Goal: Task Accomplishment & Management: Use online tool/utility

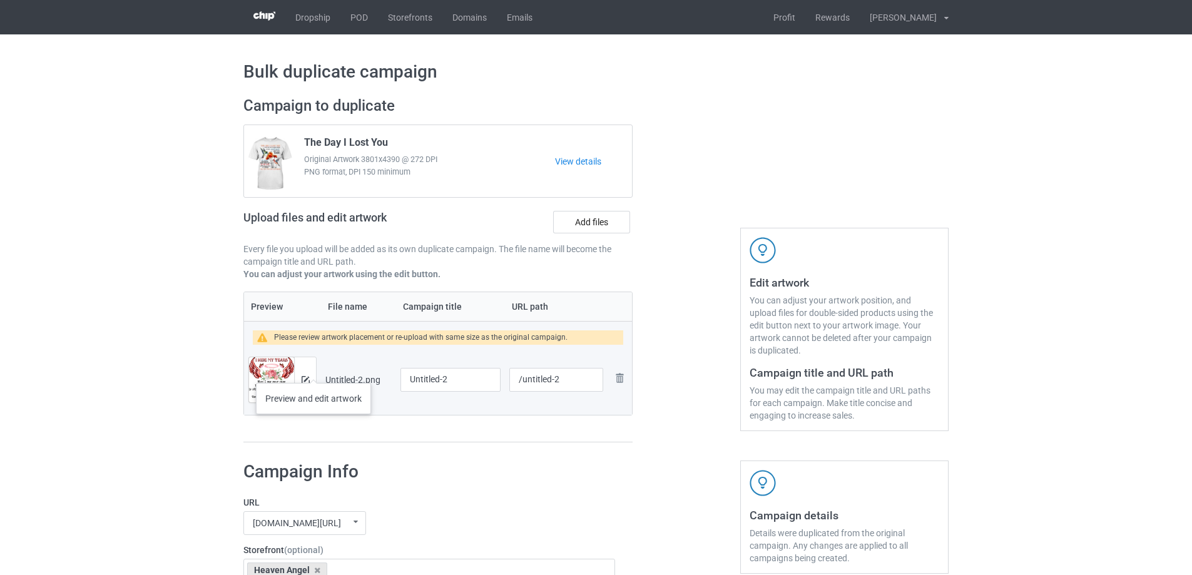
click at [313, 370] on div at bounding box center [305, 379] width 22 height 45
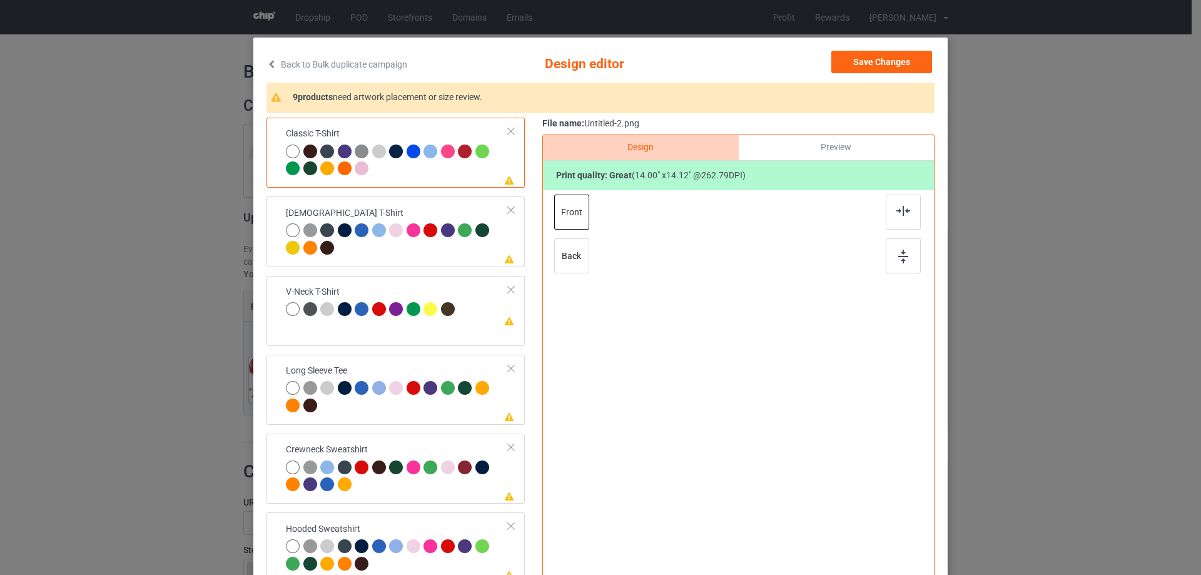
scroll to position [63, 0]
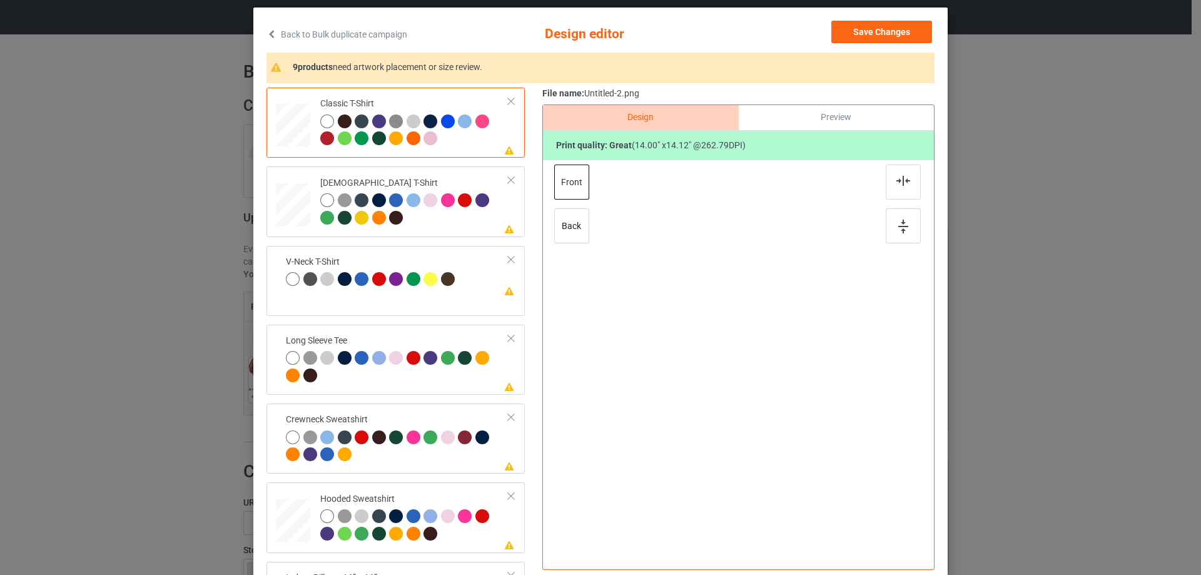
click at [534, 364] on div "Please review artwork placement Classic T-Shirt Please review artwork placement…" at bounding box center [601, 332] width 668 height 488
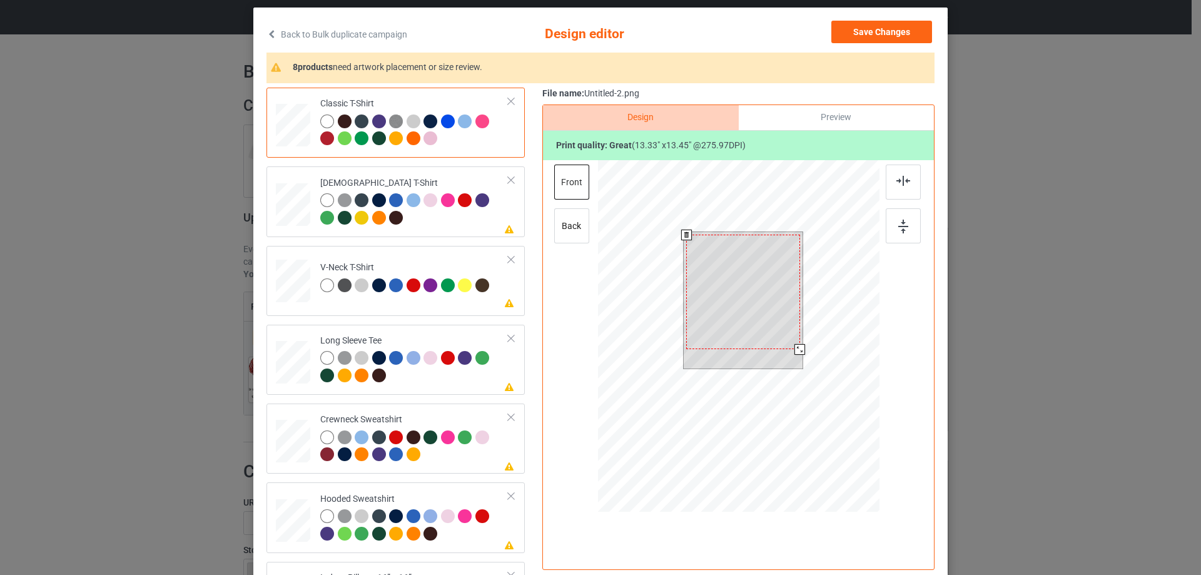
click at [795, 350] on div at bounding box center [800, 349] width 11 height 11
click at [776, 331] on div at bounding box center [742, 289] width 113 height 115
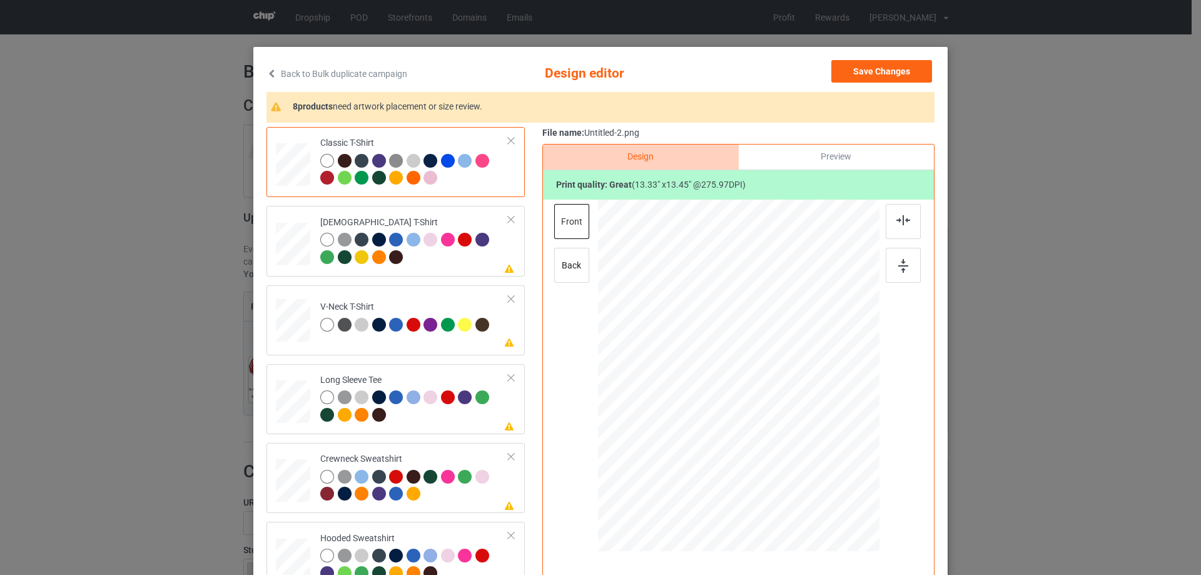
scroll to position [22, 0]
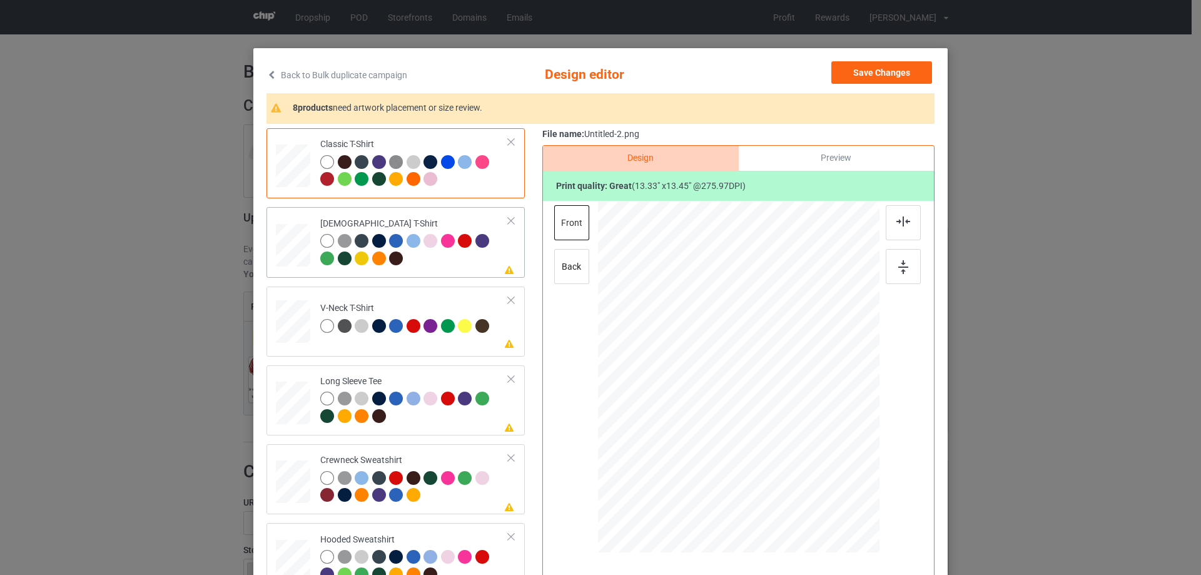
click at [412, 211] on div "Please review artwork placement [DEMOGRAPHIC_DATA] T-Shirt" at bounding box center [396, 242] width 258 height 70
click at [903, 219] on img at bounding box center [904, 221] width 14 height 10
click at [454, 294] on td "Please review artwork placement V-Neck T-Shirt" at bounding box center [414, 319] width 202 height 55
click at [897, 220] on img at bounding box center [904, 221] width 14 height 10
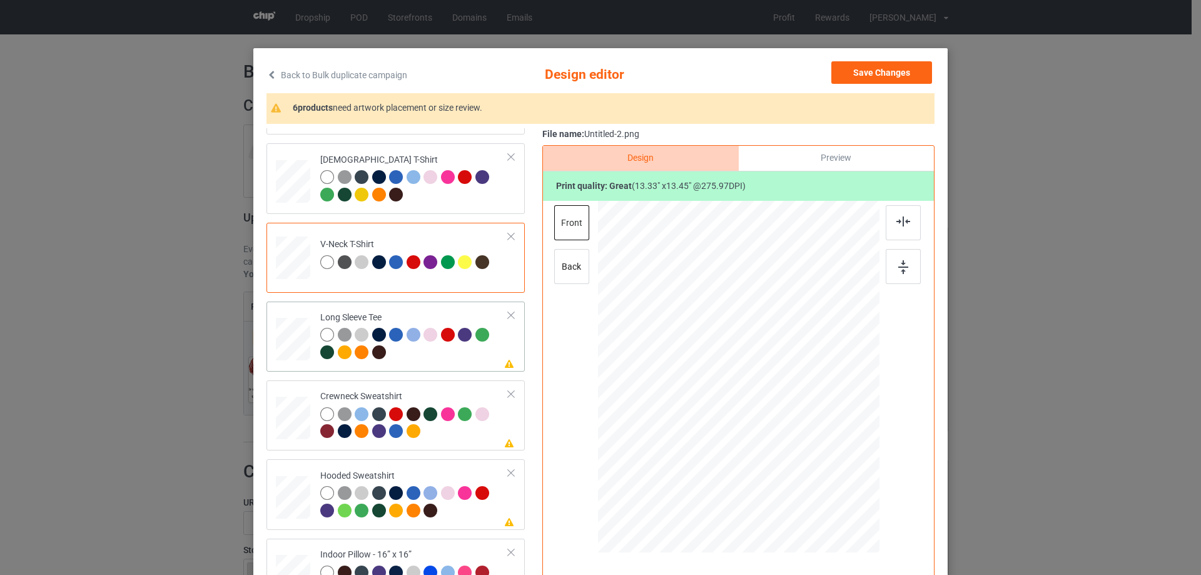
scroll to position [125, 0]
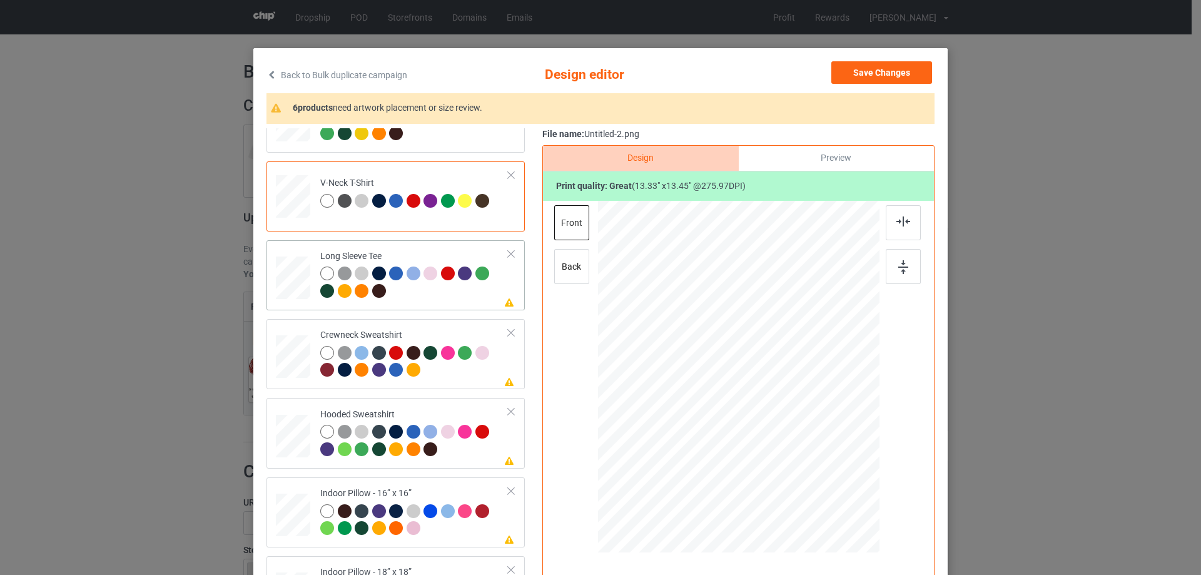
click at [424, 249] on td "Please review artwork placement Long Sleeve Tee" at bounding box center [414, 275] width 202 height 60
click at [909, 221] on div at bounding box center [903, 222] width 35 height 35
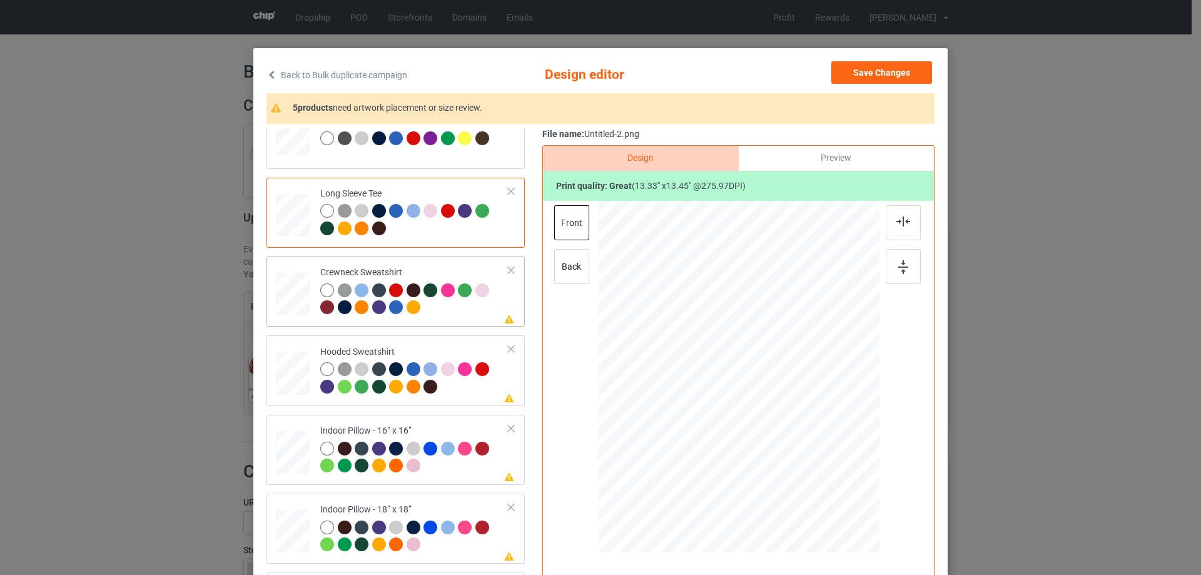
click at [432, 268] on div "Crewneck Sweatshirt" at bounding box center [414, 290] width 188 height 47
click at [903, 223] on img at bounding box center [904, 221] width 14 height 10
click at [409, 342] on td "Please review artwork placement Hooded Sweatshirt" at bounding box center [414, 370] width 202 height 60
click at [891, 217] on div at bounding box center [903, 222] width 35 height 35
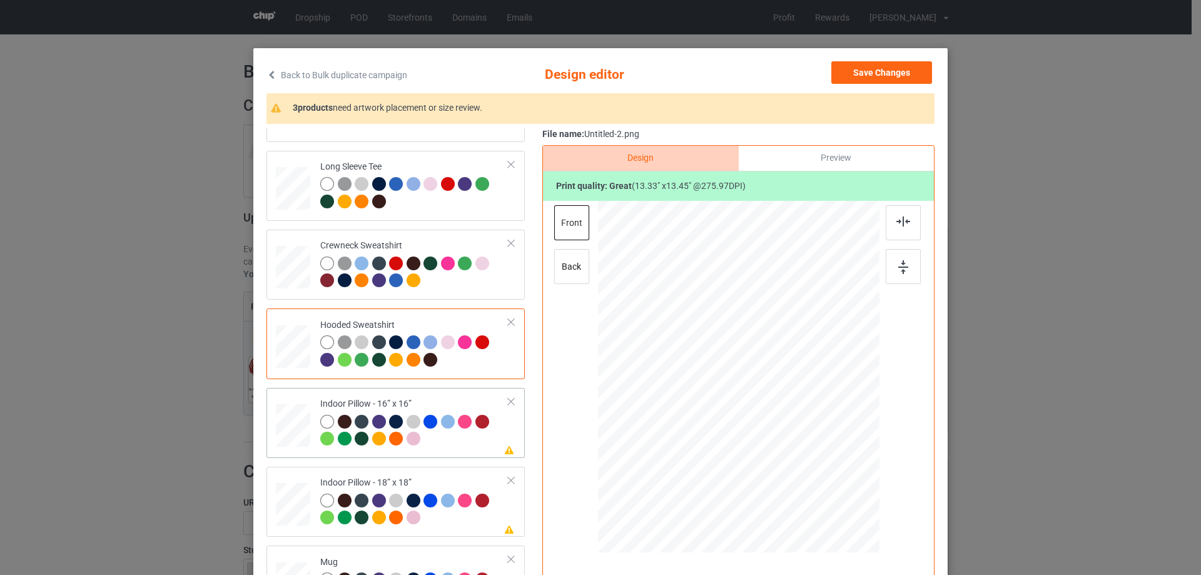
click at [400, 400] on div "Indoor Pillow - 16” x 16”" at bounding box center [414, 421] width 188 height 47
drag, startPoint x: 818, startPoint y: 460, endPoint x: 826, endPoint y: 469, distance: 11.5
click at [826, 469] on div at bounding box center [831, 470] width 11 height 11
click at [832, 145] on div "File name: Untitled-2.png Design Preview Print quality: great ( 11.53 " x 11.63…" at bounding box center [738, 372] width 392 height 488
click at [776, 167] on div "Preview" at bounding box center [836, 158] width 195 height 25
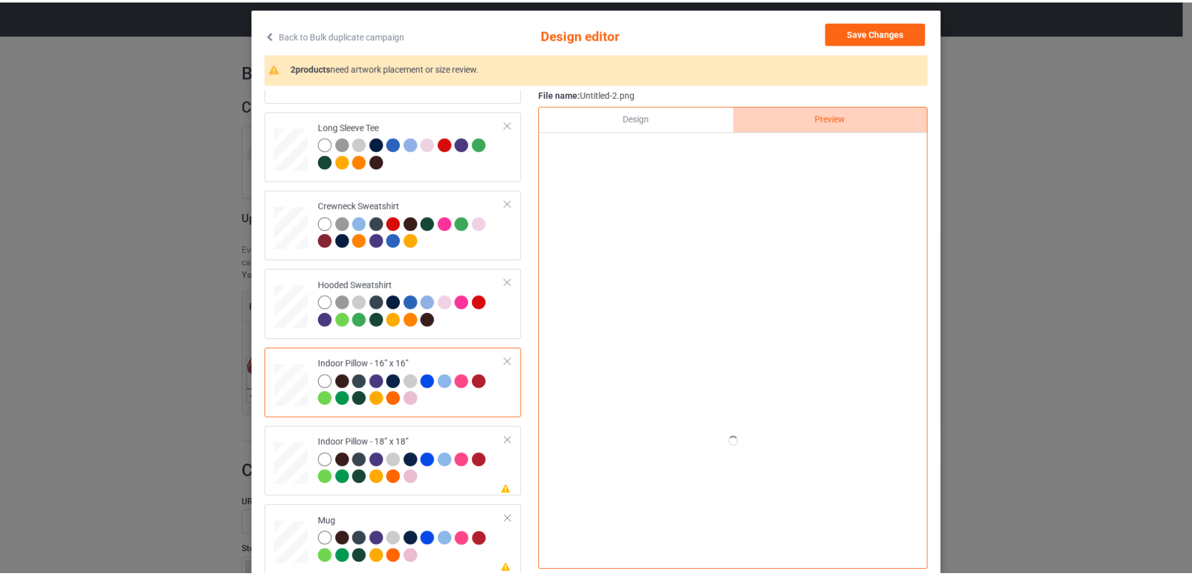
scroll to position [84, 0]
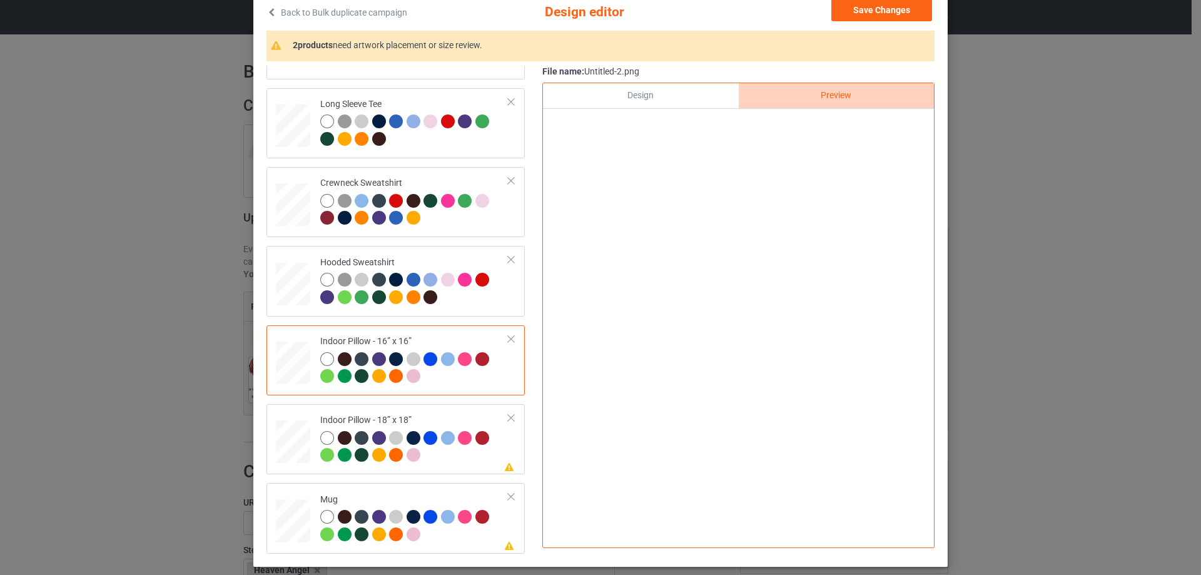
click at [690, 99] on div "Design" at bounding box center [640, 95] width 195 height 25
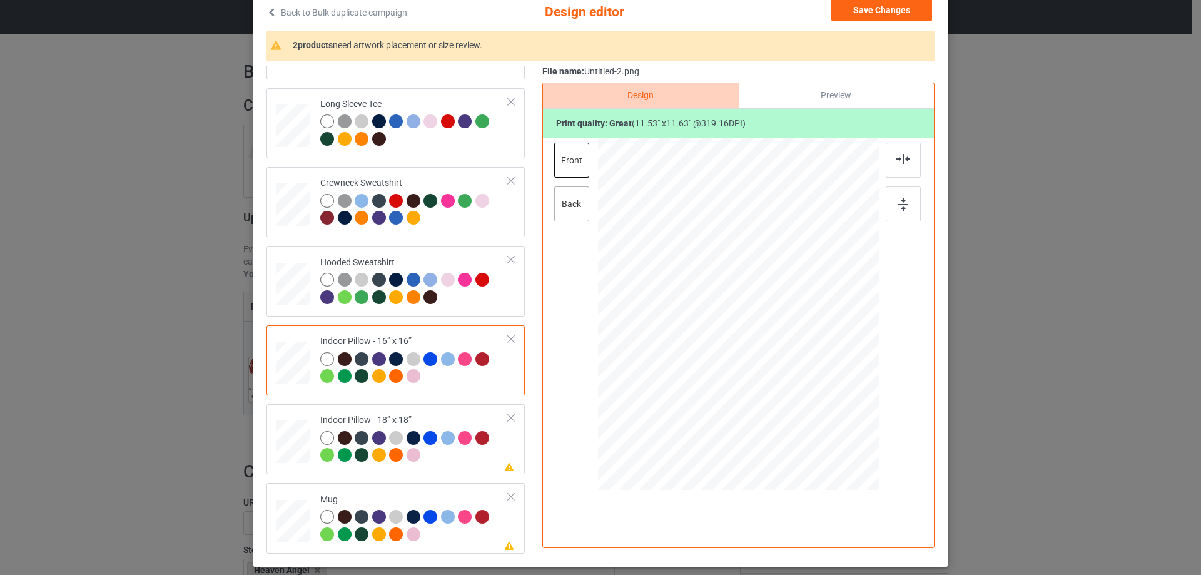
click at [567, 200] on div "back" at bounding box center [571, 203] width 35 height 35
click at [827, 405] on div at bounding box center [832, 408] width 11 height 11
click at [454, 409] on div "Please review artwork placement Indoor Pillow - 18” x 18”" at bounding box center [396, 439] width 258 height 70
drag, startPoint x: 820, startPoint y: 399, endPoint x: 827, endPoint y: 408, distance: 12.0
click at [827, 408] on div at bounding box center [831, 407] width 11 height 11
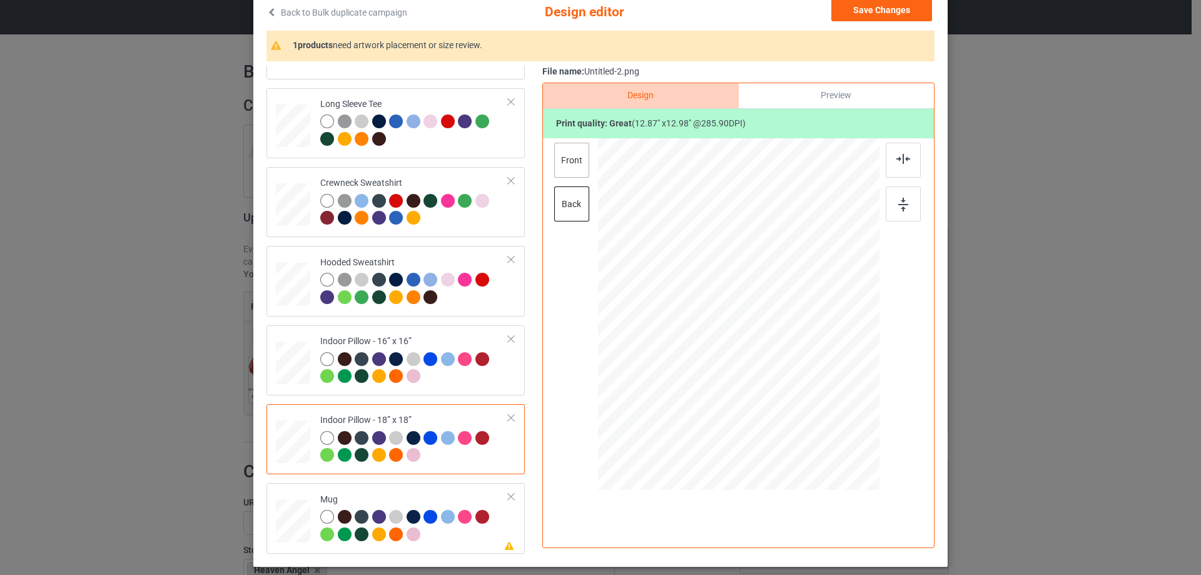
click at [584, 155] on div "front" at bounding box center [571, 160] width 35 height 35
drag, startPoint x: 821, startPoint y: 400, endPoint x: 831, endPoint y: 408, distance: 12.9
click at [831, 408] on div at bounding box center [832, 408] width 11 height 11
click at [359, 489] on td "Please review artwork placement Mug" at bounding box center [414, 518] width 202 height 60
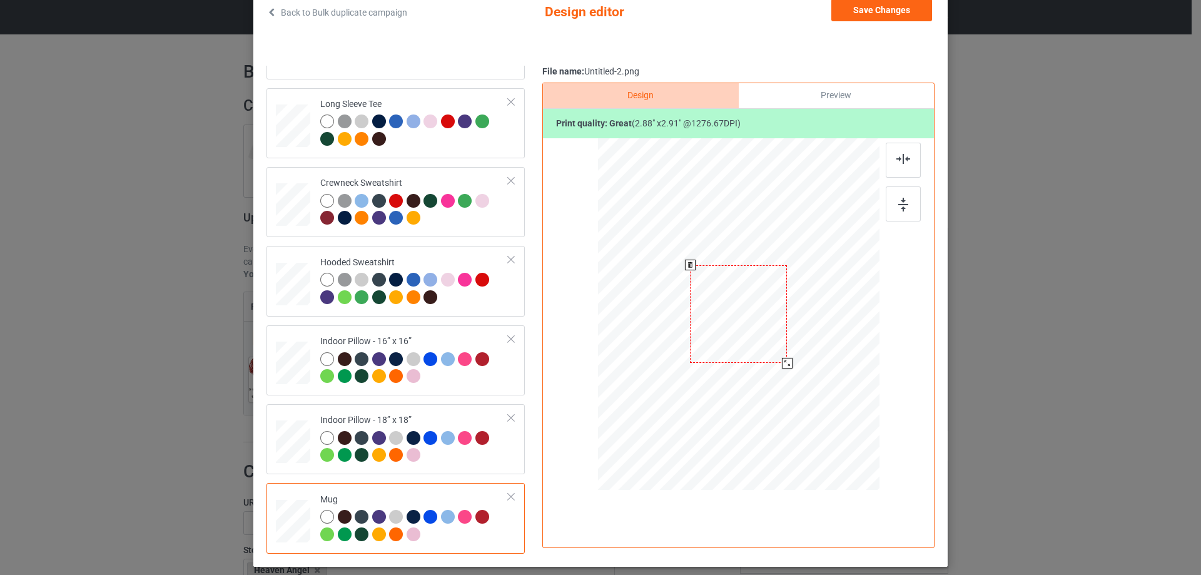
drag, startPoint x: 816, startPoint y: 400, endPoint x: 788, endPoint y: 355, distance: 52.8
click at [788, 355] on div at bounding box center [739, 313] width 282 height 117
click at [832, 335] on div at bounding box center [816, 314] width 97 height 98
click at [898, 205] on img at bounding box center [903, 205] width 10 height 14
click at [840, 101] on div "Preview" at bounding box center [836, 95] width 195 height 25
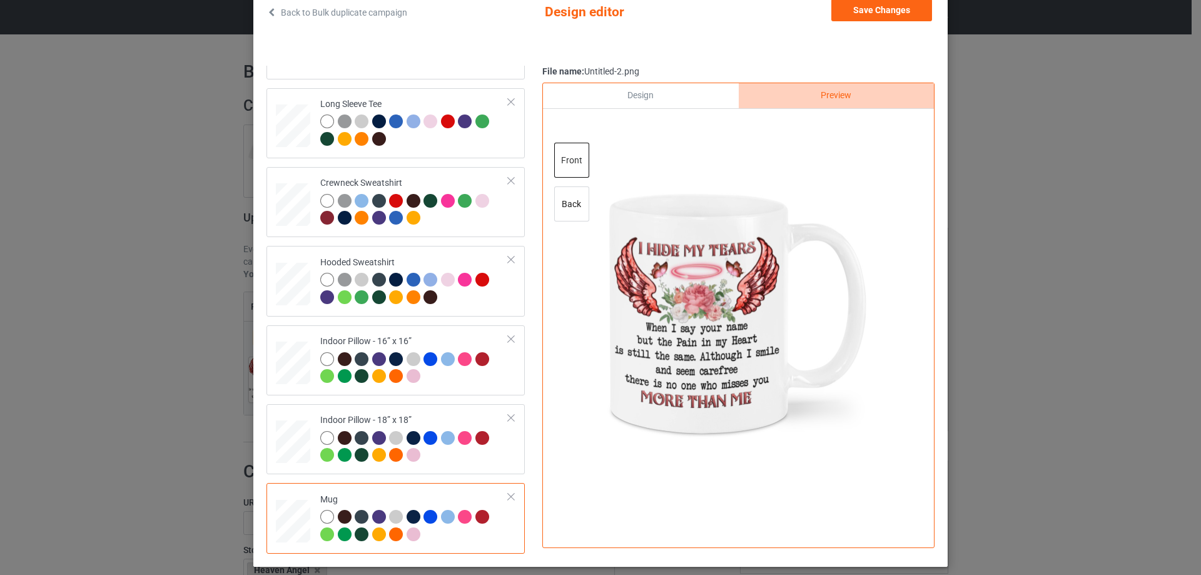
click at [689, 94] on div "Design" at bounding box center [640, 95] width 195 height 25
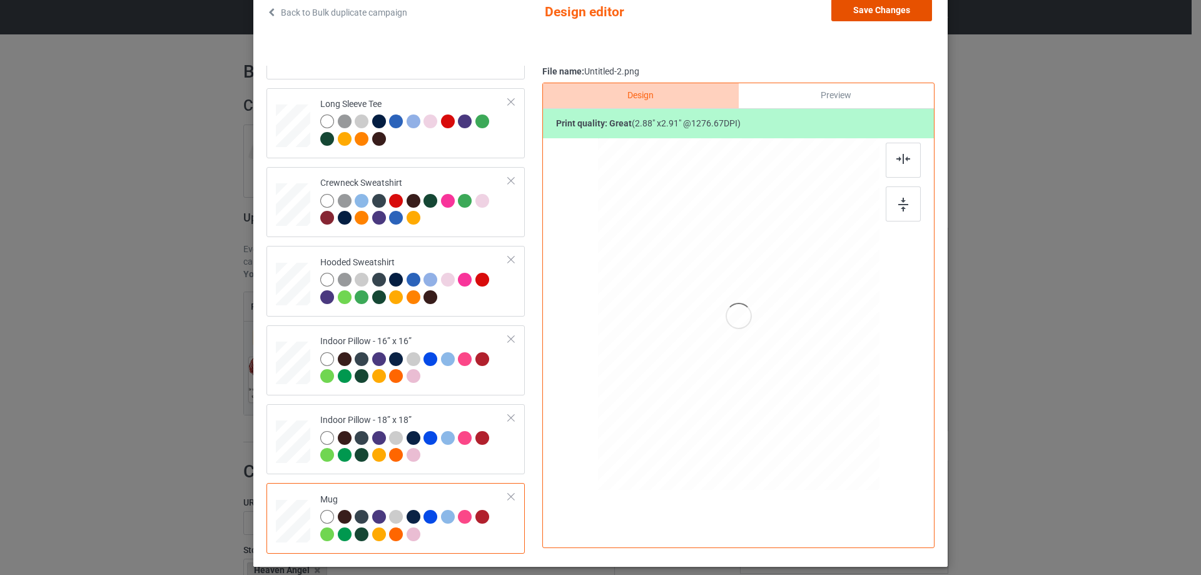
click at [896, 12] on button "Save Changes" at bounding box center [882, 10] width 101 height 23
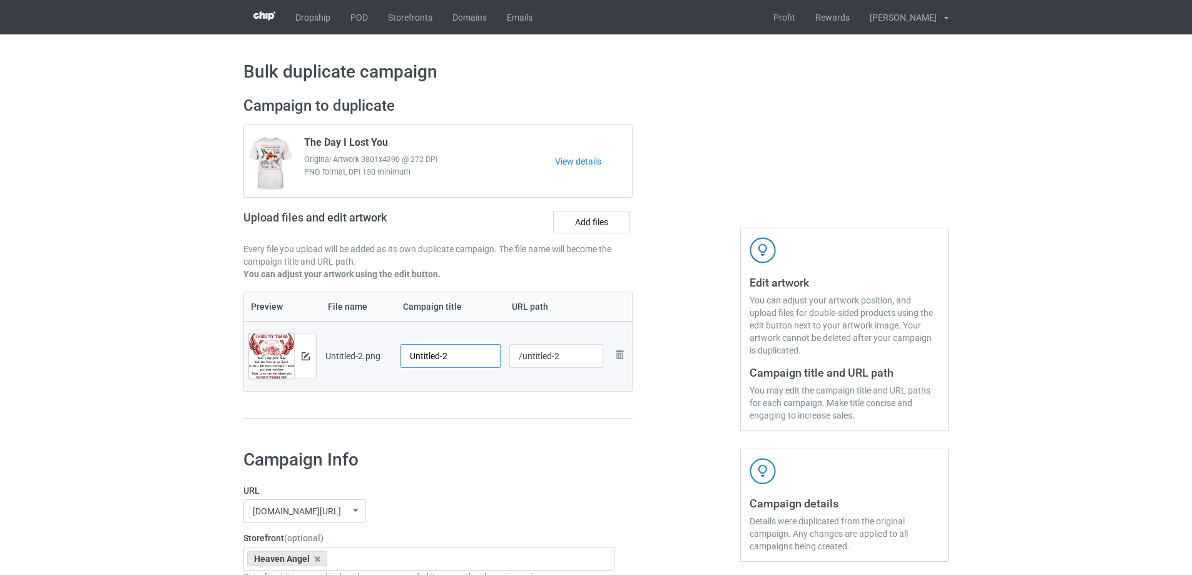
click at [452, 351] on input "Untitled-2" at bounding box center [450, 356] width 100 height 24
paste input "I Hide My Tears When I Say Your Name"
type input "I Hide My Tears When I Say Your Name"
click at [486, 431] on div "Campaign to duplicate The Day I Lost You Original Artwork 3801x4390 @ 272 DPI P…" at bounding box center [438, 264] width 407 height 352
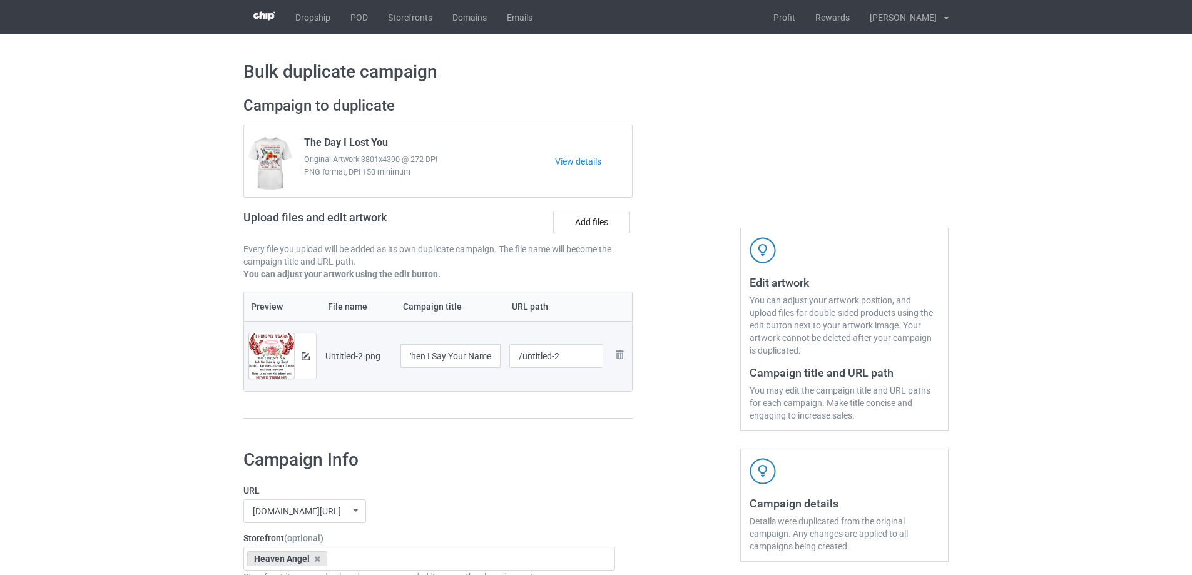
scroll to position [0, 0]
drag, startPoint x: 521, startPoint y: 357, endPoint x: 588, endPoint y: 351, distance: 66.6
click at [588, 351] on input "/untitled-2" at bounding box center [556, 356] width 94 height 24
type input "/ihm22"
click at [576, 375] on div at bounding box center [556, 372] width 94 height 8
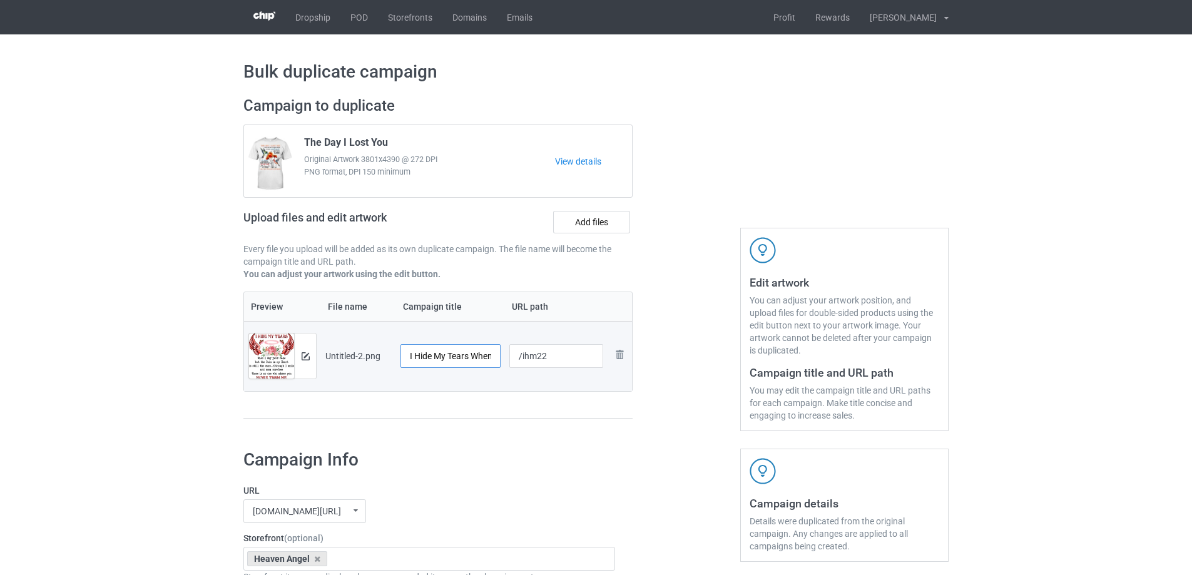
scroll to position [0, 70]
drag, startPoint x: 442, startPoint y: 352, endPoint x: 548, endPoint y: 352, distance: 106.4
click at [548, 352] on tr "Preview and edit artwork Untitled-2.png I Hide My Tears When I Say Your Name /i…" at bounding box center [438, 356] width 388 height 70
click at [542, 397] on div "Preview File name Campaign title URL path Preview and edit artwork Untitled-2.p…" at bounding box center [437, 356] width 389 height 128
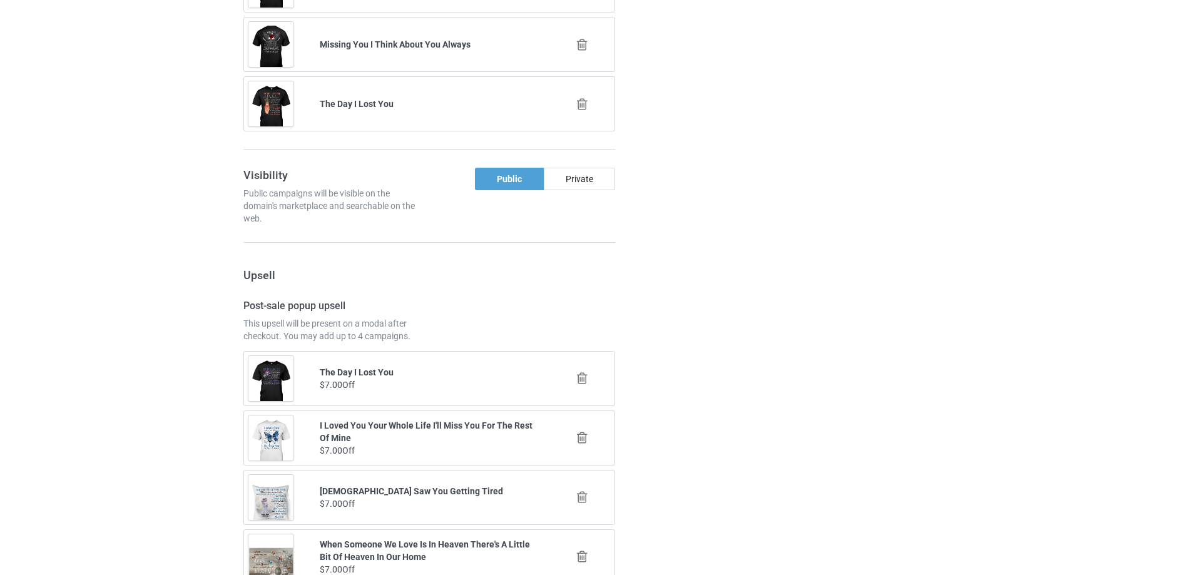
scroll to position [1457, 0]
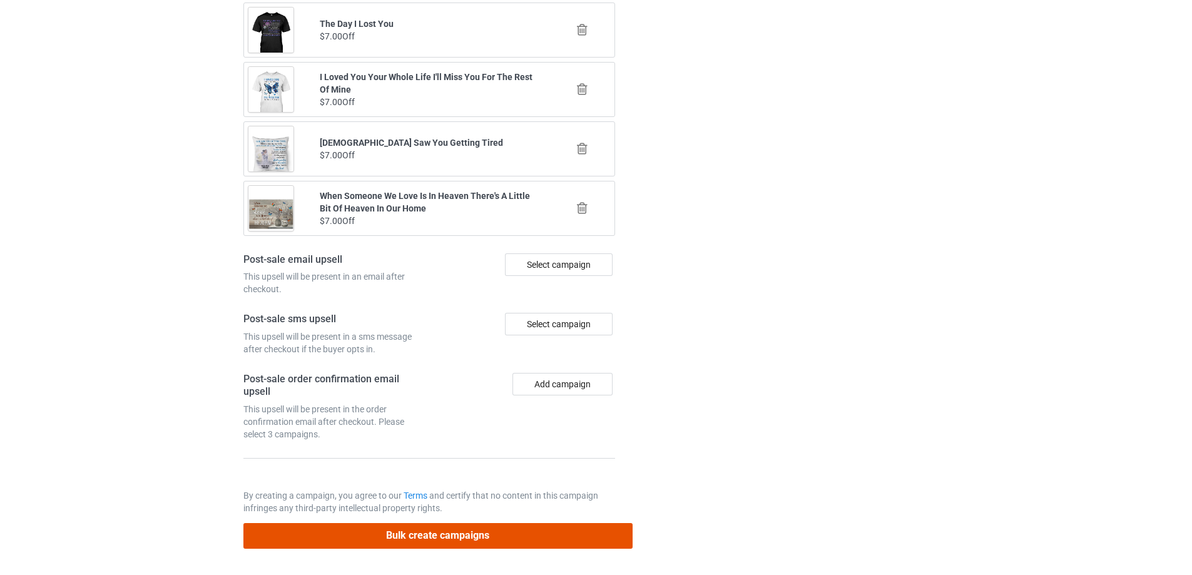
click at [500, 533] on button "Bulk create campaigns" at bounding box center [437, 536] width 389 height 26
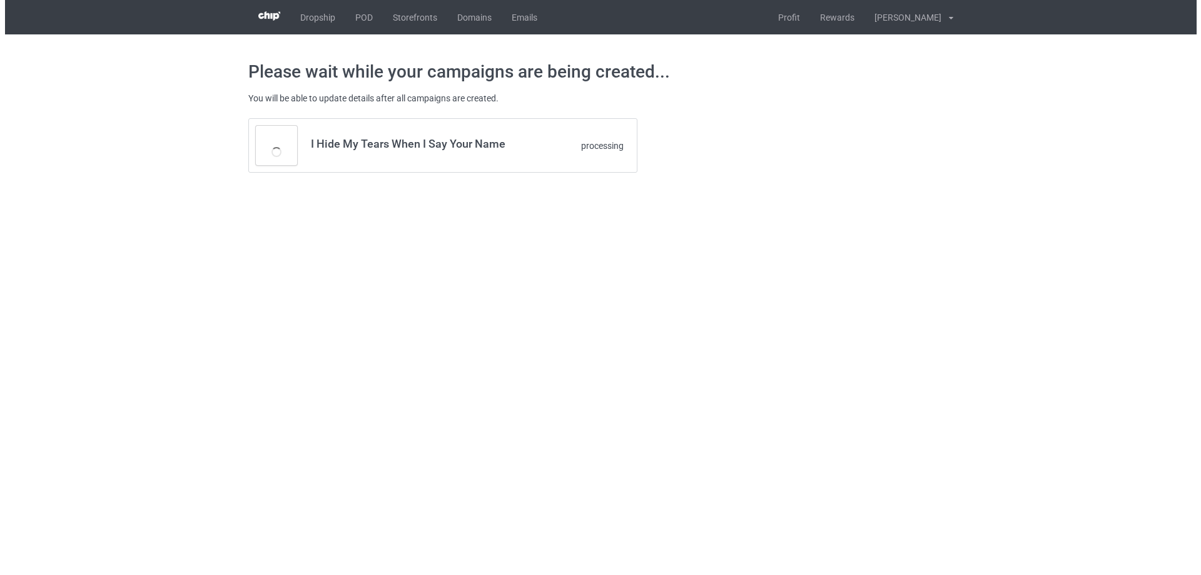
scroll to position [0, 0]
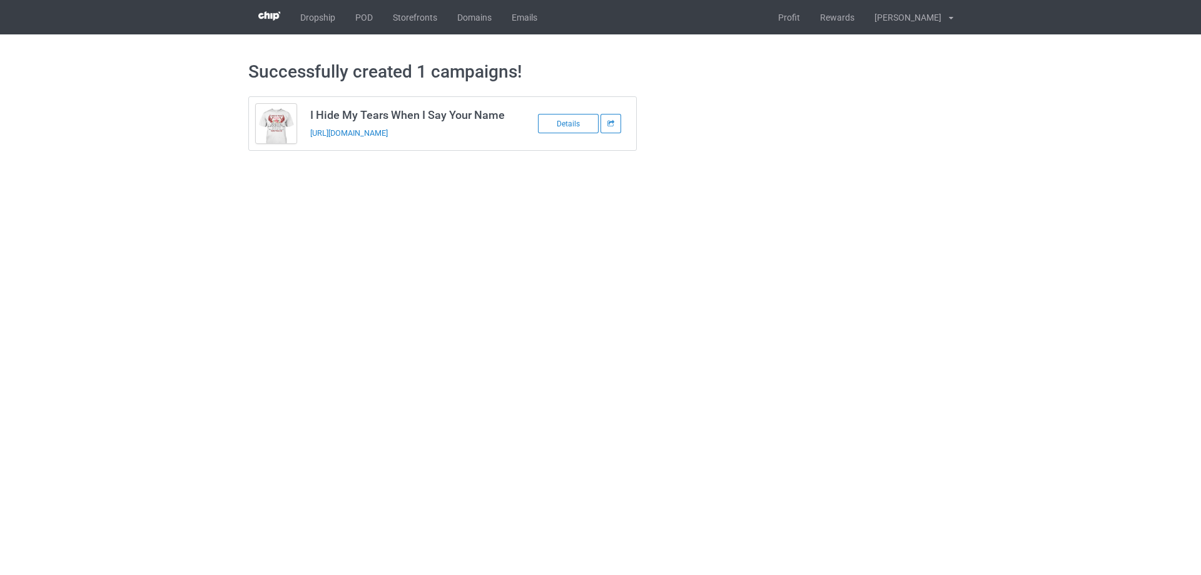
drag, startPoint x: 498, startPoint y: 138, endPoint x: 308, endPoint y: 144, distance: 189.7
click at [308, 144] on td "I Hide My Tears When I Say Your Name https://www.sendinglovetoheaven.com/ihm22" at bounding box center [408, 123] width 211 height 53
copy link "https://www.sendinglovetoheaven.com/ihm22"
click at [1015, 302] on body "Dropship POD Storefronts Domains Emails Profit Rewards Đỗ Cao Thái Settings Log…" at bounding box center [600, 287] width 1201 height 575
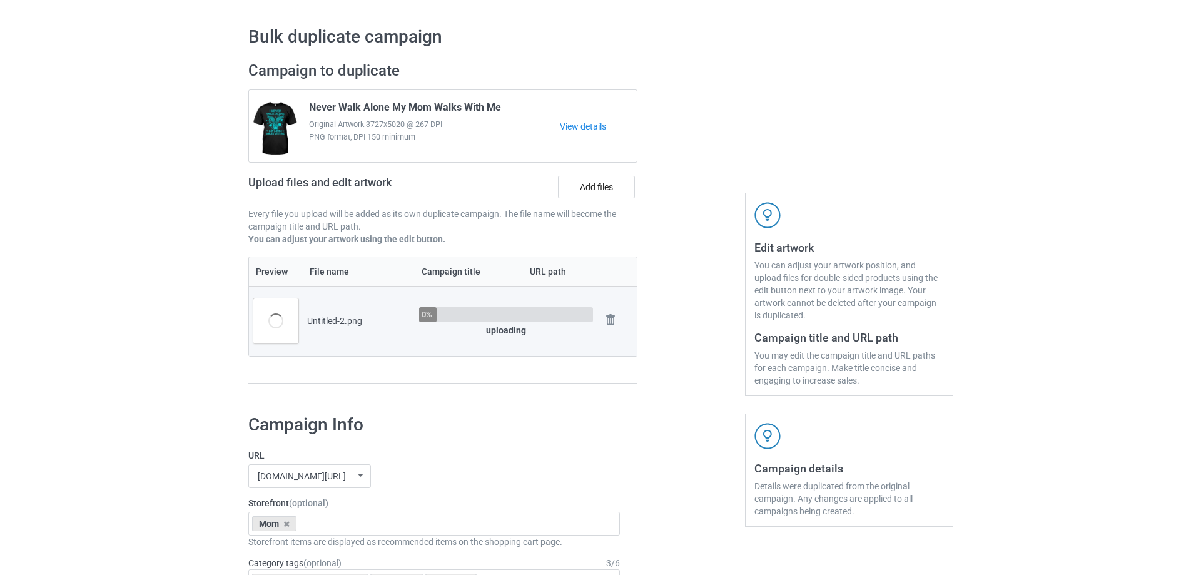
scroll to position [160, 0]
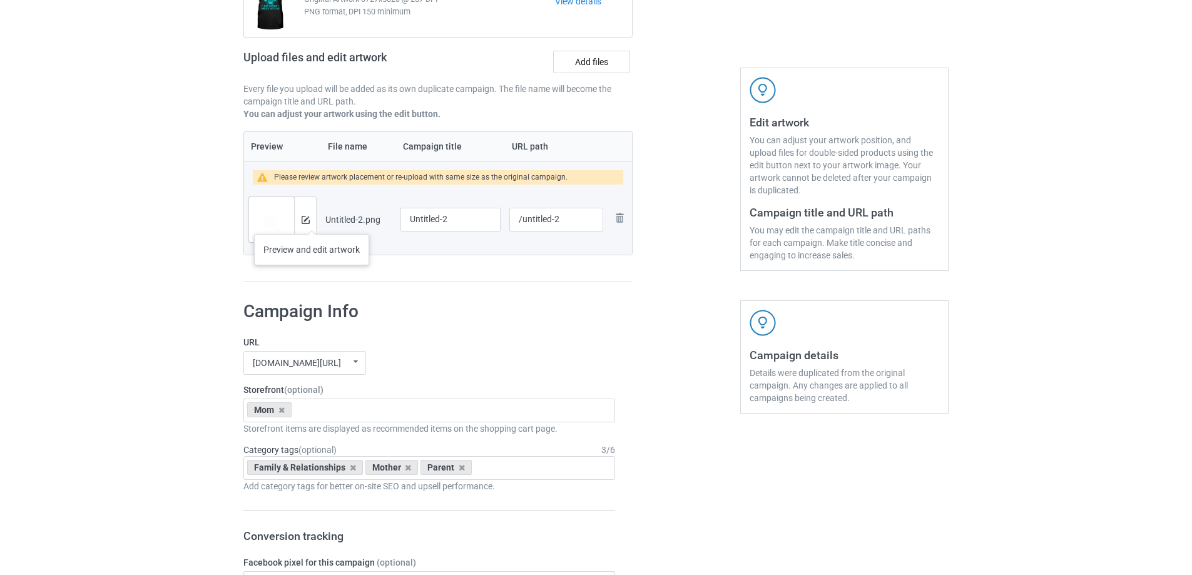
click at [312, 221] on div at bounding box center [305, 219] width 22 height 45
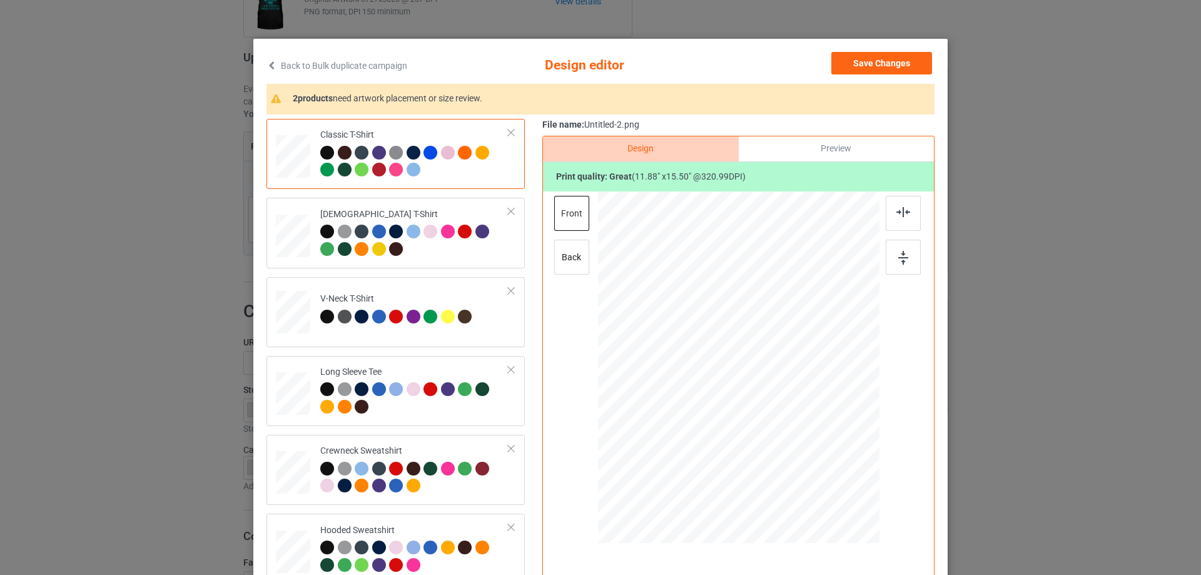
scroll to position [63, 0]
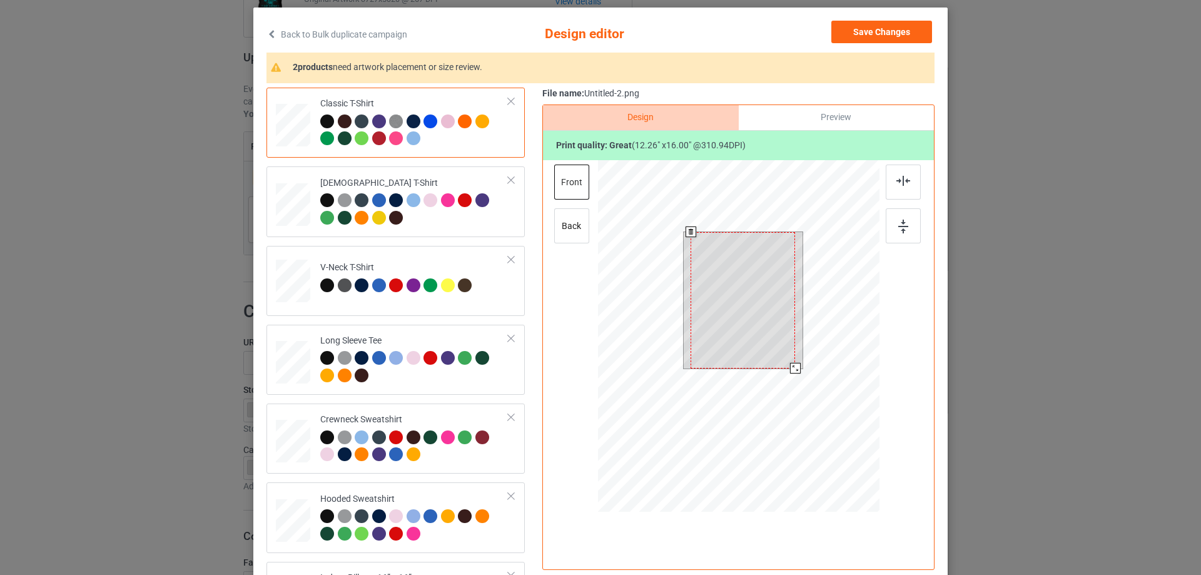
click at [807, 384] on div at bounding box center [739, 337] width 282 height 355
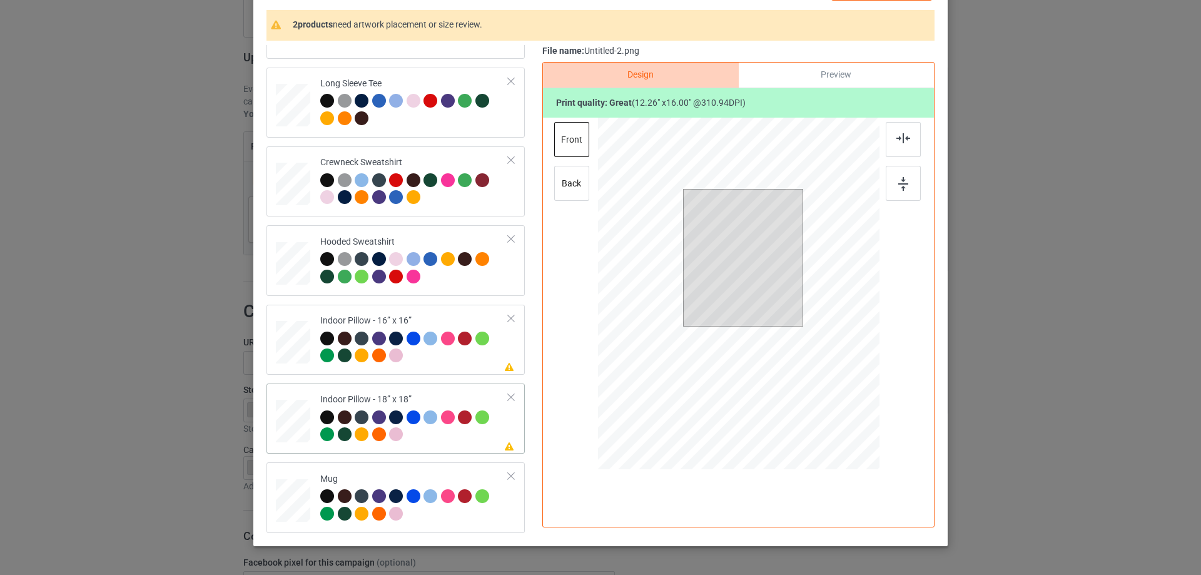
scroll to position [147, 0]
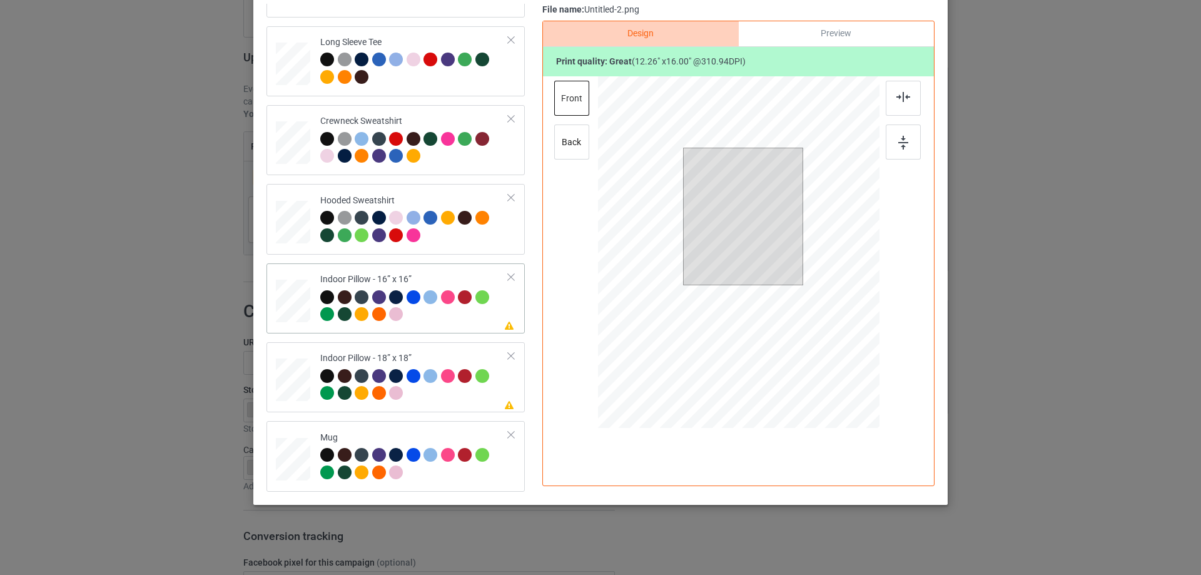
click at [287, 307] on div at bounding box center [293, 301] width 34 height 34
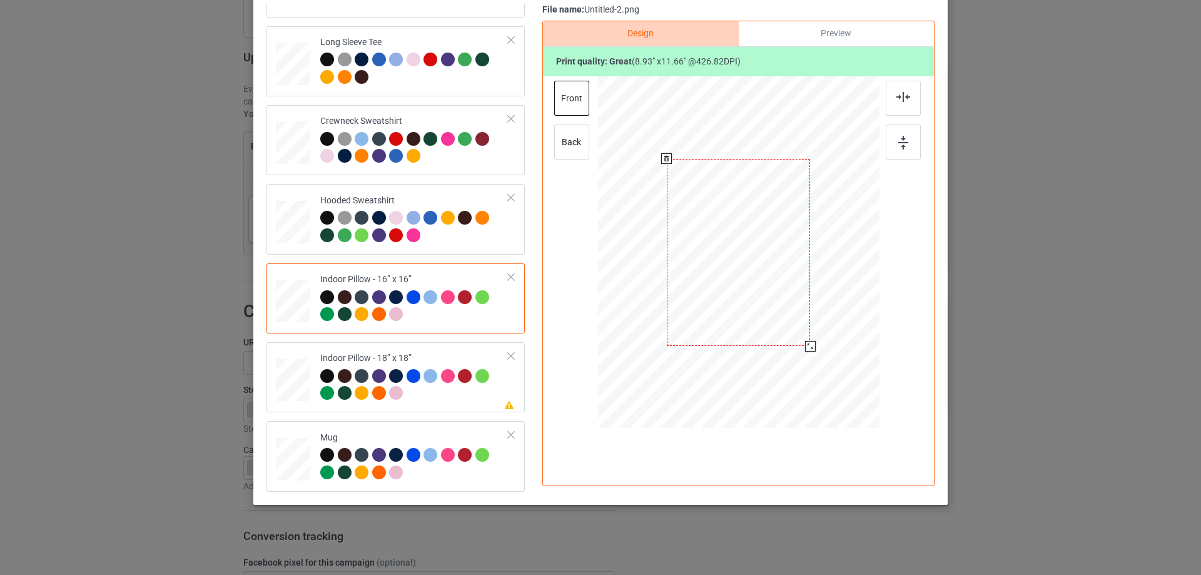
drag, startPoint x: 817, startPoint y: 362, endPoint x: 806, endPoint y: 344, distance: 20.5
click at [806, 344] on div at bounding box center [810, 346] width 11 height 11
click at [835, 33] on div "Preview" at bounding box center [836, 33] width 195 height 25
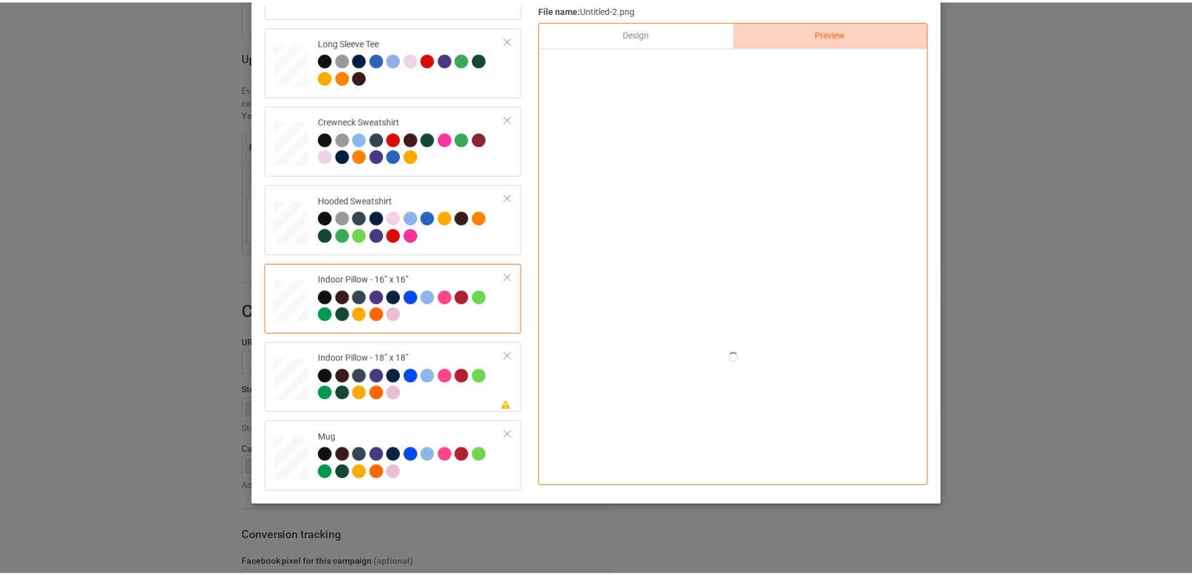
scroll to position [84, 0]
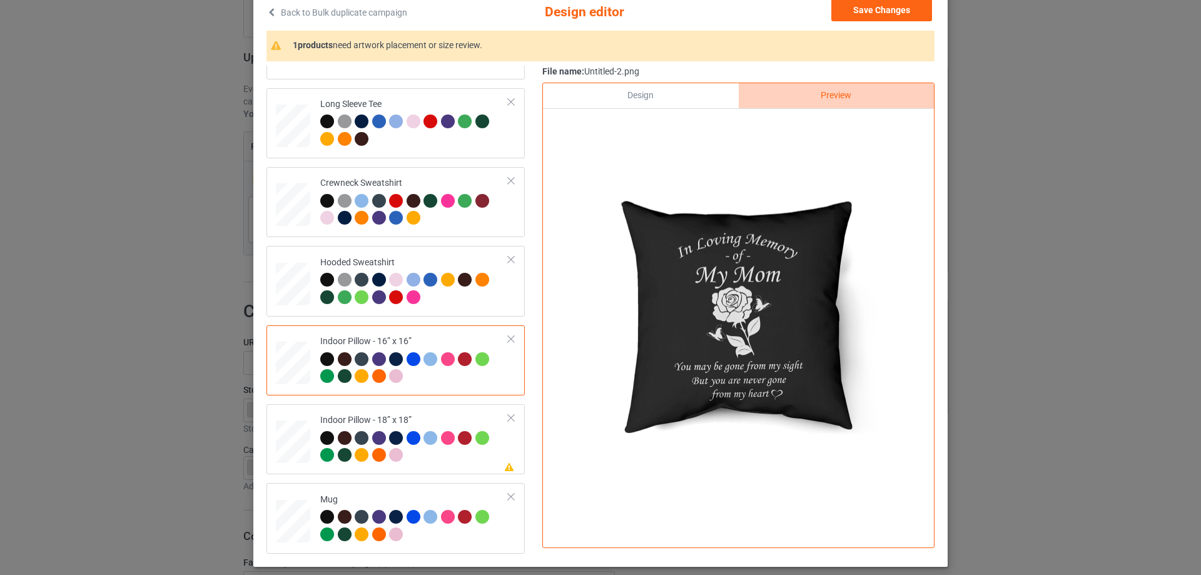
click at [686, 95] on div "Design" at bounding box center [640, 95] width 195 height 25
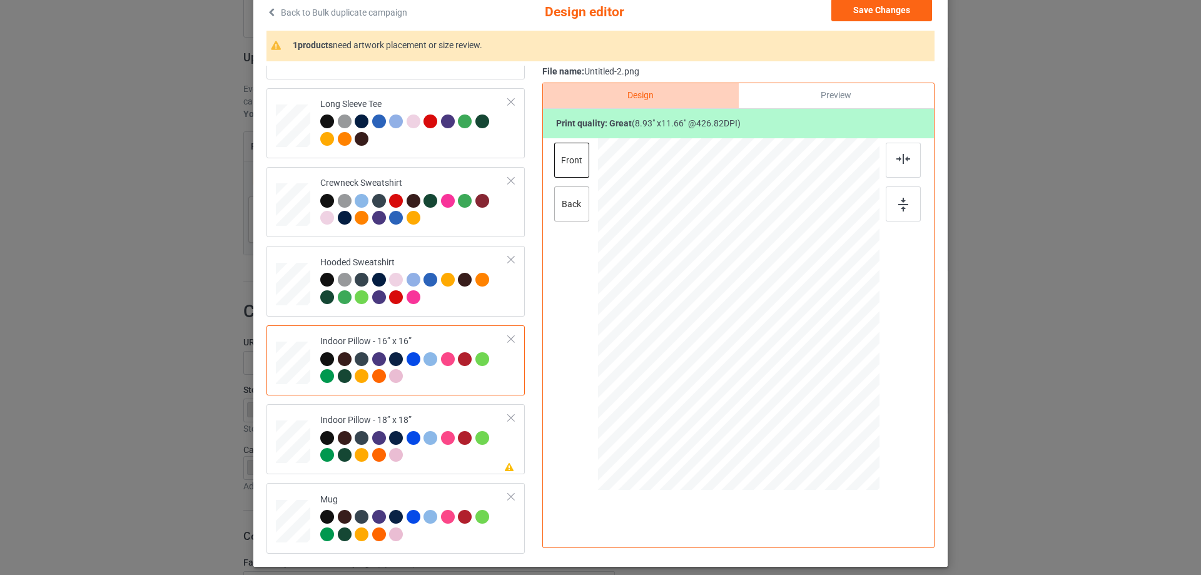
click at [581, 215] on div "back" at bounding box center [571, 203] width 35 height 35
drag, startPoint x: 819, startPoint y: 424, endPoint x: 808, endPoint y: 407, distance: 20.5
click at [808, 407] on div at bounding box center [810, 408] width 11 height 11
click at [454, 415] on div "Indoor Pillow - 18” x 18”" at bounding box center [414, 437] width 188 height 47
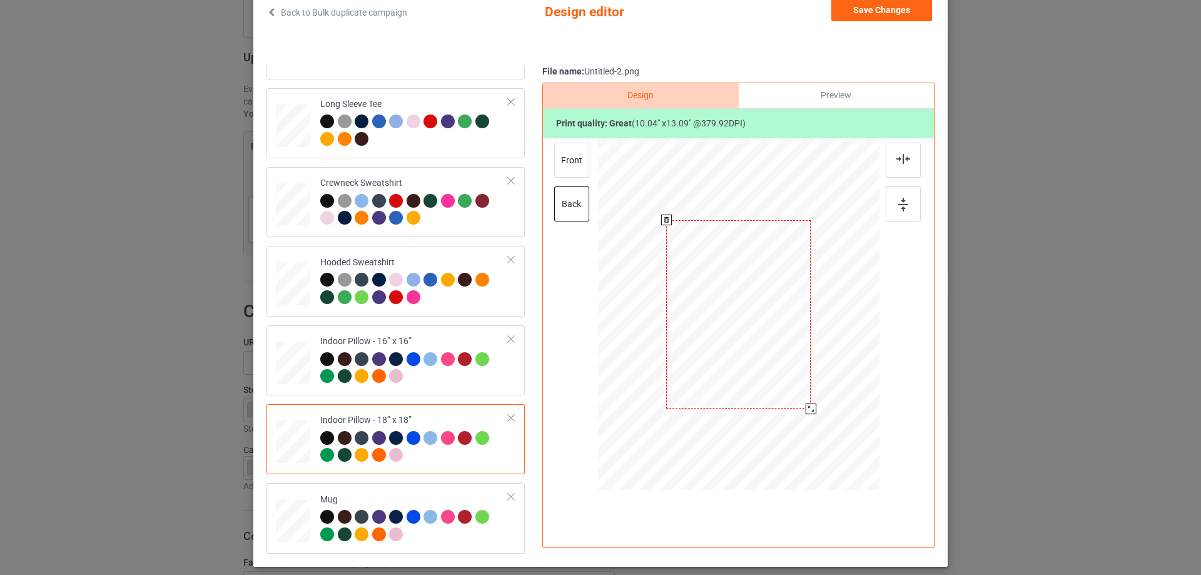
drag, startPoint x: 815, startPoint y: 425, endPoint x: 807, endPoint y: 407, distance: 19.9
click at [807, 407] on div at bounding box center [811, 409] width 11 height 11
click at [579, 170] on div "front" at bounding box center [571, 160] width 35 height 35
drag, startPoint x: 821, startPoint y: 427, endPoint x: 811, endPoint y: 410, distance: 19.6
click at [811, 410] on div at bounding box center [811, 409] width 11 height 11
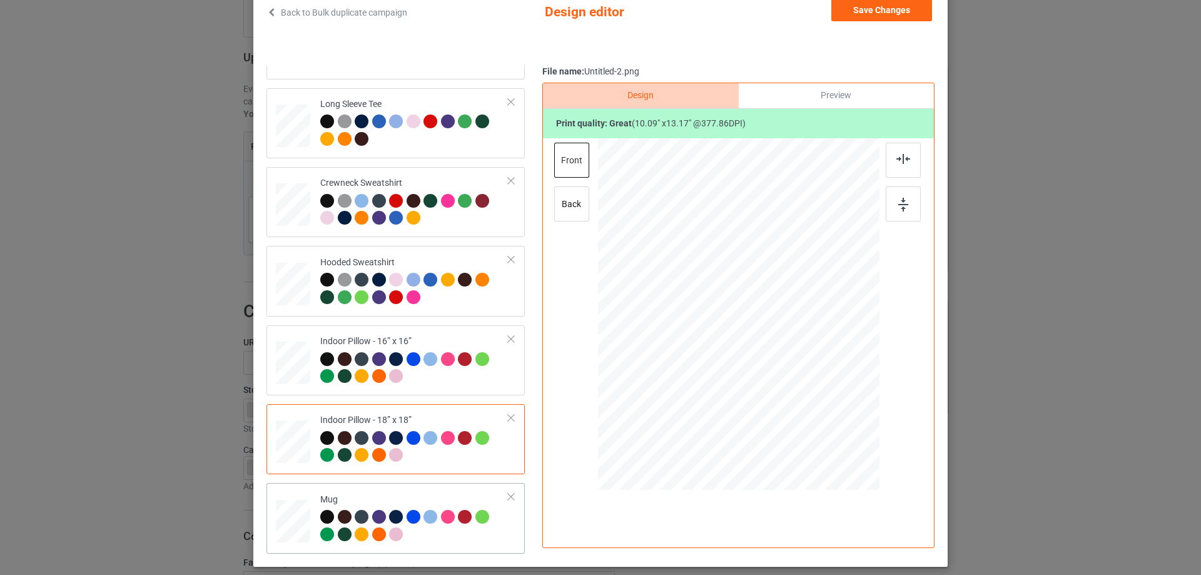
click at [439, 491] on td "Mug" at bounding box center [414, 518] width 202 height 60
click at [852, 369] on div at bounding box center [857, 367] width 11 height 11
click at [867, 13] on button "Save Changes" at bounding box center [882, 10] width 101 height 23
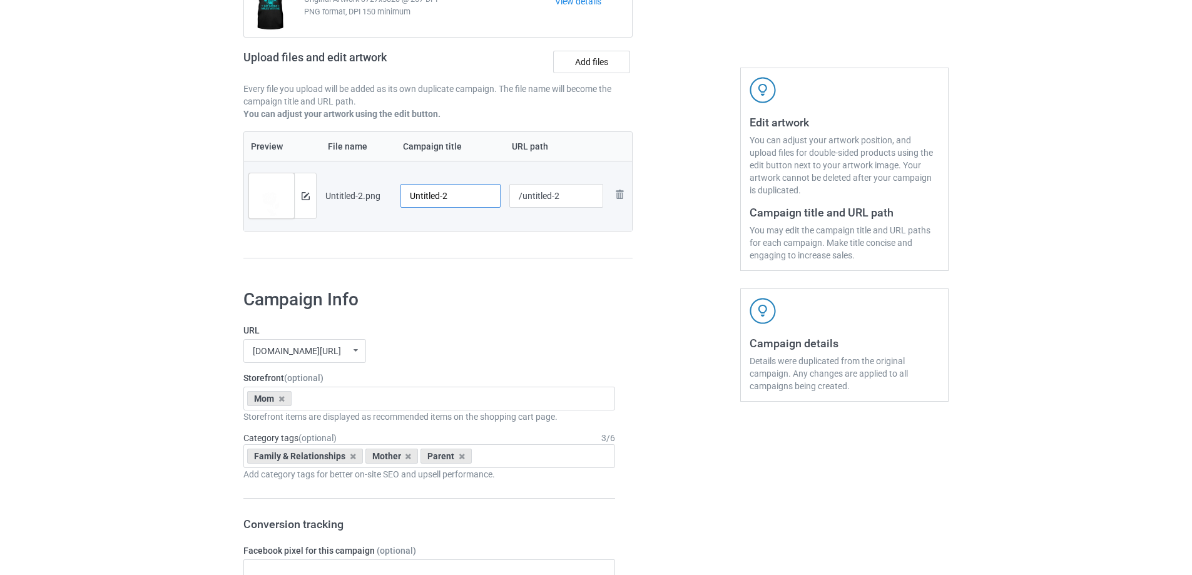
click at [466, 205] on input "Untitled-2" at bounding box center [450, 196] width 100 height 24
paste input "In Loving Memory Of My Mom You May Be Gone From My Sight But You Are Never Gone…"
type input "In Loving Memory Of My Mom You May Be Gone From My Sight But You Are Never Gone…"
click at [515, 277] on div "Campaign to duplicate Never Walk Alone My Mom Walks With Me Original Artwork 37…" at bounding box center [438, 103] width 407 height 352
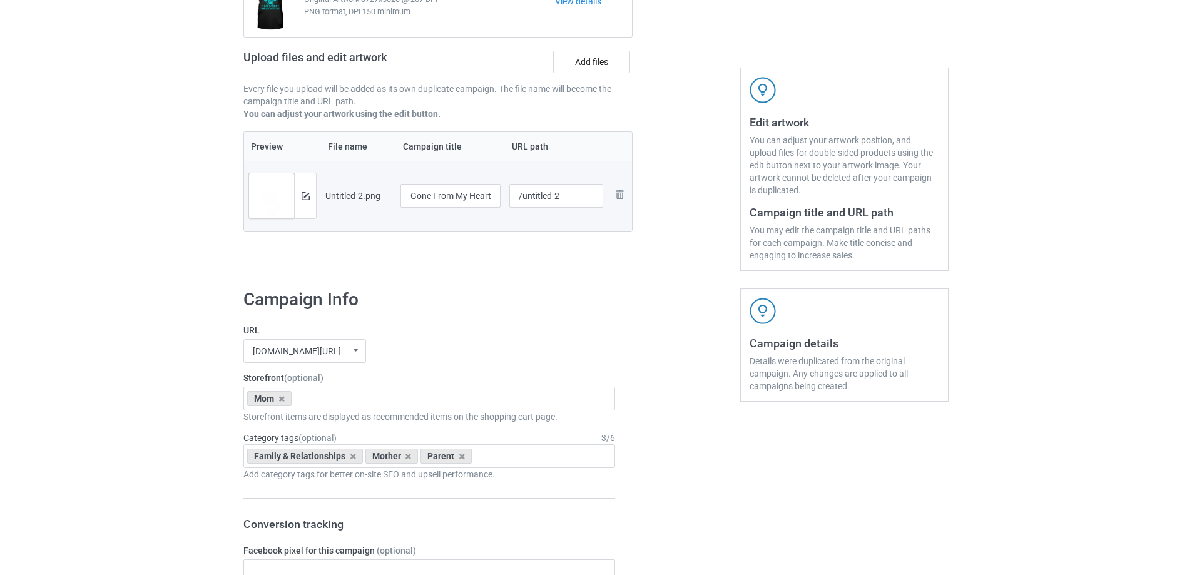
scroll to position [0, 0]
drag, startPoint x: 522, startPoint y: 201, endPoint x: 592, endPoint y: 203, distance: 70.1
click at [592, 203] on input "/untitled-2" at bounding box center [556, 196] width 94 height 24
drag, startPoint x: 541, startPoint y: 198, endPoint x: 556, endPoint y: 200, distance: 14.4
click at [556, 200] on input "/milm2" at bounding box center [556, 196] width 94 height 24
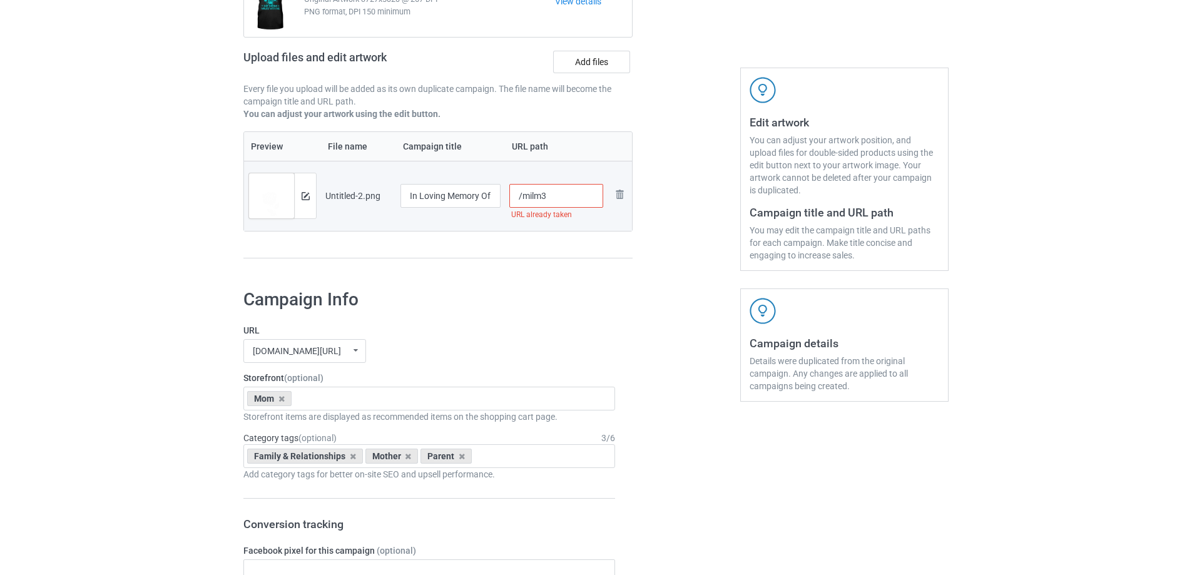
click at [546, 197] on input "/milm3" at bounding box center [556, 196] width 94 height 24
drag, startPoint x: 541, startPoint y: 198, endPoint x: 549, endPoint y: 198, distance: 8.1
click at [549, 198] on input "/milm5" at bounding box center [556, 196] width 94 height 24
type input "/milm5"
click at [561, 248] on div "Preview File name Campaign title URL path Preview and edit artwork Untitled-2.p…" at bounding box center [437, 195] width 389 height 128
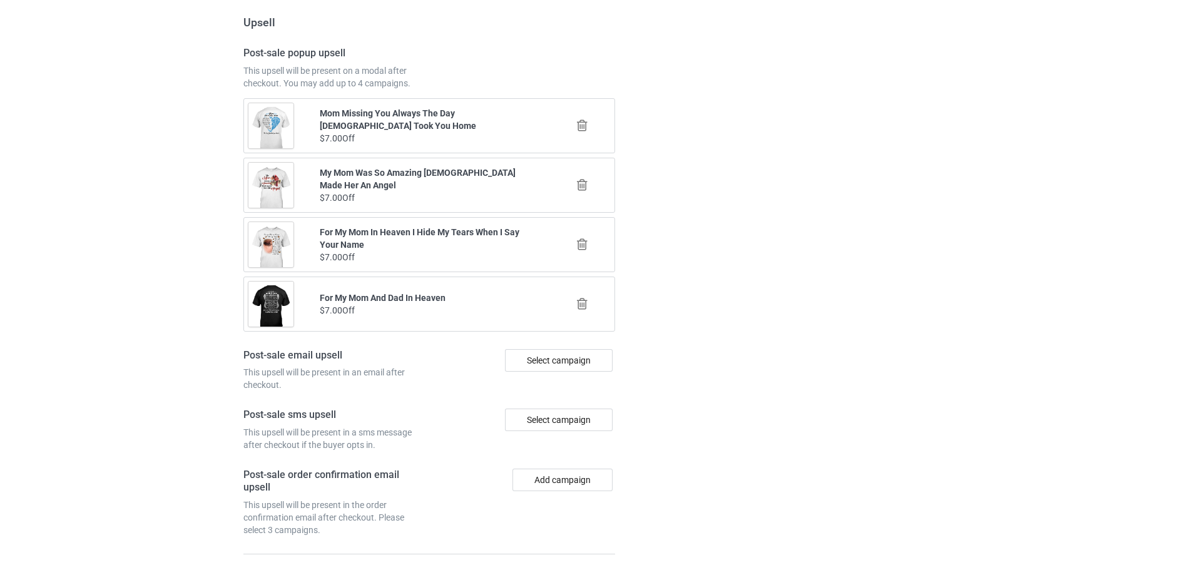
scroll to position [1457, 0]
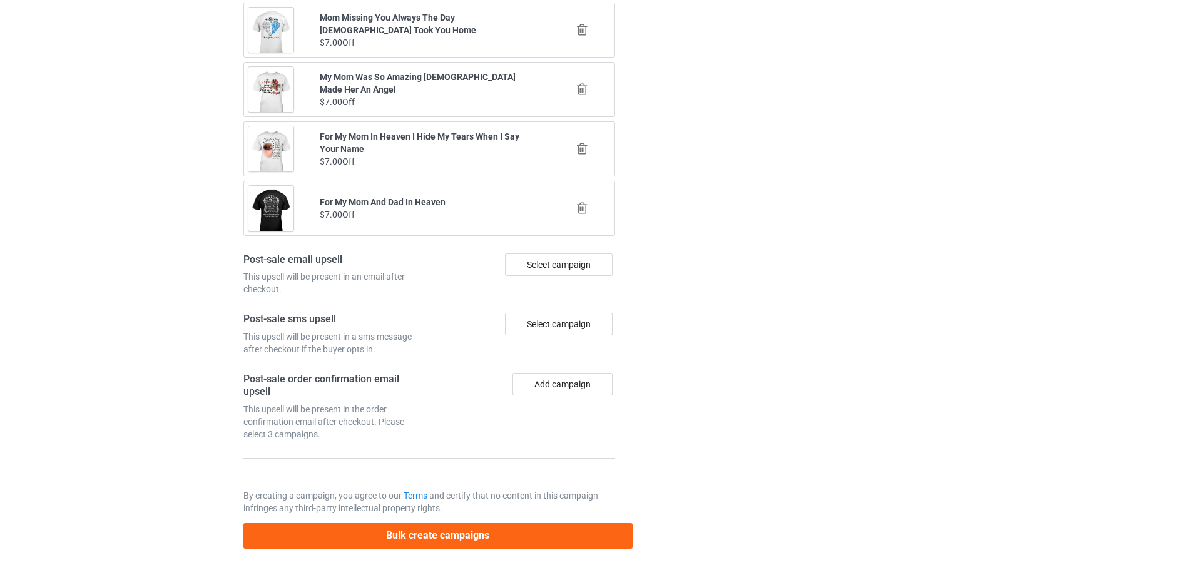
click at [490, 522] on div "Bulk create campaigns" at bounding box center [437, 531] width 389 height 34
click at [497, 529] on button "Bulk create campaigns" at bounding box center [437, 536] width 389 height 26
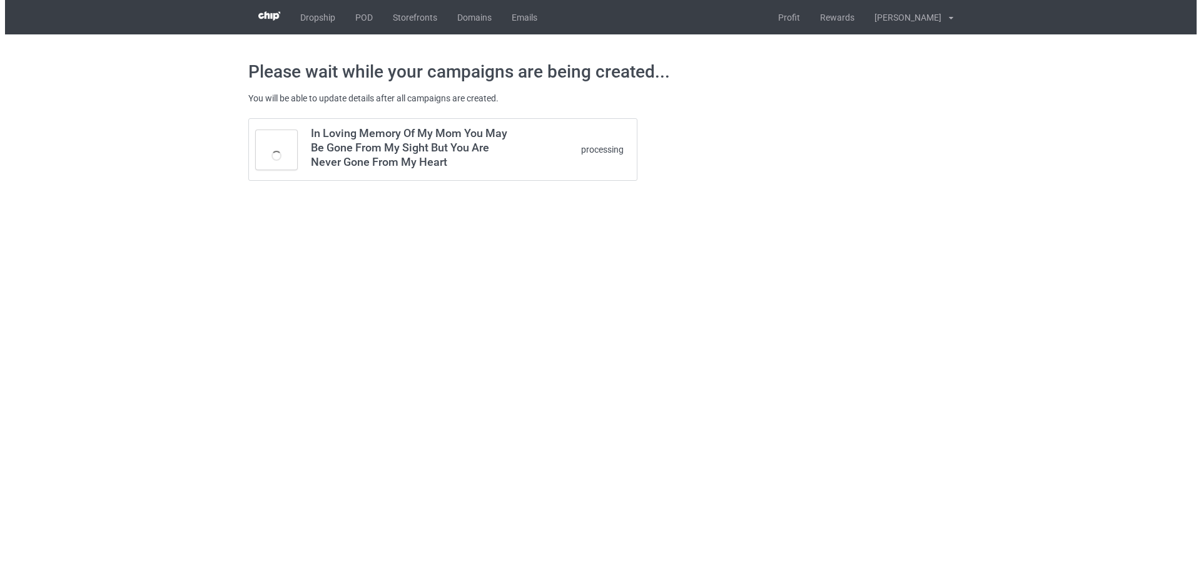
scroll to position [0, 0]
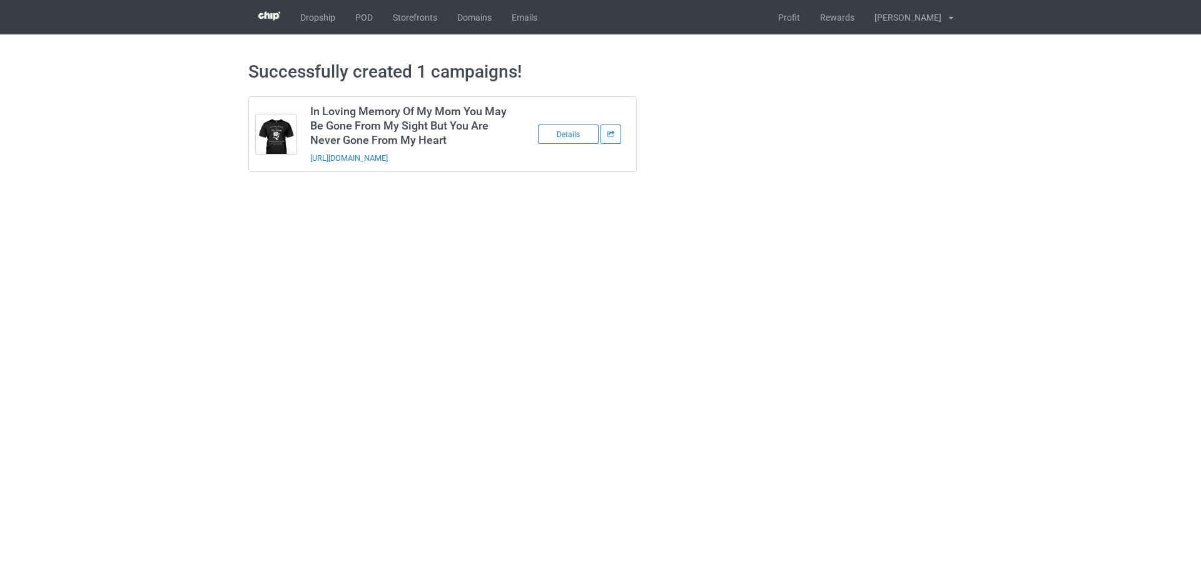
drag, startPoint x: 488, startPoint y: 160, endPoint x: 309, endPoint y: 166, distance: 179.0
click at [309, 166] on td "In Loving Memory Of My Mom You May Be Gone From My Sight But You Are Never Gone…" at bounding box center [408, 134] width 211 height 74
copy link "https://www.sendinglovetoheaven.com/milm5"
drag, startPoint x: 1005, startPoint y: 288, endPoint x: 935, endPoint y: 247, distance: 80.5
click at [1005, 288] on body "Dropship POD Storefronts Domains Emails Profit Rewards Đỗ Cao Thái Settings Log…" at bounding box center [600, 287] width 1201 height 575
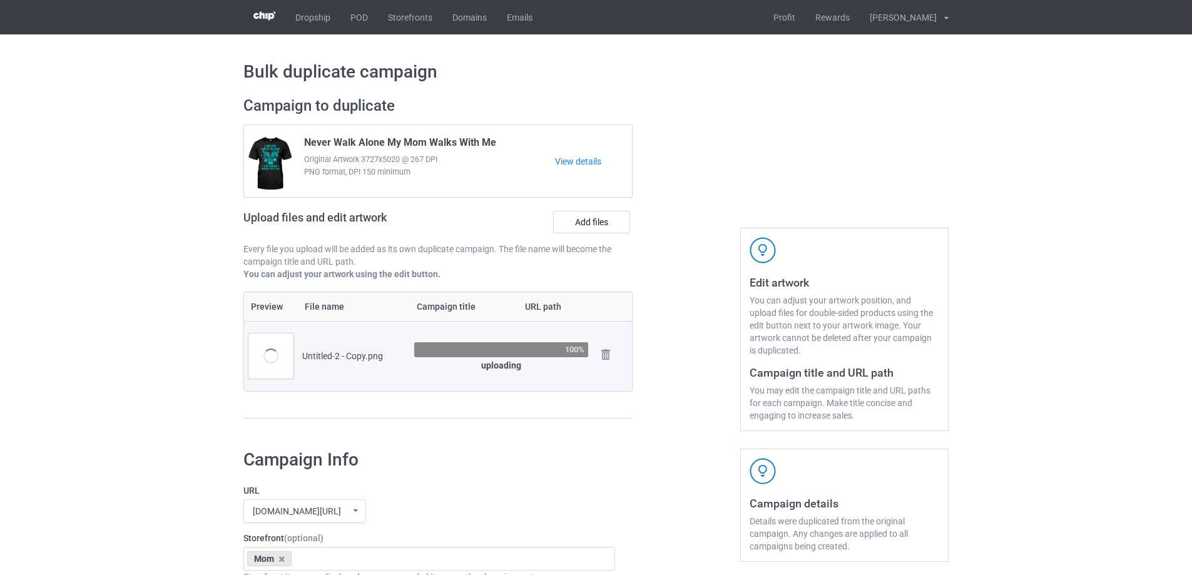
click at [656, 404] on div at bounding box center [686, 264] width 90 height 352
click at [660, 395] on div at bounding box center [686, 264] width 90 height 352
click at [668, 385] on div at bounding box center [686, 264] width 90 height 352
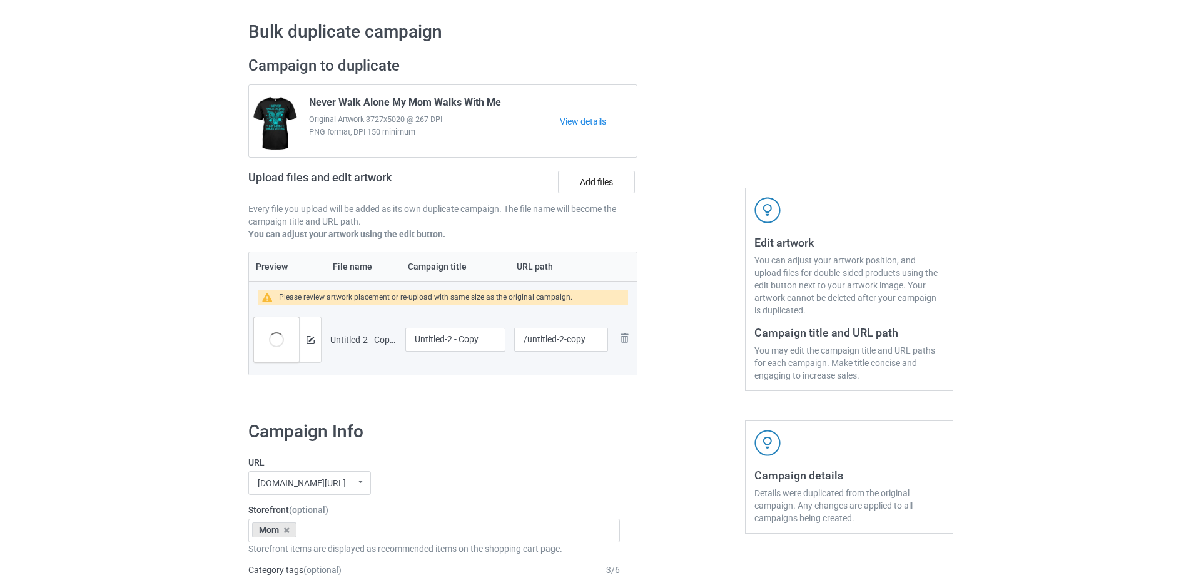
scroll to position [63, 0]
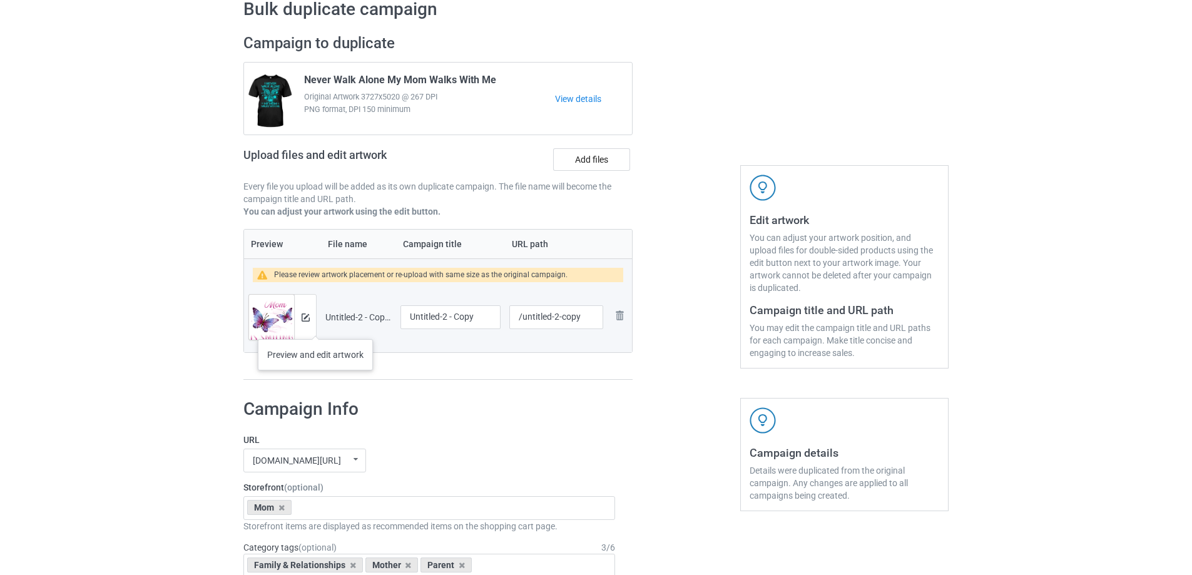
click at [312, 327] on div at bounding box center [305, 317] width 22 height 45
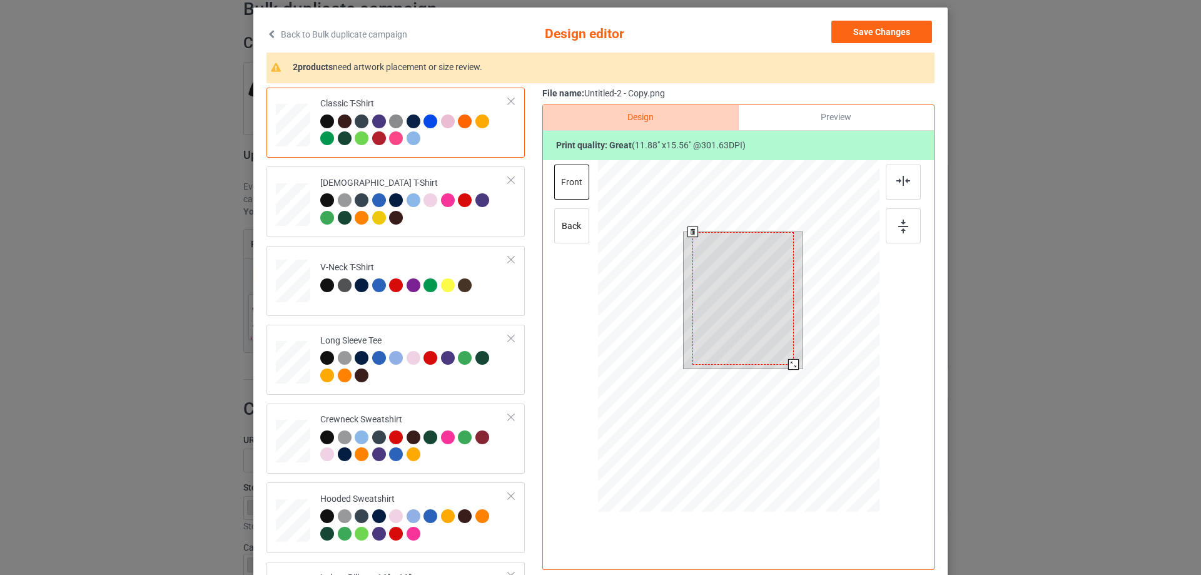
click at [766, 320] on div at bounding box center [743, 298] width 101 height 133
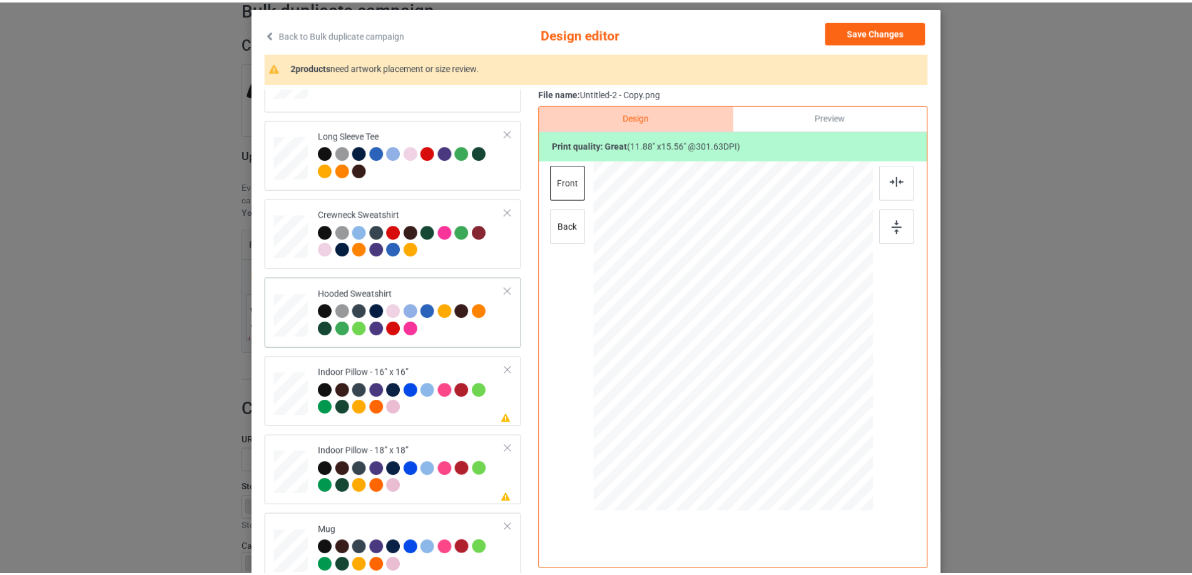
scroll to position [215, 0]
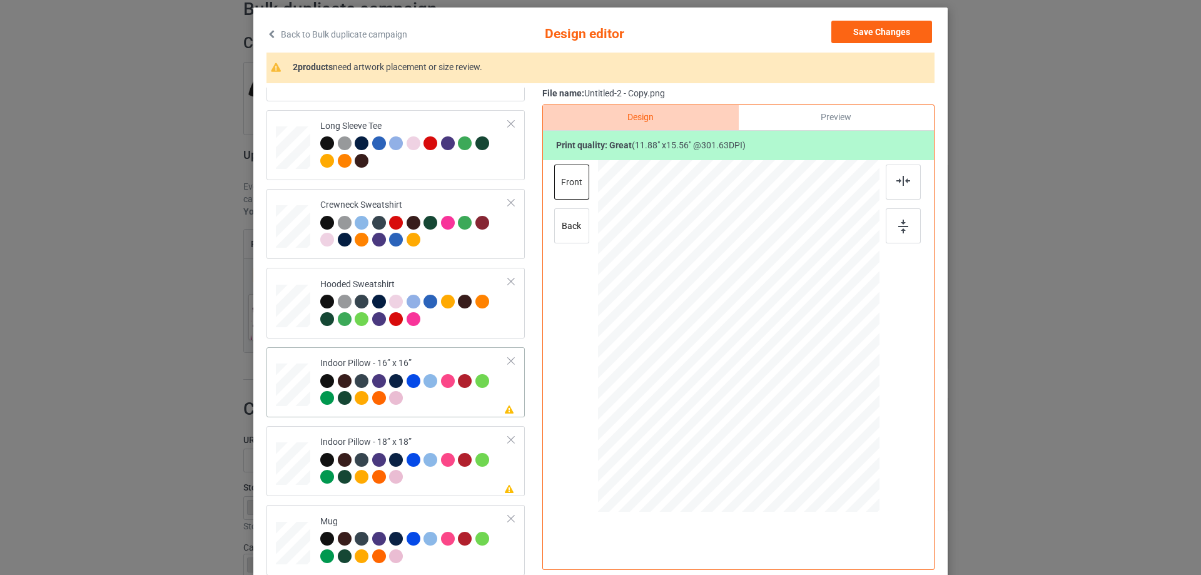
click at [340, 354] on td "Please review artwork placement Indoor Pillow - 16” x 16”" at bounding box center [414, 382] width 202 height 60
drag, startPoint x: 818, startPoint y: 444, endPoint x: 810, endPoint y: 426, distance: 19.9
click at [810, 426] on div at bounding box center [811, 431] width 11 height 11
click at [829, 130] on div "Preview" at bounding box center [836, 117] width 195 height 25
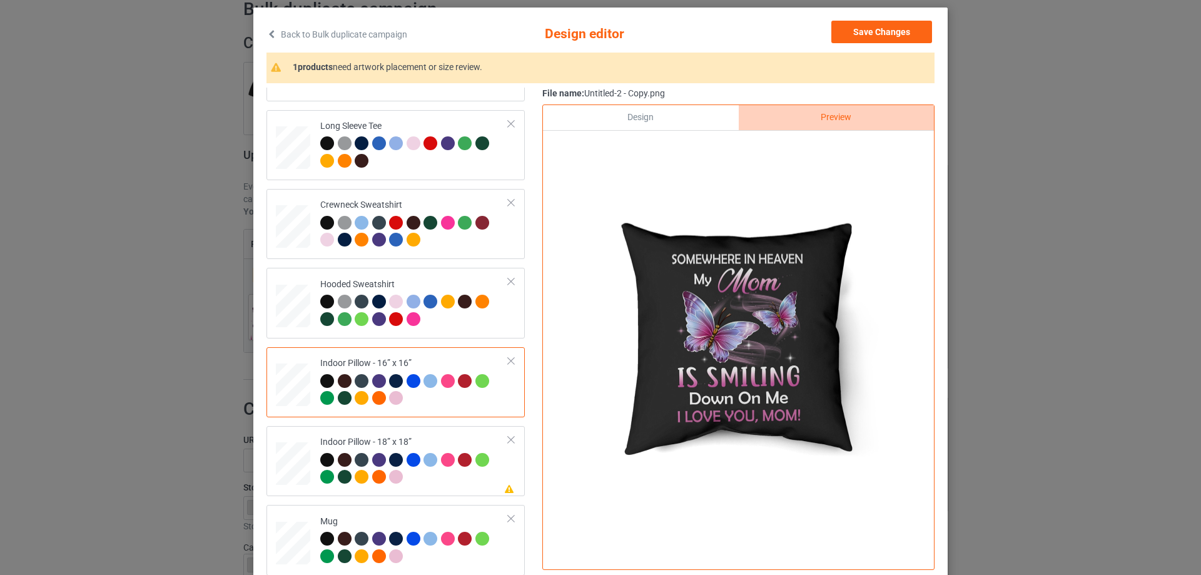
click at [696, 121] on div "Design" at bounding box center [640, 117] width 195 height 25
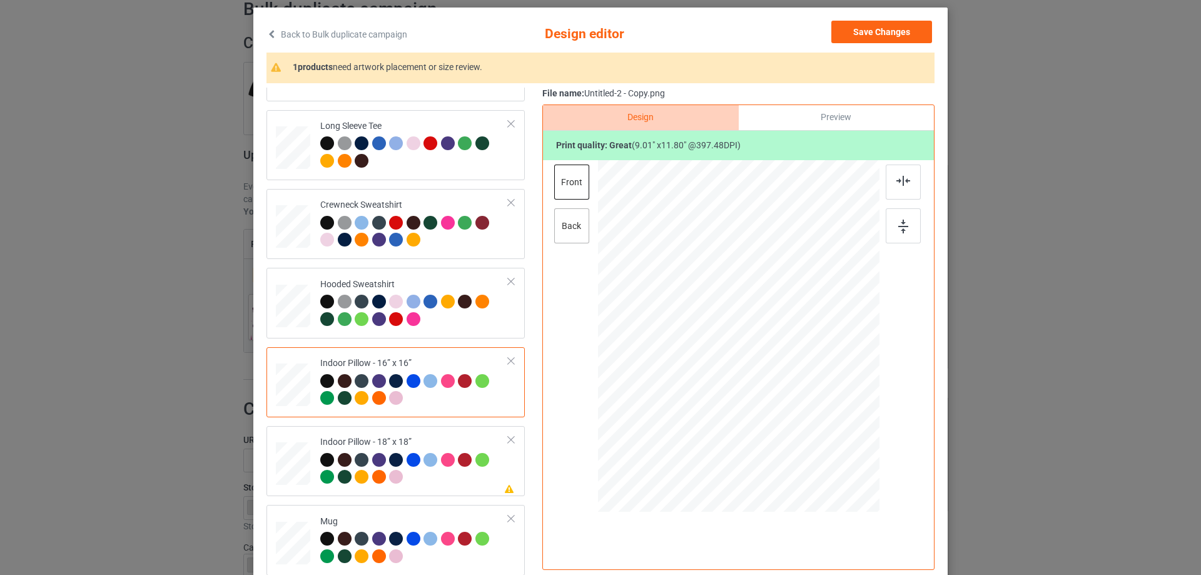
click at [575, 221] on div "back" at bounding box center [571, 225] width 35 height 35
drag, startPoint x: 820, startPoint y: 447, endPoint x: 811, endPoint y: 433, distance: 16.8
click at [811, 433] on div at bounding box center [813, 433] width 11 height 11
drag, startPoint x: 435, startPoint y: 482, endPoint x: 441, endPoint y: 482, distance: 6.3
click at [435, 482] on div at bounding box center [414, 470] width 188 height 34
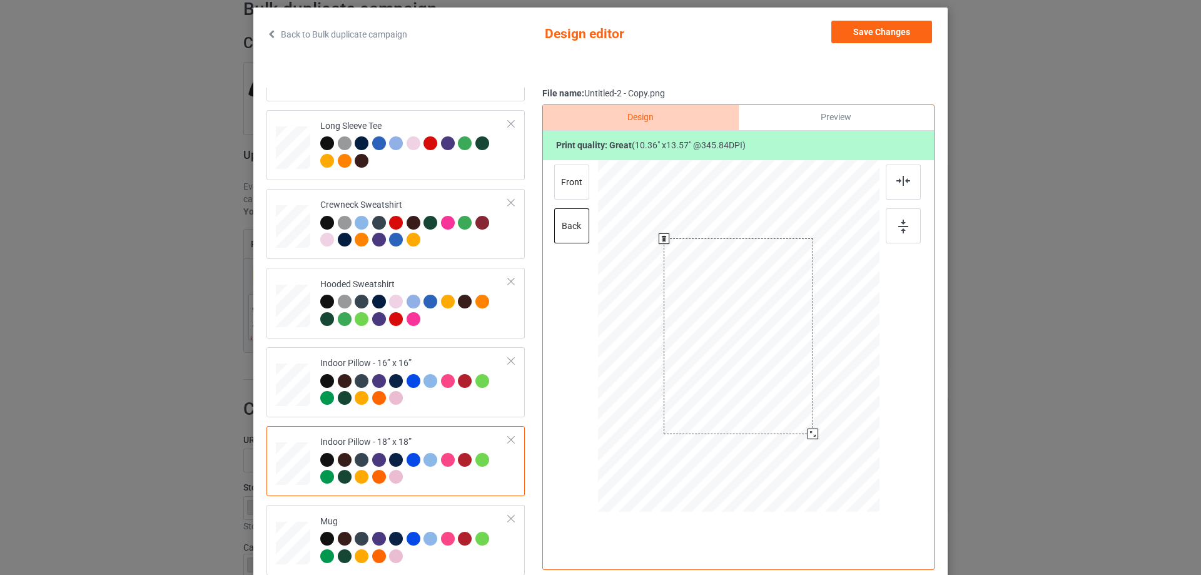
drag, startPoint x: 818, startPoint y: 447, endPoint x: 810, endPoint y: 433, distance: 16.0
click at [810, 433] on div at bounding box center [813, 434] width 11 height 11
click at [573, 191] on div "front" at bounding box center [571, 182] width 35 height 35
drag, startPoint x: 819, startPoint y: 446, endPoint x: 808, endPoint y: 435, distance: 15.5
click at [808, 435] on div at bounding box center [813, 434] width 11 height 11
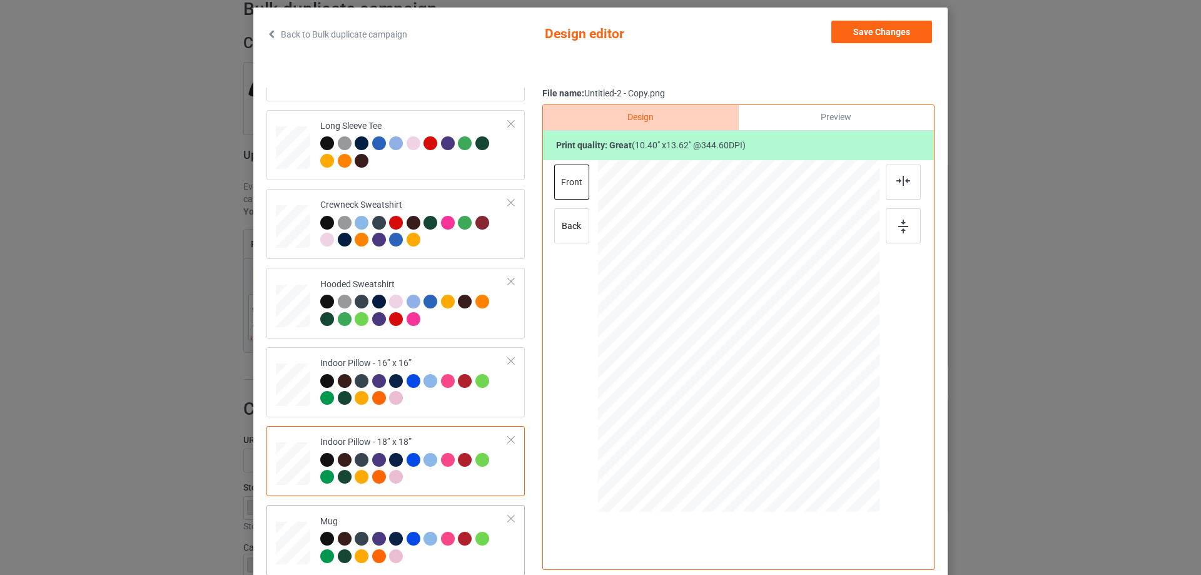
click at [432, 516] on div "Mug" at bounding box center [414, 539] width 188 height 47
click at [850, 387] on div at bounding box center [855, 387] width 11 height 11
click at [863, 36] on button "Save Changes" at bounding box center [882, 32] width 101 height 23
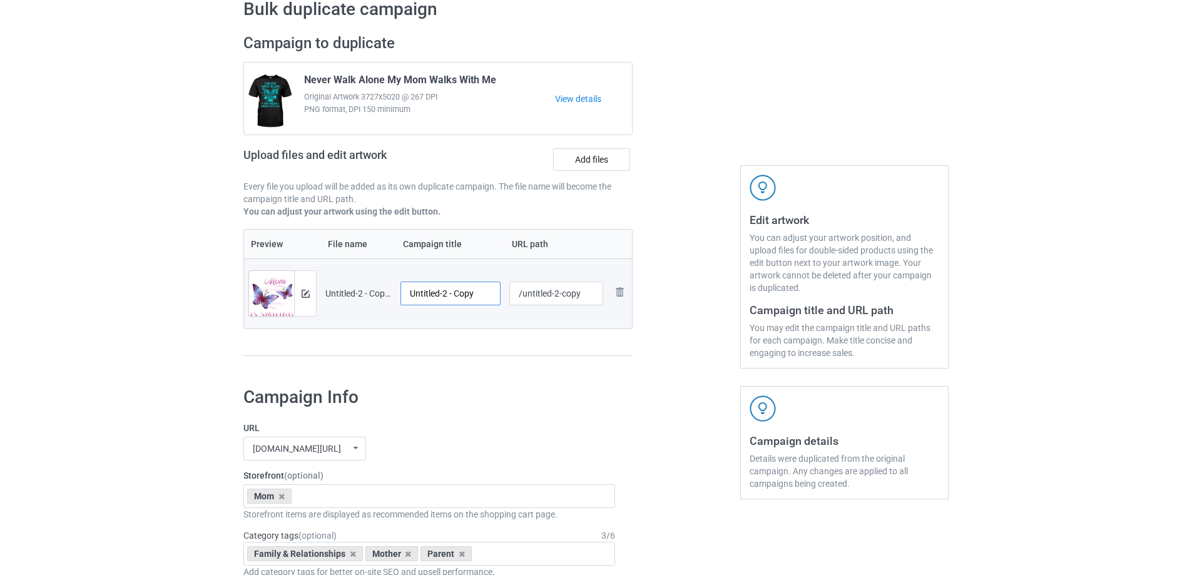
click at [471, 290] on input "Untitled-2 - Copy" at bounding box center [450, 294] width 100 height 24
paste input "Somewhere In Heaven My Mom Is Smiling Down On Me I Love You Mom"
type input "Somewhere In Heaven My Mom Is Smiling Down On Me I Love You Mom"
click at [484, 340] on div "Preview File name Campaign title URL path Preview and edit artwork Untitled-2 -…" at bounding box center [437, 293] width 389 height 128
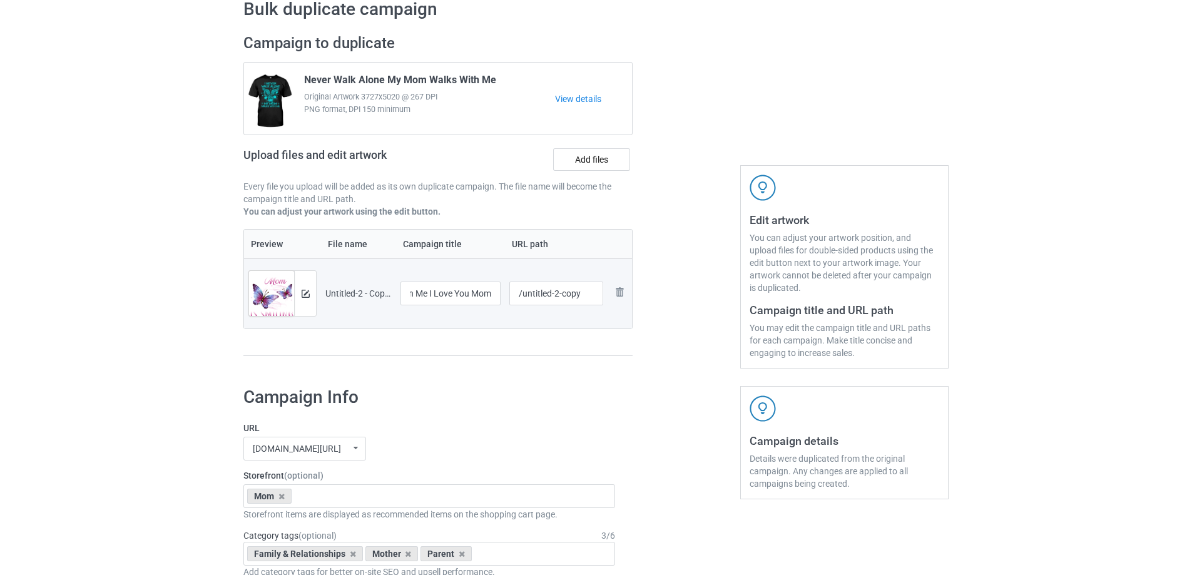
scroll to position [0, 0]
drag, startPoint x: 521, startPoint y: 300, endPoint x: 601, endPoint y: 292, distance: 80.4
click at [601, 292] on input "/untitled-2-copy" at bounding box center [556, 294] width 94 height 24
drag, startPoint x: 542, startPoint y: 293, endPoint x: 551, endPoint y: 294, distance: 8.8
click at [551, 294] on input "/msih5" at bounding box center [556, 294] width 94 height 24
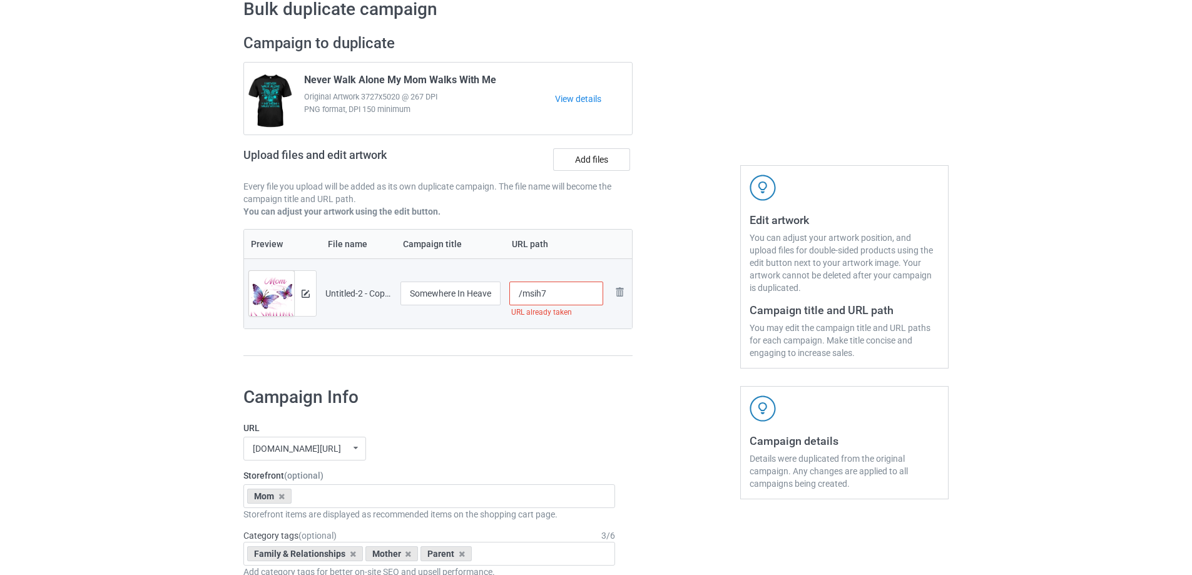
drag, startPoint x: 541, startPoint y: 292, endPoint x: 556, endPoint y: 293, distance: 15.7
click at [556, 293] on input "/msih7" at bounding box center [556, 294] width 94 height 24
drag, startPoint x: 541, startPoint y: 295, endPoint x: 555, endPoint y: 295, distance: 14.4
click at [555, 295] on input "/msih8" at bounding box center [556, 294] width 94 height 24
drag, startPoint x: 539, startPoint y: 295, endPoint x: 547, endPoint y: 295, distance: 7.5
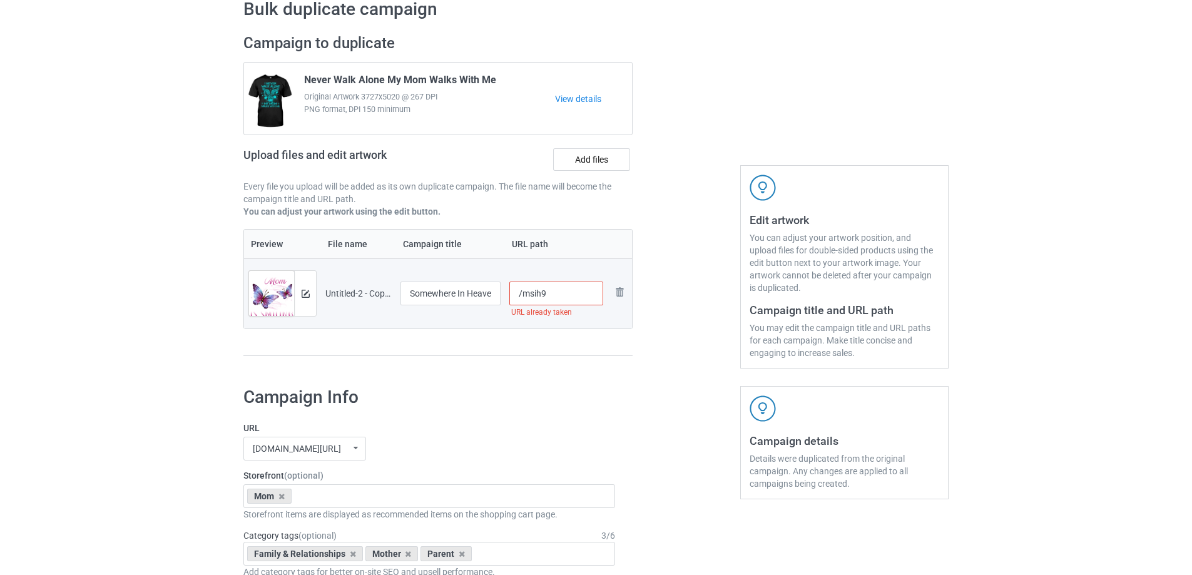
click at [547, 295] on input "/msih9" at bounding box center [556, 294] width 94 height 24
type input "/msih9"
click at [607, 342] on div "Preview File name Campaign title URL path Preview and edit artwork Untitled-2 -…" at bounding box center [437, 293] width 389 height 128
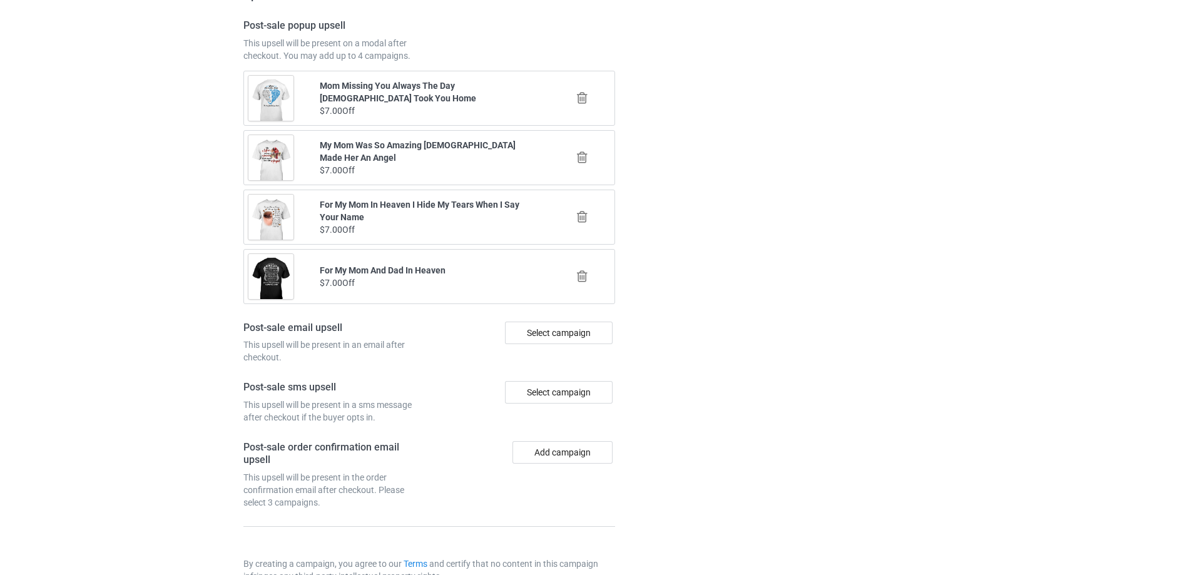
scroll to position [1457, 0]
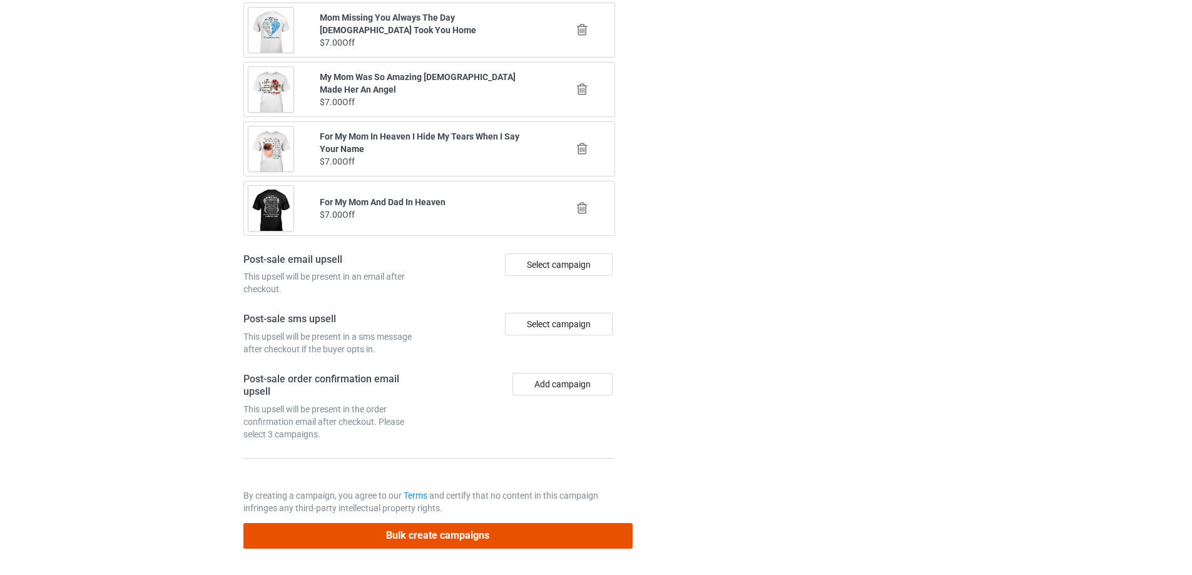
click at [524, 543] on button "Bulk create campaigns" at bounding box center [437, 536] width 389 height 26
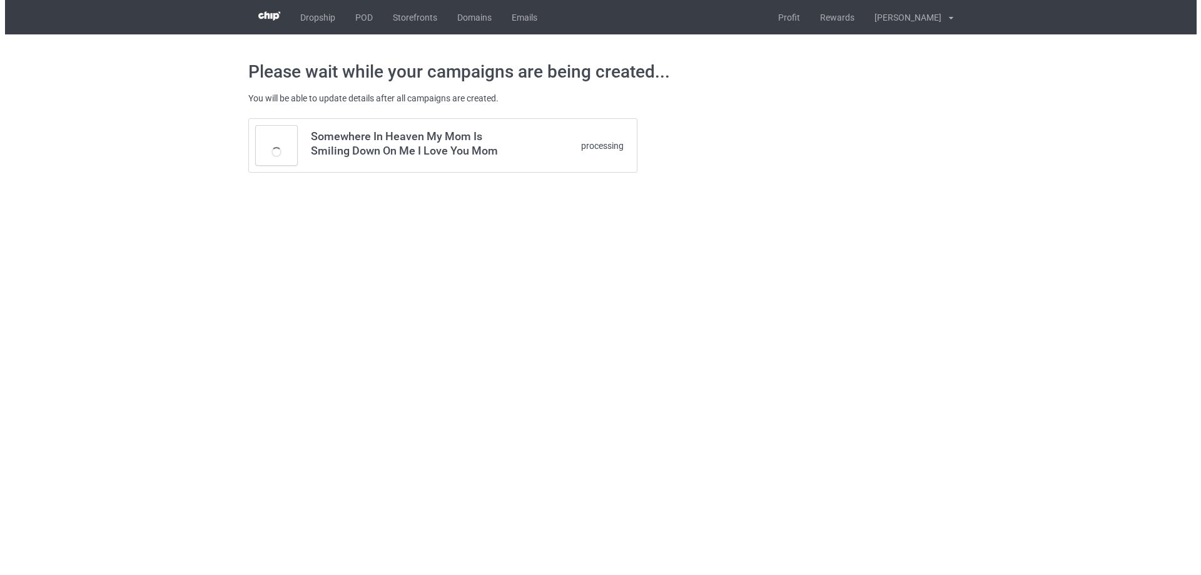
scroll to position [0, 0]
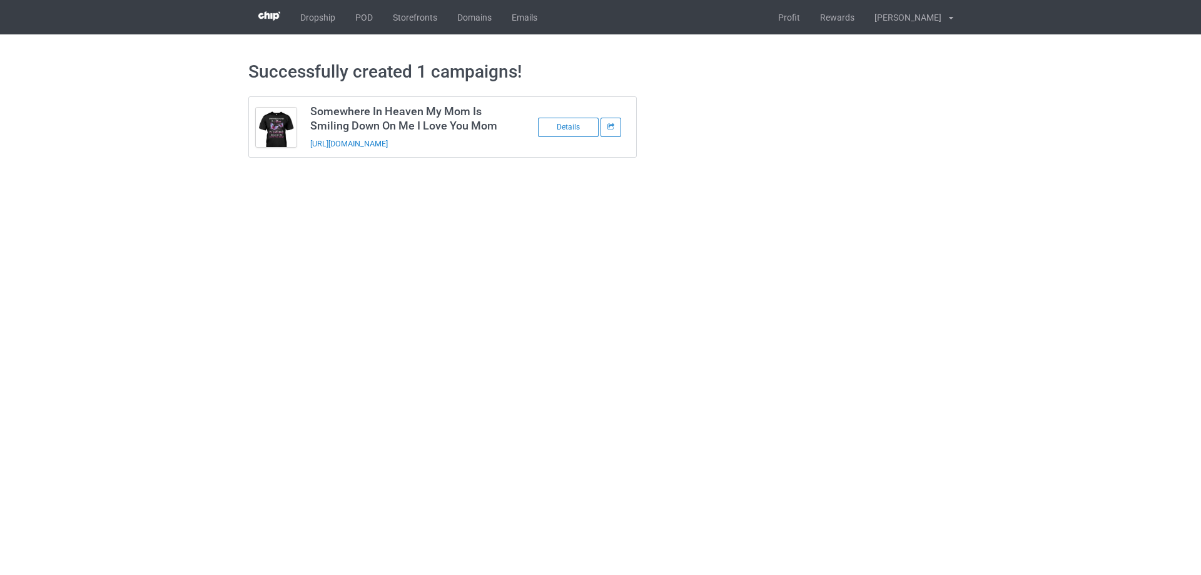
drag, startPoint x: 486, startPoint y: 141, endPoint x: 309, endPoint y: 153, distance: 177.5
click at [309, 153] on td "Somewhere In Heaven My Mom Is Smiling Down On Me I Love You Mom https://www.sen…" at bounding box center [408, 127] width 211 height 60
copy link "https://www.sendinglovetoheaven.com/msih9"
drag, startPoint x: 1016, startPoint y: 301, endPoint x: 1009, endPoint y: 298, distance: 7.9
click at [1016, 301] on body "Dropship POD Storefronts Domains Emails Profit Rewards Đỗ Cao Thái Settings Log…" at bounding box center [600, 287] width 1201 height 575
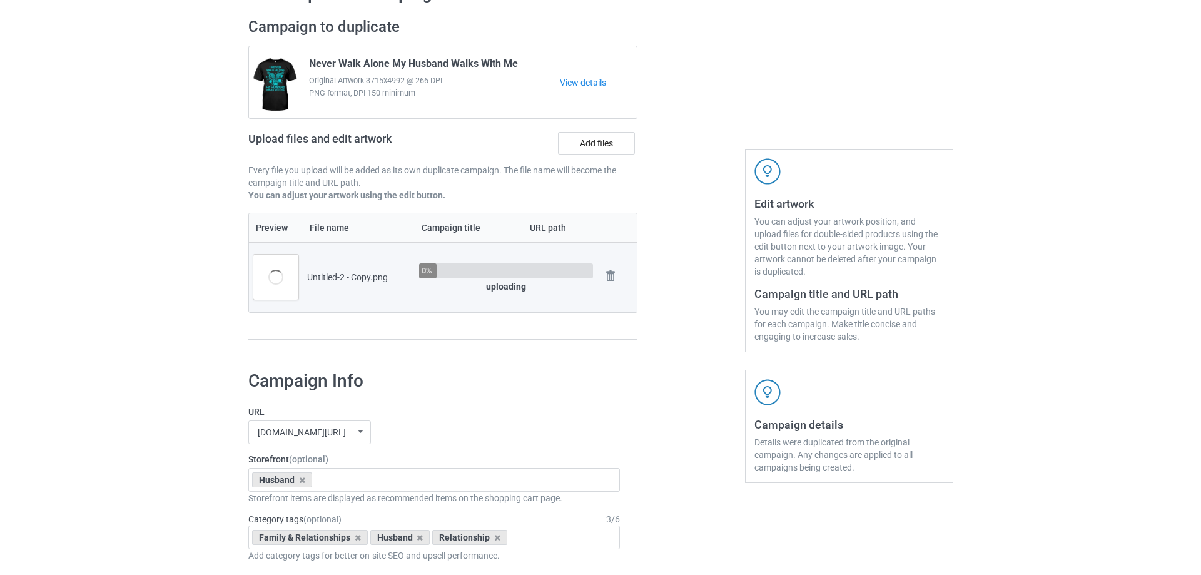
scroll to position [125, 0]
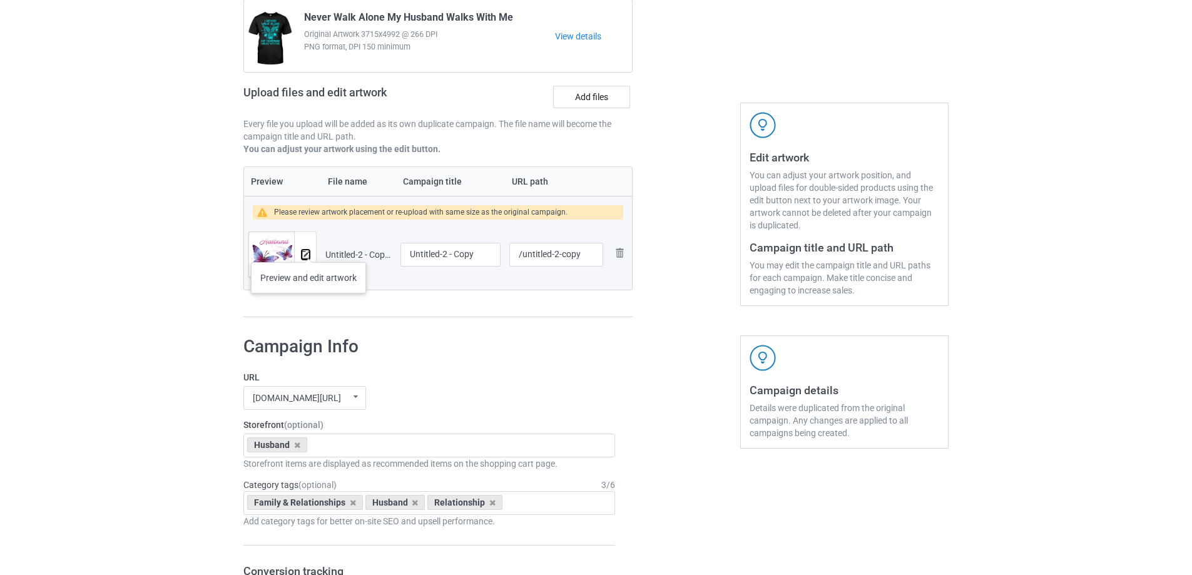
click at [303, 254] on img at bounding box center [306, 255] width 8 height 8
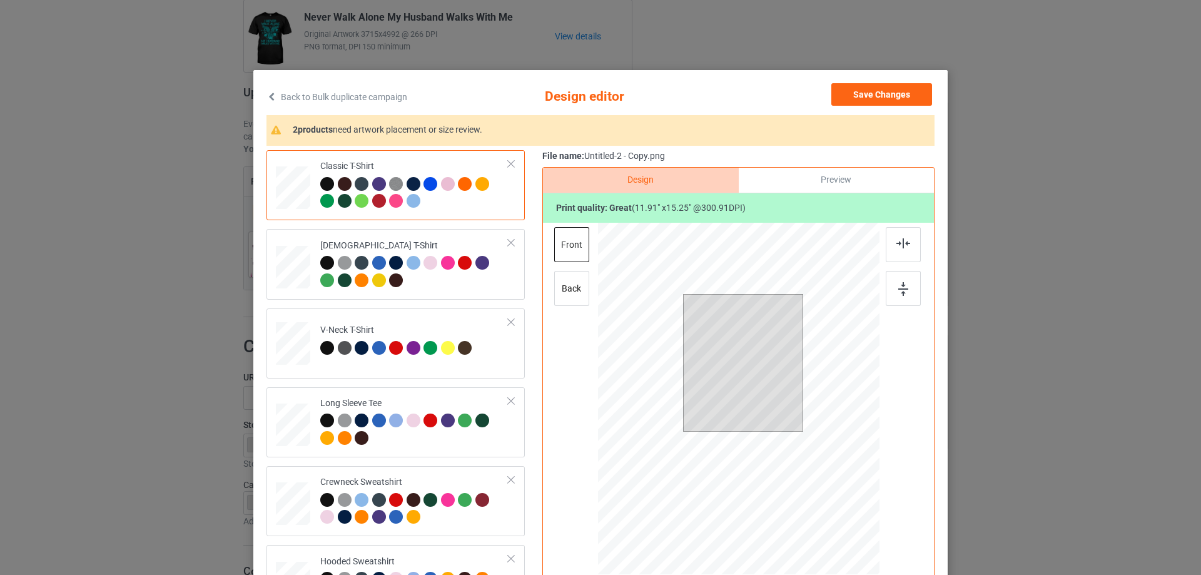
scroll to position [63, 0]
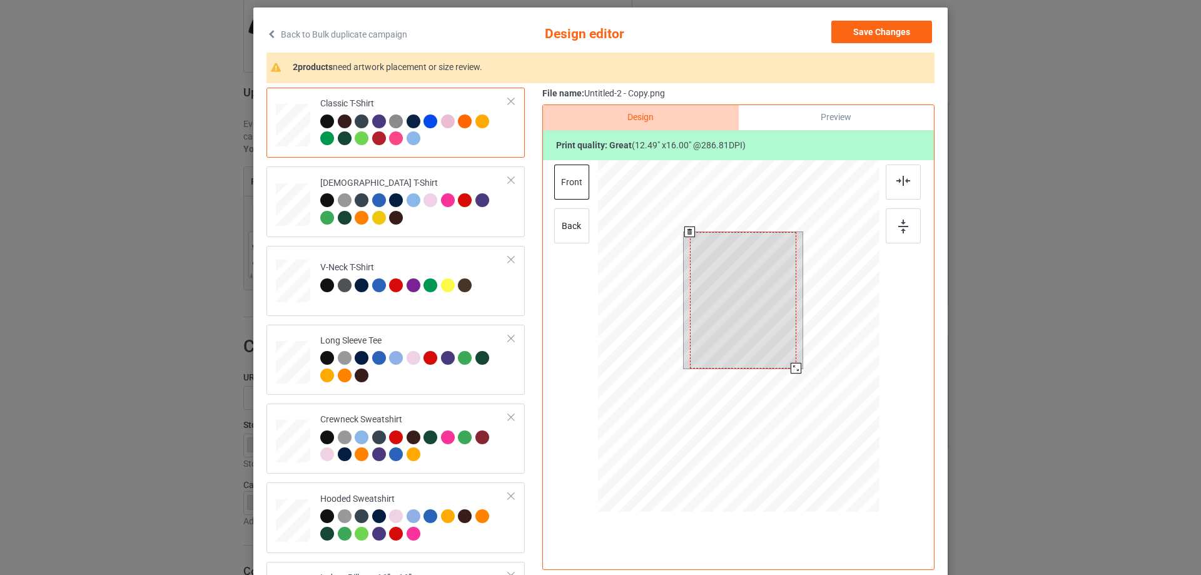
drag, startPoint x: 789, startPoint y: 362, endPoint x: 796, endPoint y: 372, distance: 12.1
click at [796, 372] on div at bounding box center [796, 368] width 11 height 11
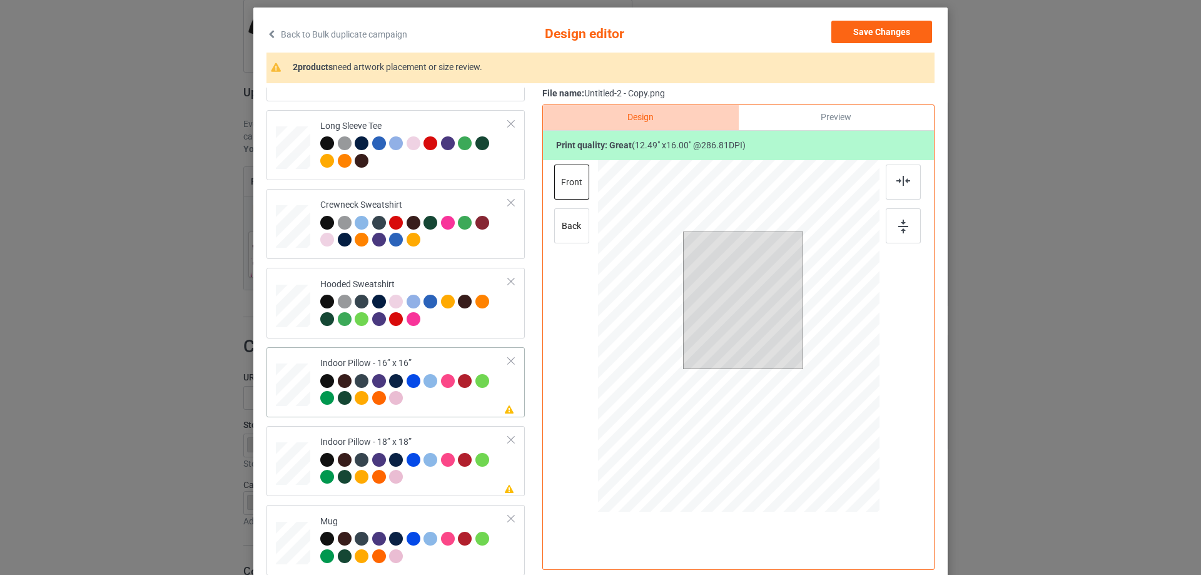
scroll to position [147, 0]
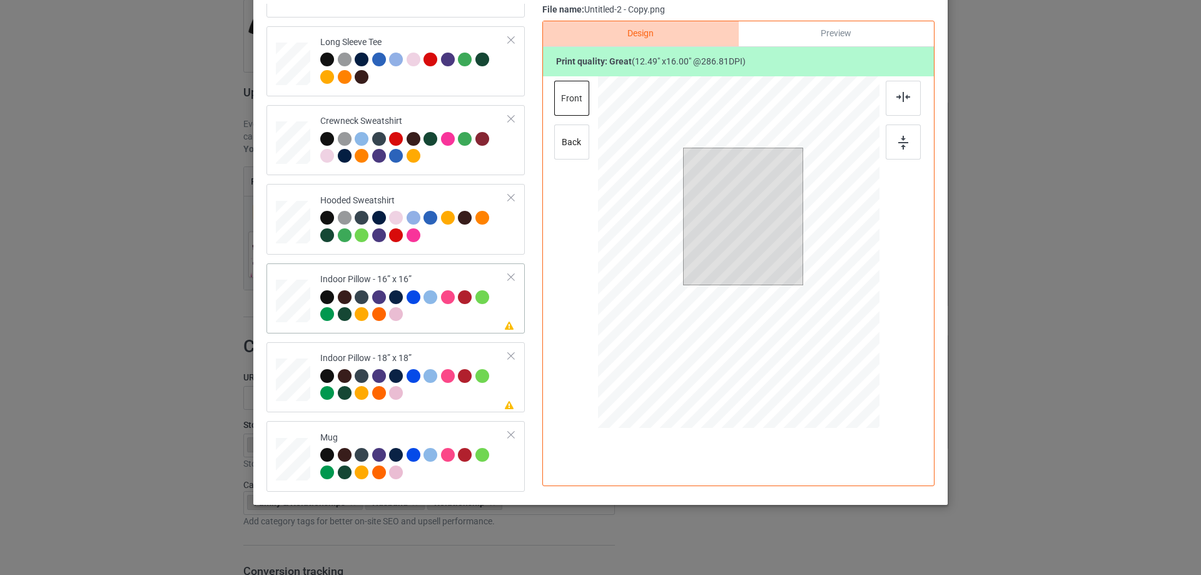
click at [285, 307] on div at bounding box center [293, 301] width 34 height 34
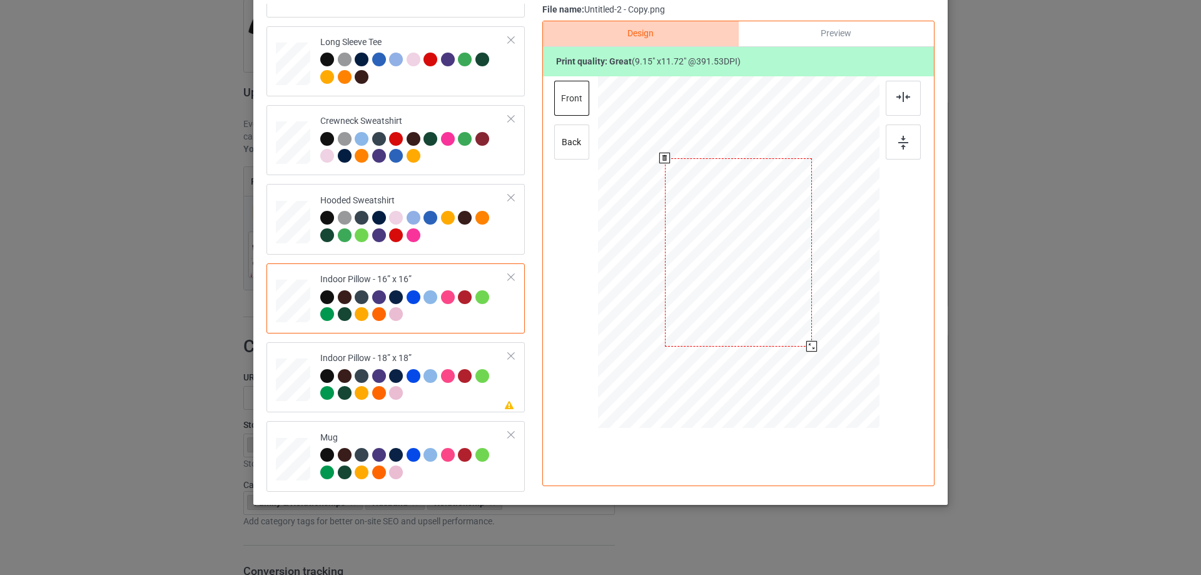
click at [810, 344] on div at bounding box center [812, 346] width 11 height 11
click at [848, 33] on div "Preview" at bounding box center [836, 33] width 195 height 25
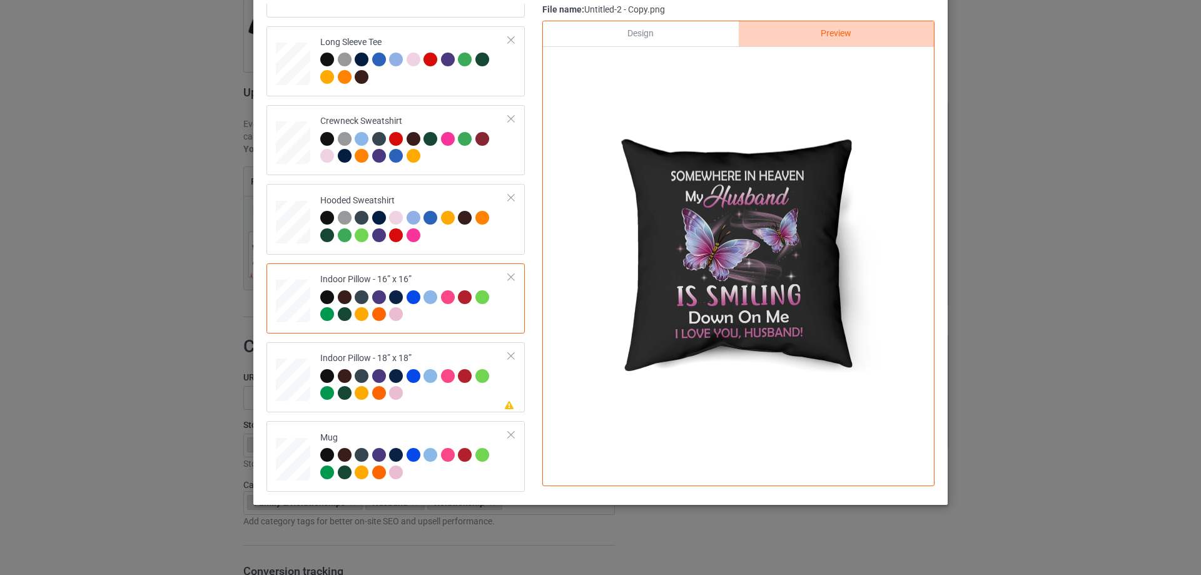
click at [696, 31] on div "Design" at bounding box center [640, 33] width 195 height 25
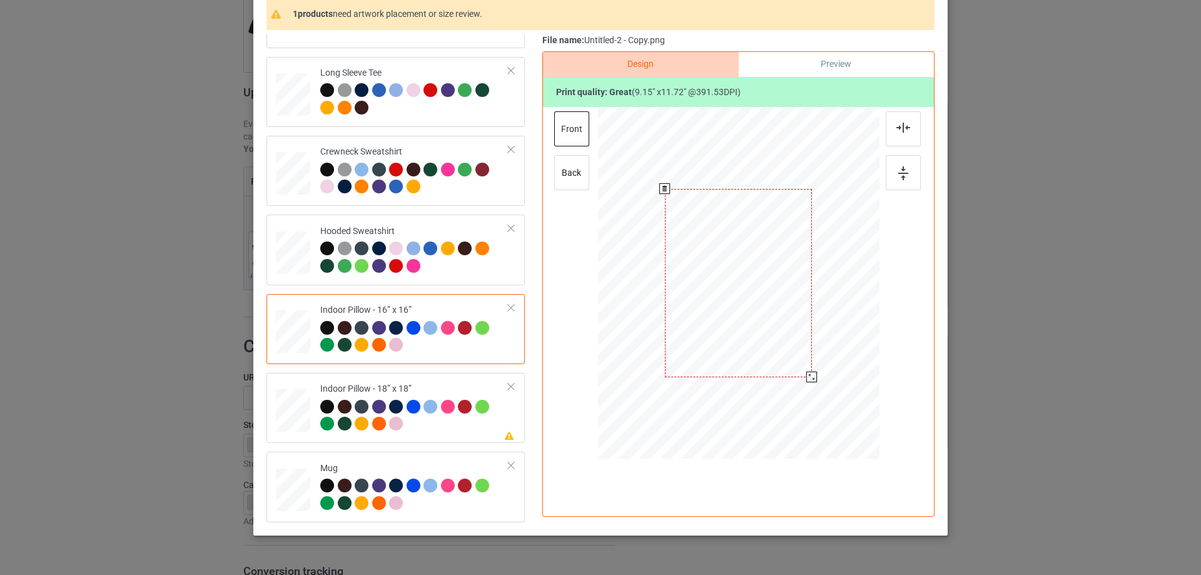
scroll to position [84, 0]
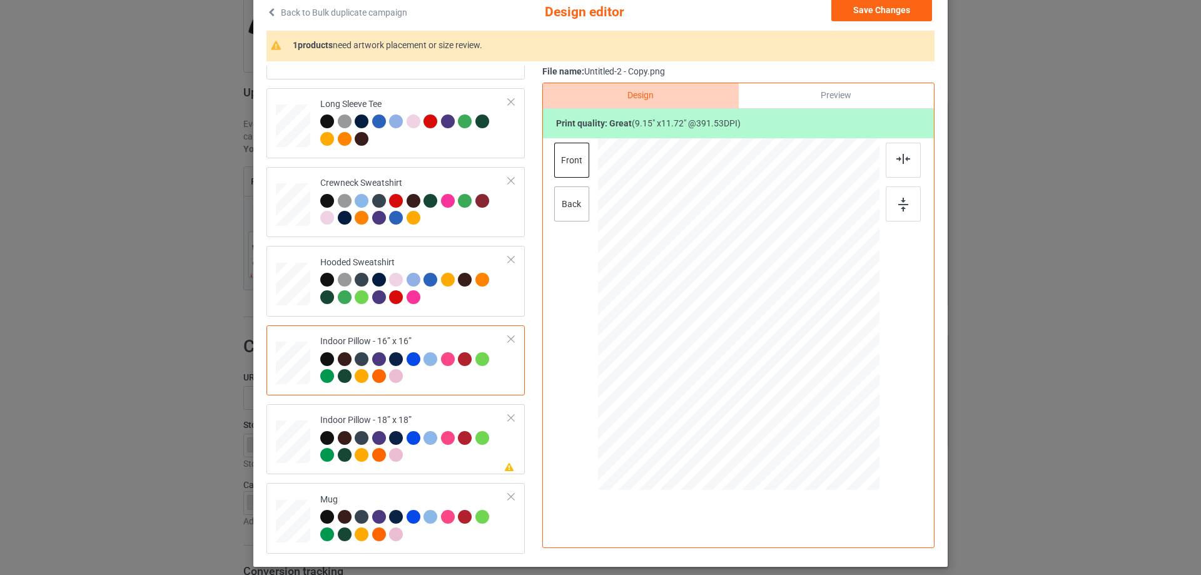
click at [576, 208] on div "back" at bounding box center [571, 203] width 35 height 35
drag, startPoint x: 818, startPoint y: 422, endPoint x: 810, endPoint y: 409, distance: 16.0
click at [810, 409] on div at bounding box center [813, 409] width 11 height 11
click at [363, 408] on div "Please review artwork placement Indoor Pillow - 18” x 18”" at bounding box center [396, 439] width 258 height 70
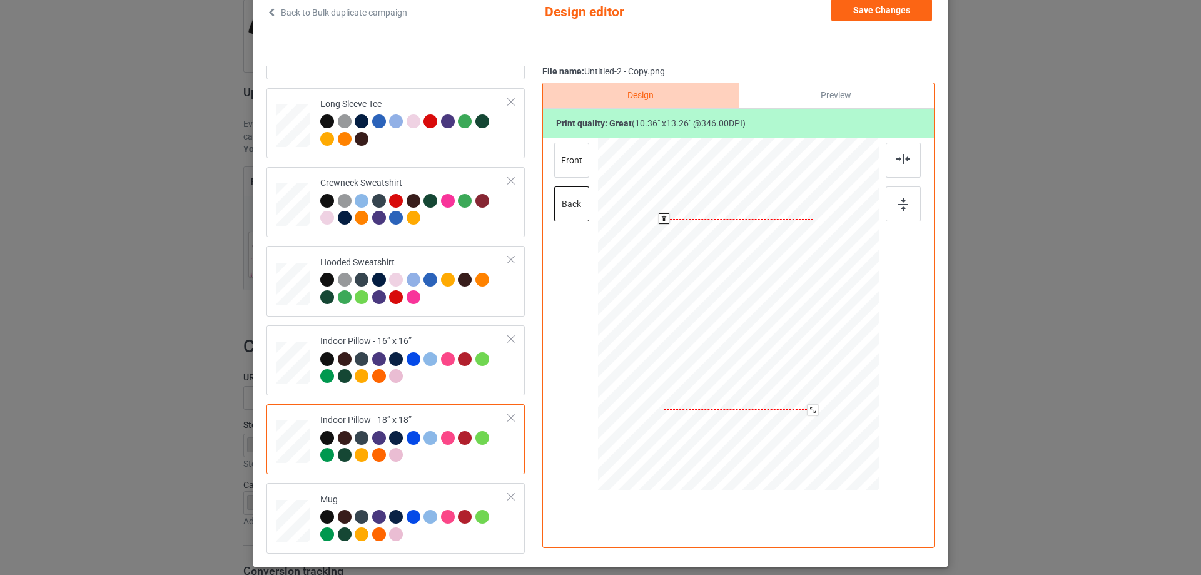
click at [808, 412] on div at bounding box center [813, 410] width 11 height 11
click at [559, 164] on div "front" at bounding box center [571, 160] width 35 height 35
drag, startPoint x: 818, startPoint y: 422, endPoint x: 808, endPoint y: 410, distance: 16.0
click at [809, 410] on div at bounding box center [814, 411] width 11 height 11
click at [415, 487] on div "Mug" at bounding box center [396, 518] width 258 height 70
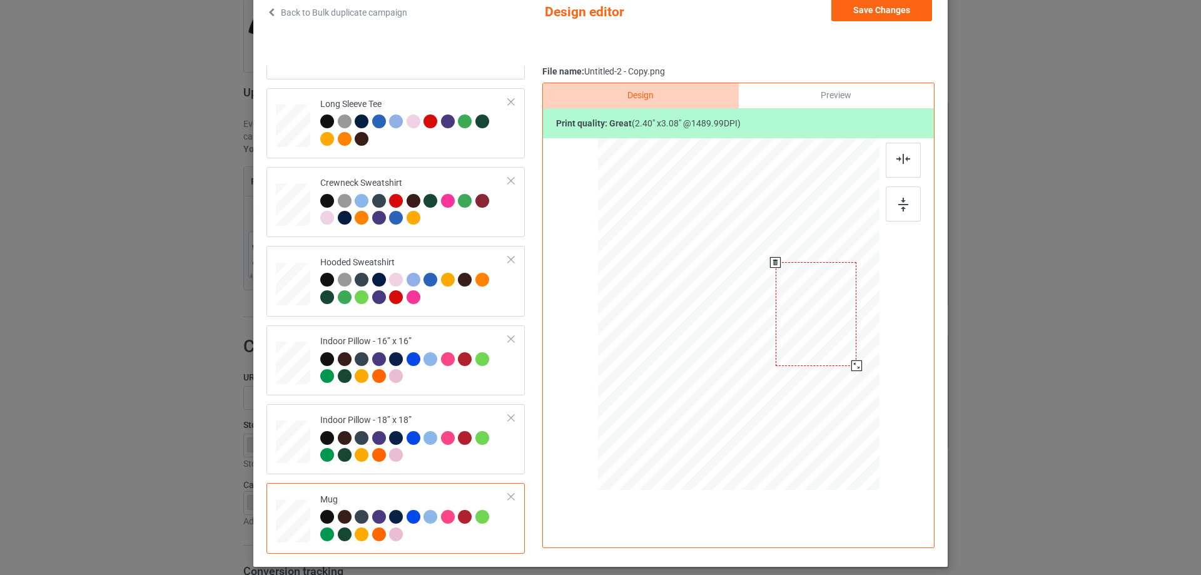
click at [852, 365] on div at bounding box center [857, 365] width 11 height 11
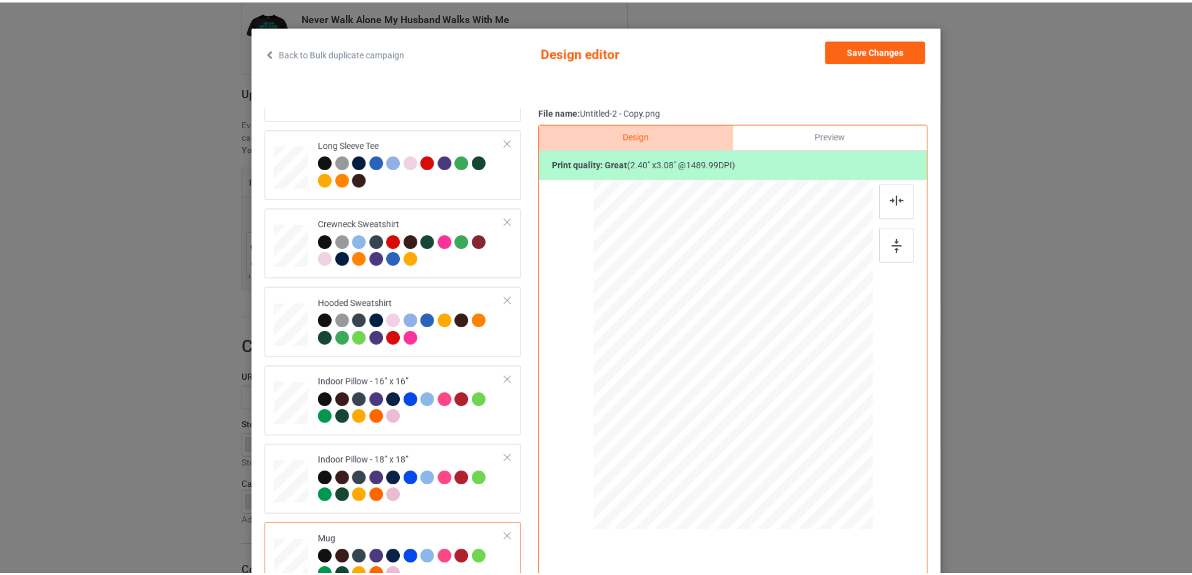
scroll to position [22, 0]
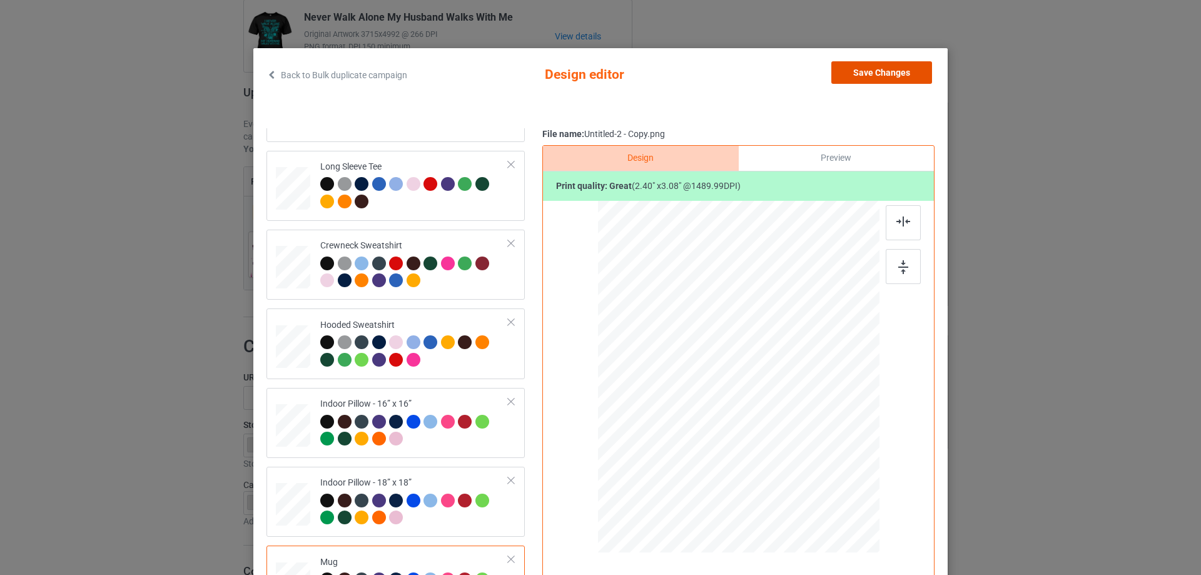
click at [875, 74] on button "Save Changes" at bounding box center [882, 72] width 101 height 23
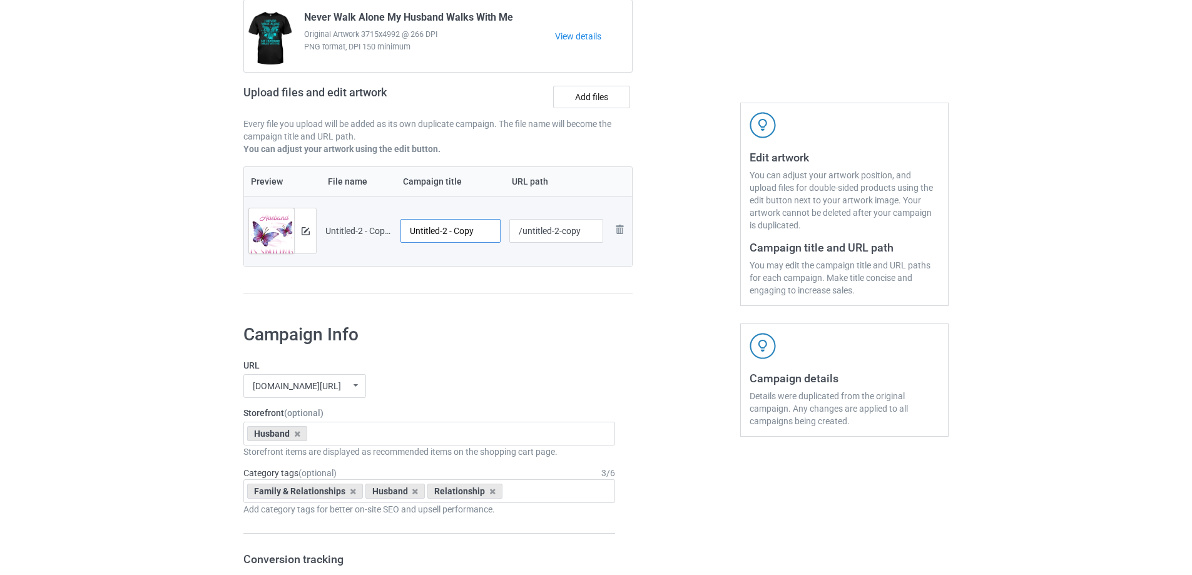
click at [467, 231] on input "Untitled-2 - Copy" at bounding box center [450, 231] width 100 height 24
paste input "Somewhere In Heaven My Husband Is Smiling Down On Me I Love You Husband"
type input "Somewhere In Heaven My Husband Is Smiling Down On Me I Love You Husband"
drag, startPoint x: 475, startPoint y: 297, endPoint x: 484, endPoint y: 287, distance: 13.8
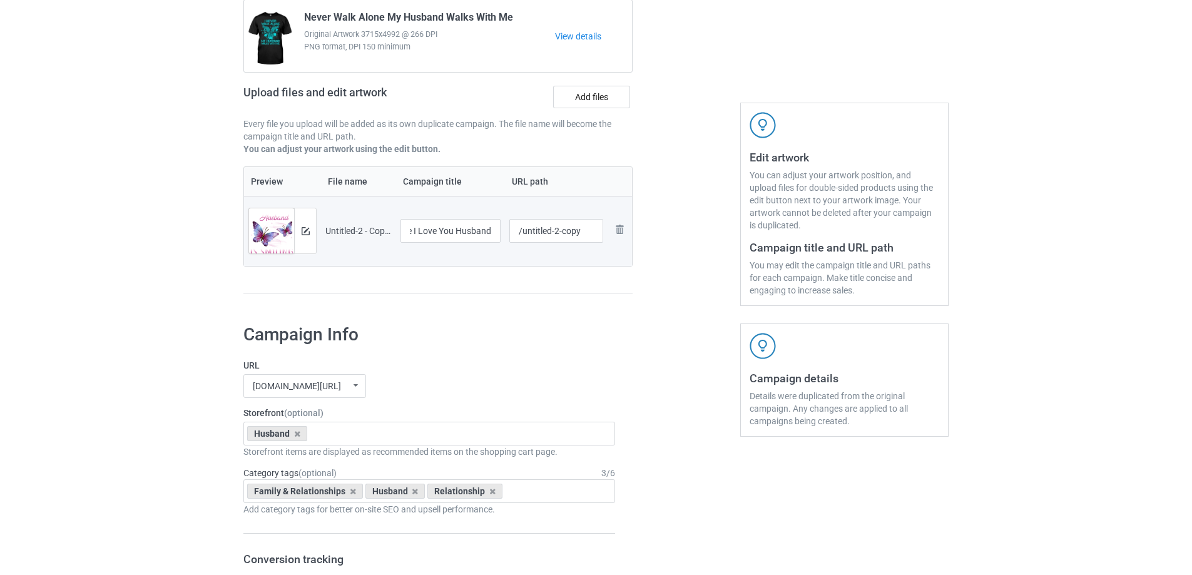
click at [476, 297] on div "Campaign to duplicate Never Walk Alone My Husband Walks With Me Original Artwor…" at bounding box center [438, 138] width 407 height 352
drag, startPoint x: 523, startPoint y: 237, endPoint x: 611, endPoint y: 237, distance: 87.6
click at [611, 237] on tr "Preview and edit artwork Untitled-2 - Copy.png Somewhere In Heaven My Husband I…" at bounding box center [438, 231] width 388 height 70
type input "/hsih8"
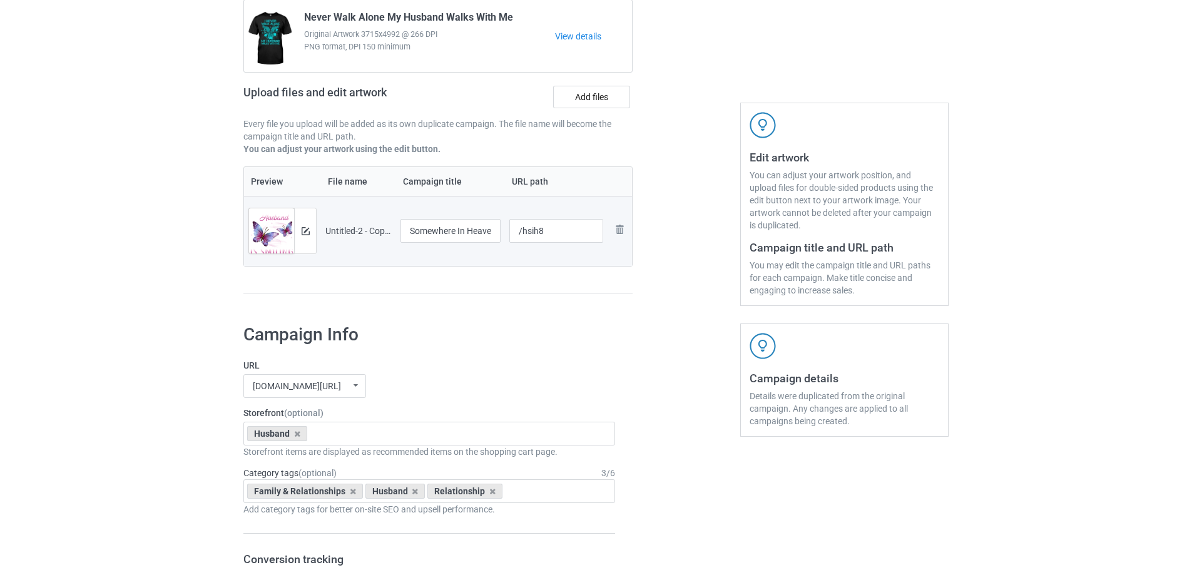
click at [644, 270] on div at bounding box center [686, 138] width 90 height 352
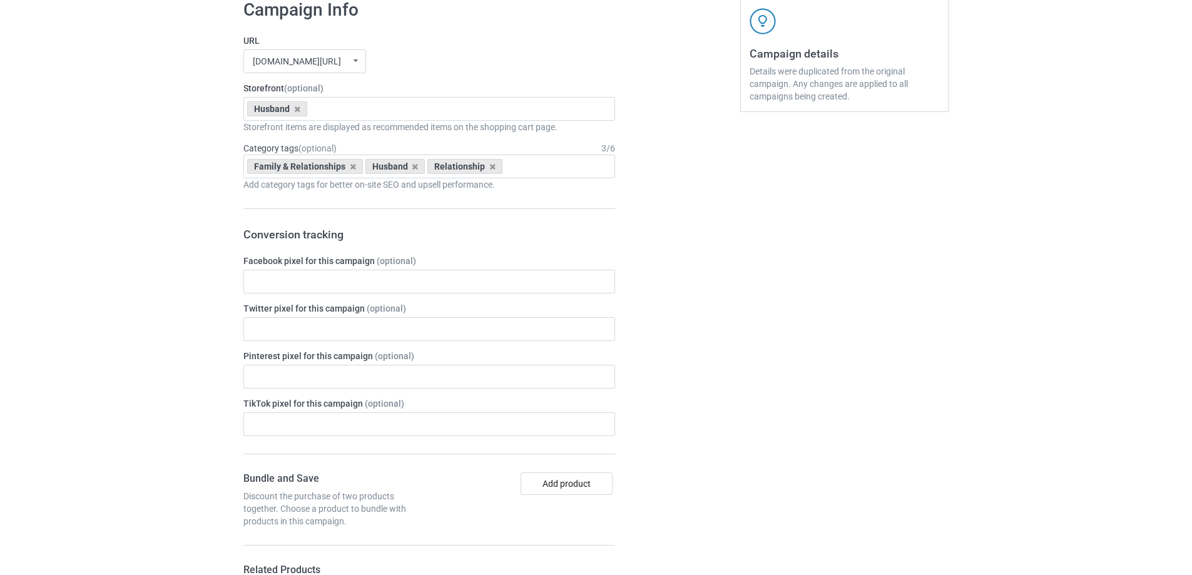
scroll to position [1457, 0]
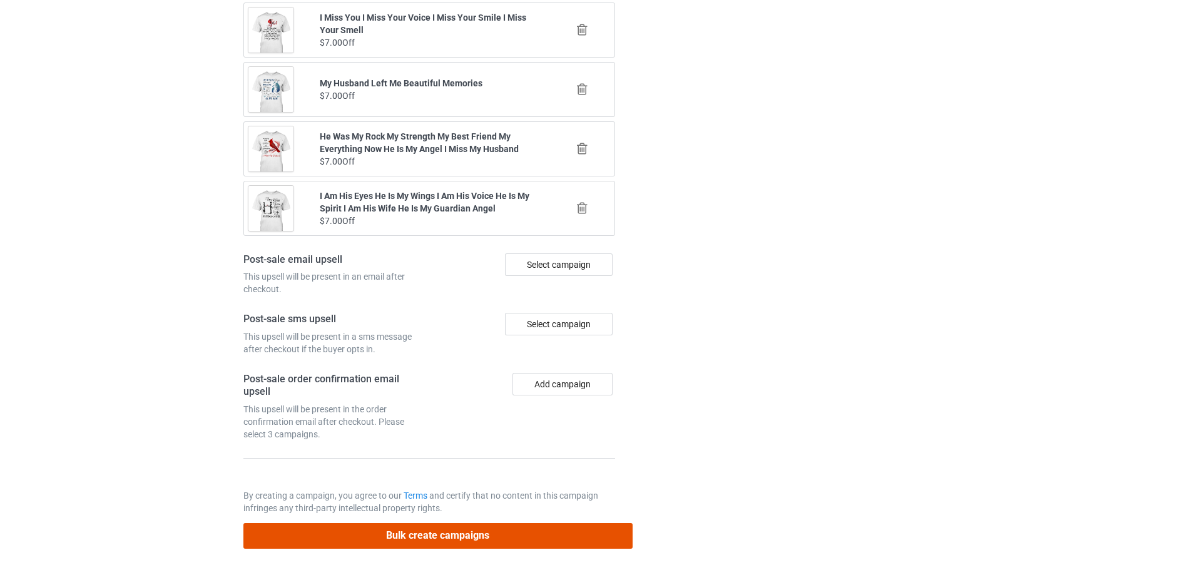
click at [521, 527] on button "Bulk create campaigns" at bounding box center [437, 536] width 389 height 26
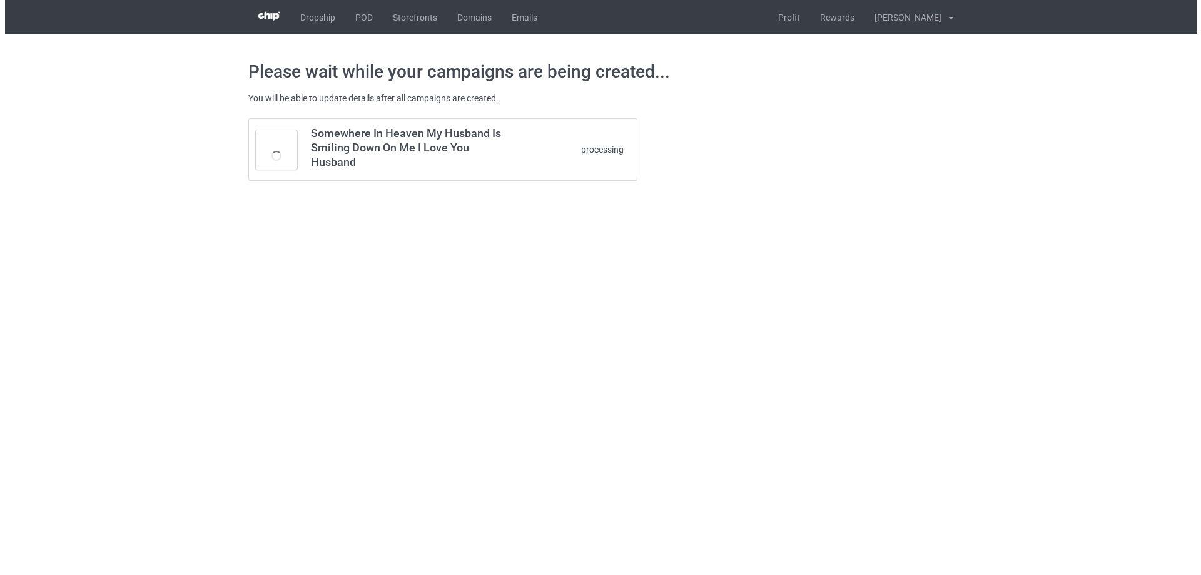
scroll to position [0, 0]
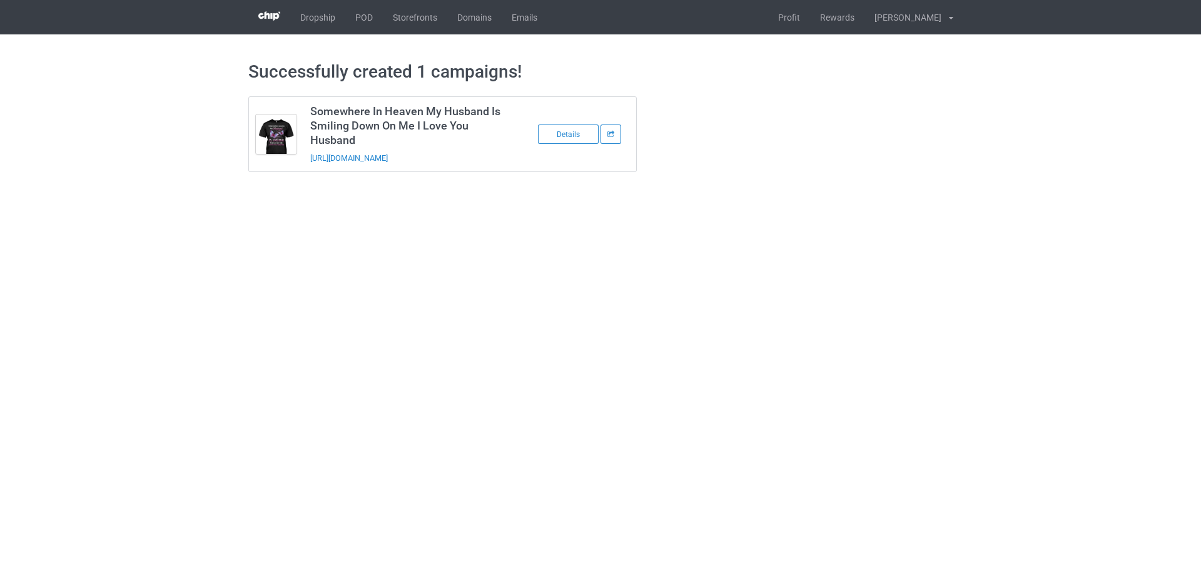
click at [775, 153] on div "Somewhere In Heaven My Husband Is Smiling Down On Me I Love You Husband https:/…" at bounding box center [601, 134] width 723 height 93
drag, startPoint x: 482, startPoint y: 158, endPoint x: 307, endPoint y: 165, distance: 175.3
click at [307, 165] on td "Somewhere In Heaven My Husband Is Smiling Down On Me I Love You Husband https:/…" at bounding box center [408, 134] width 211 height 74
copy link "https://www.sendinglovetoheaven.com/hsih8"
drag, startPoint x: 1044, startPoint y: 277, endPoint x: 910, endPoint y: 113, distance: 212.1
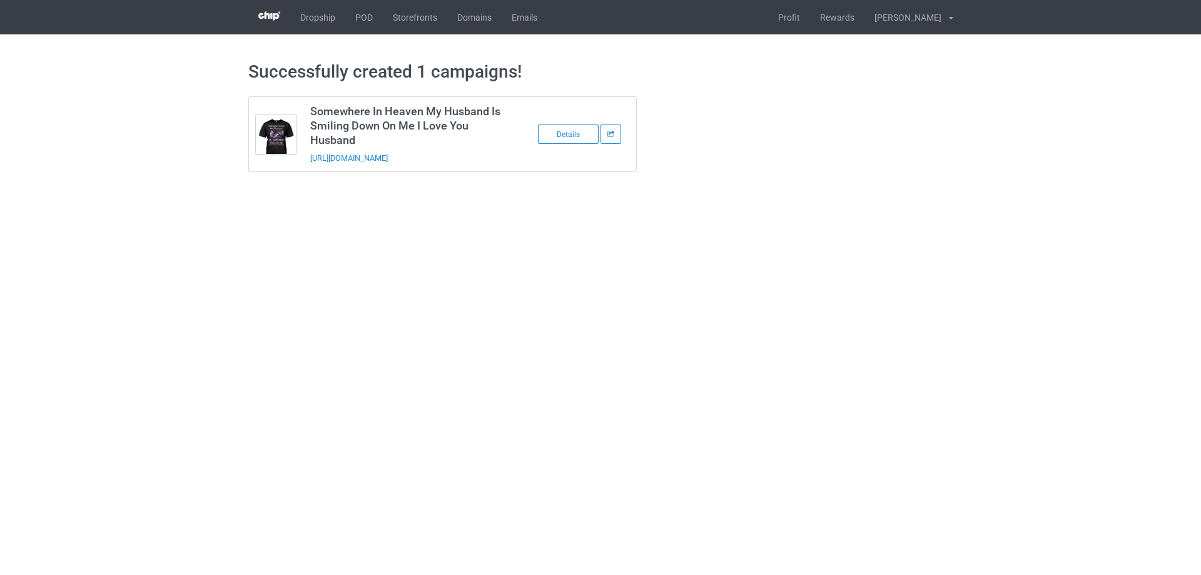
click at [1044, 277] on body "Dropship POD Storefronts Domains Emails Profit Rewards Đỗ Cao Thái Settings Log…" at bounding box center [600, 287] width 1201 height 575
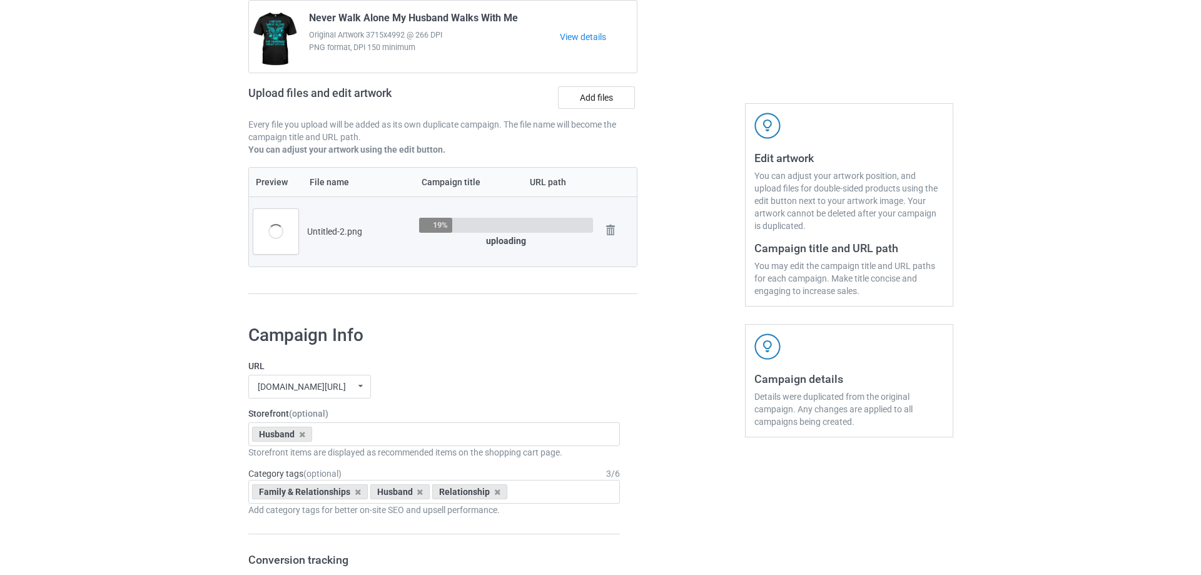
scroll to position [125, 0]
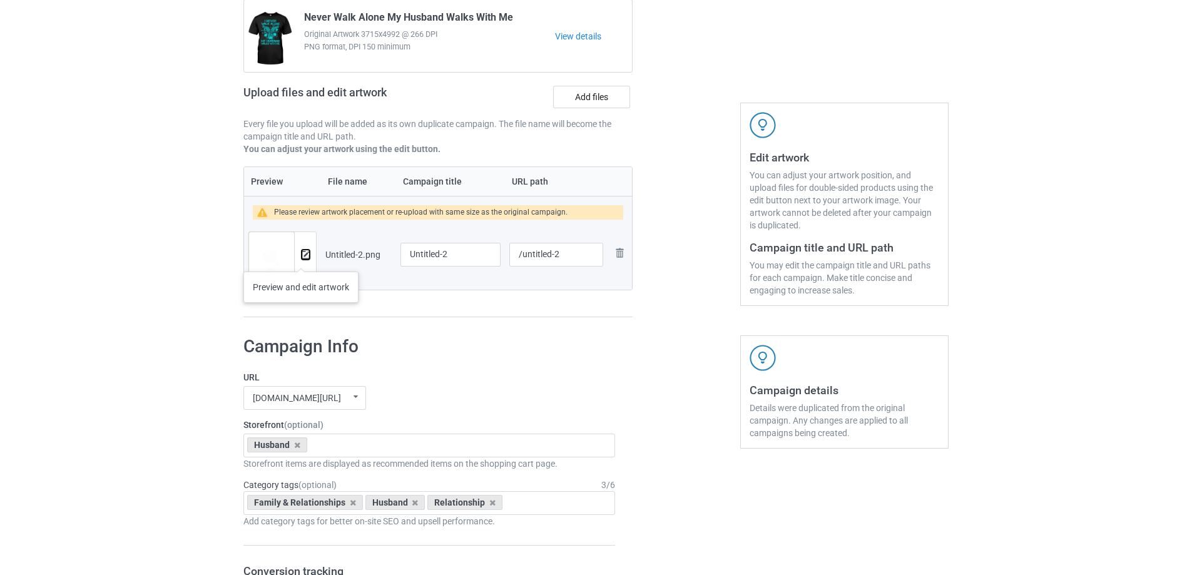
click at [302, 258] on img at bounding box center [306, 255] width 8 height 8
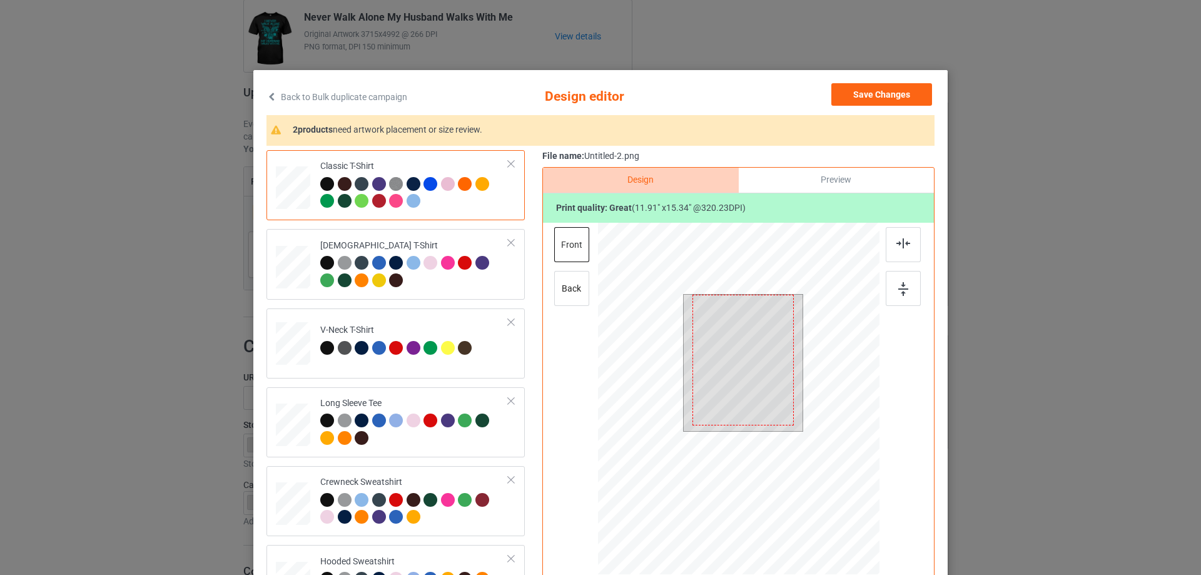
scroll to position [63, 0]
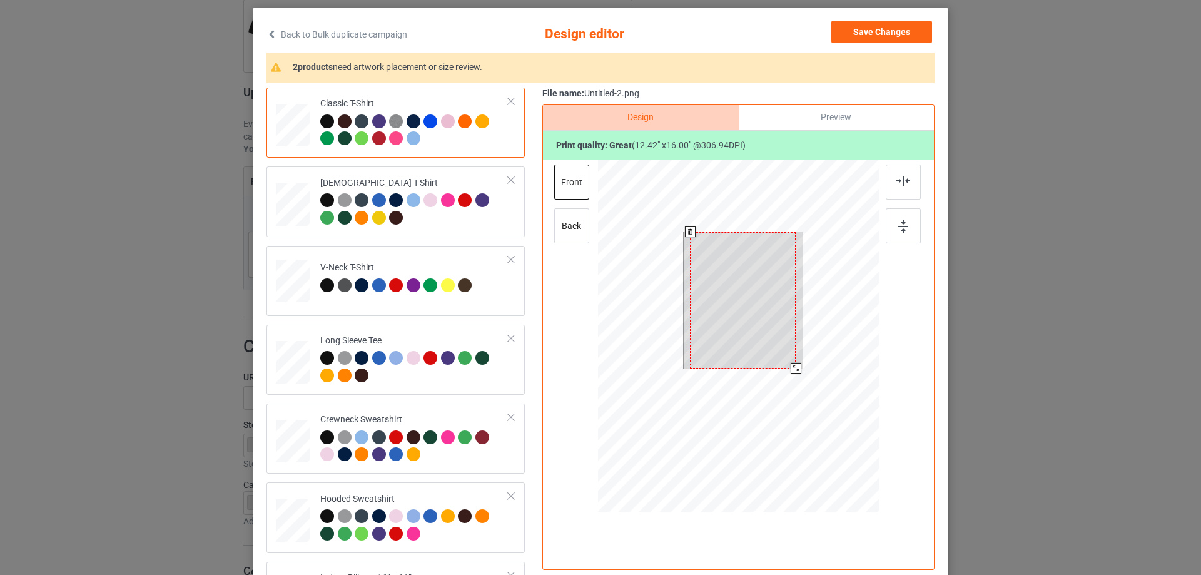
click at [798, 379] on div at bounding box center [739, 337] width 282 height 355
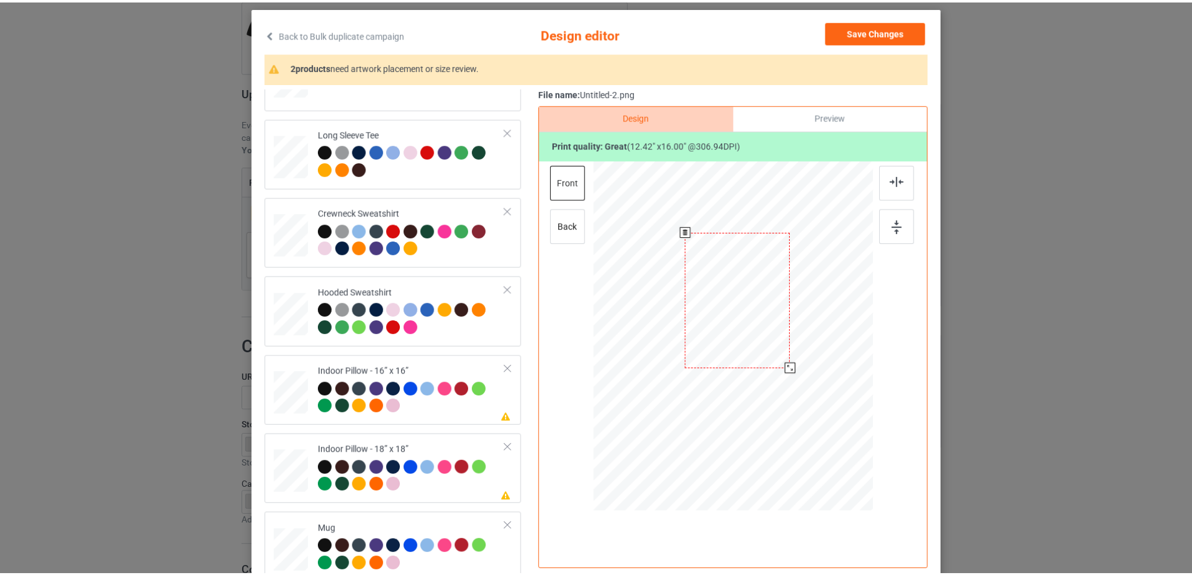
scroll to position [215, 0]
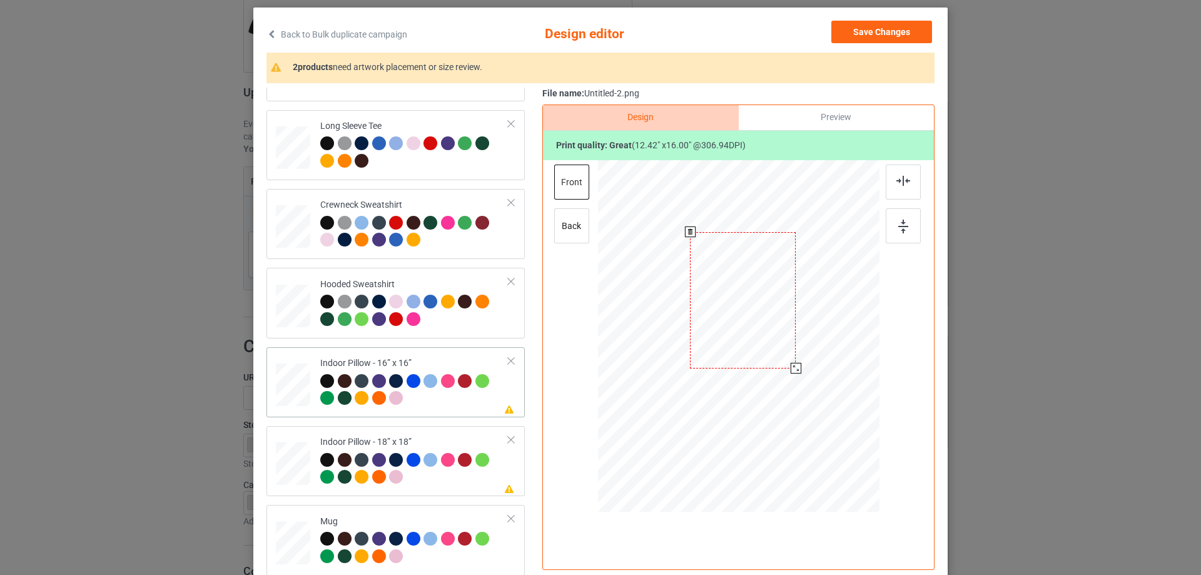
click at [294, 392] on div at bounding box center [293, 385] width 34 height 34
click at [807, 431] on div at bounding box center [812, 430] width 11 height 11
click at [823, 122] on div "Preview" at bounding box center [836, 117] width 195 height 25
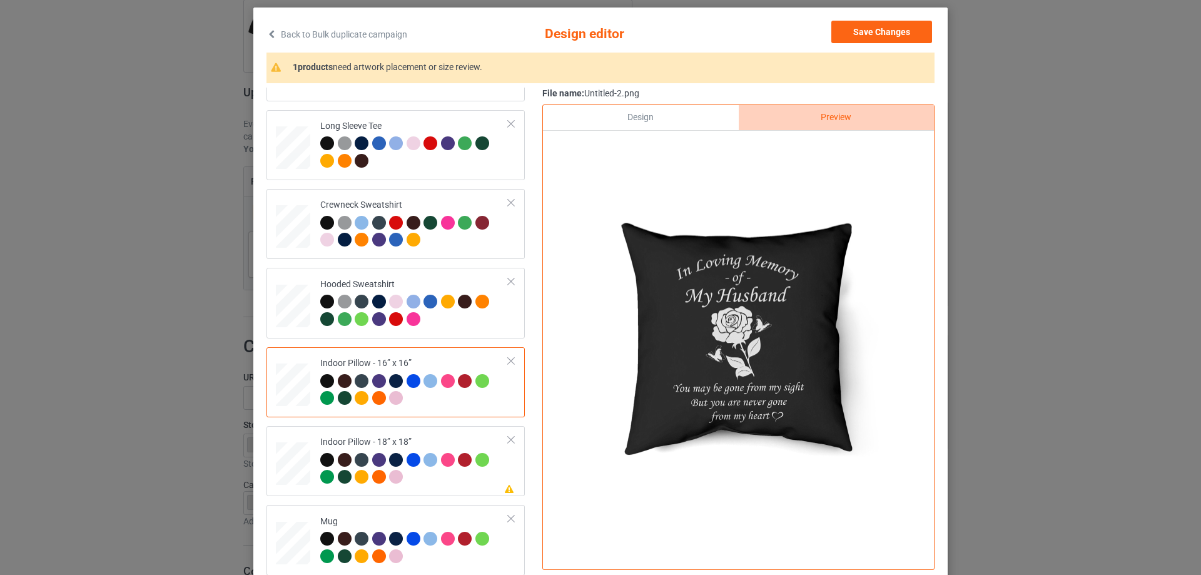
click at [687, 121] on div "Design" at bounding box center [640, 117] width 195 height 25
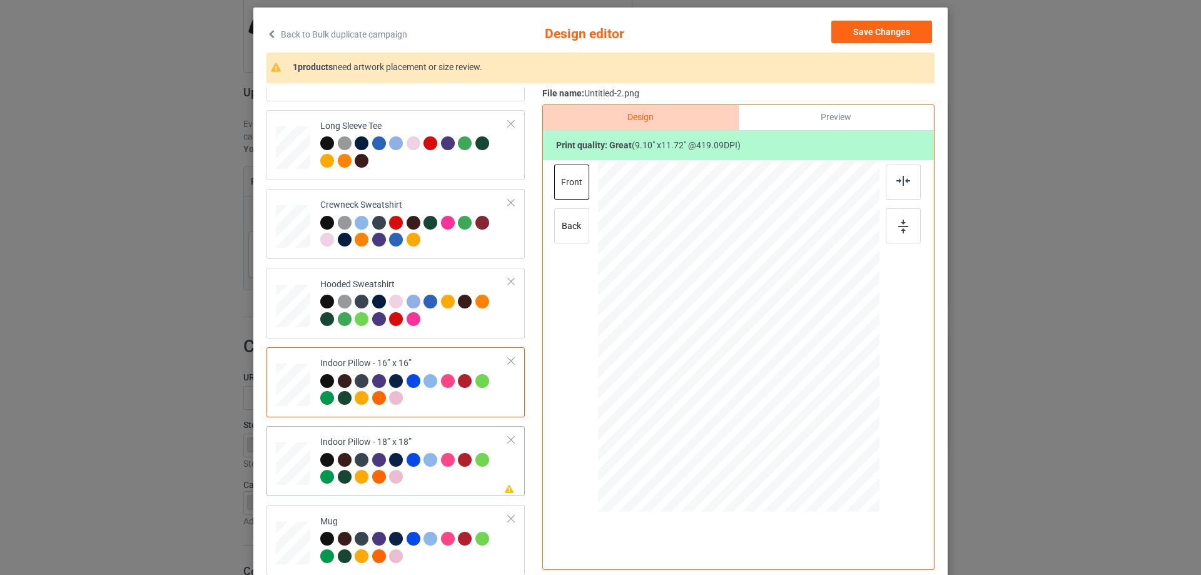
click at [440, 434] on td "Please review artwork placement Indoor Pillow - 18” x 18”" at bounding box center [414, 461] width 202 height 60
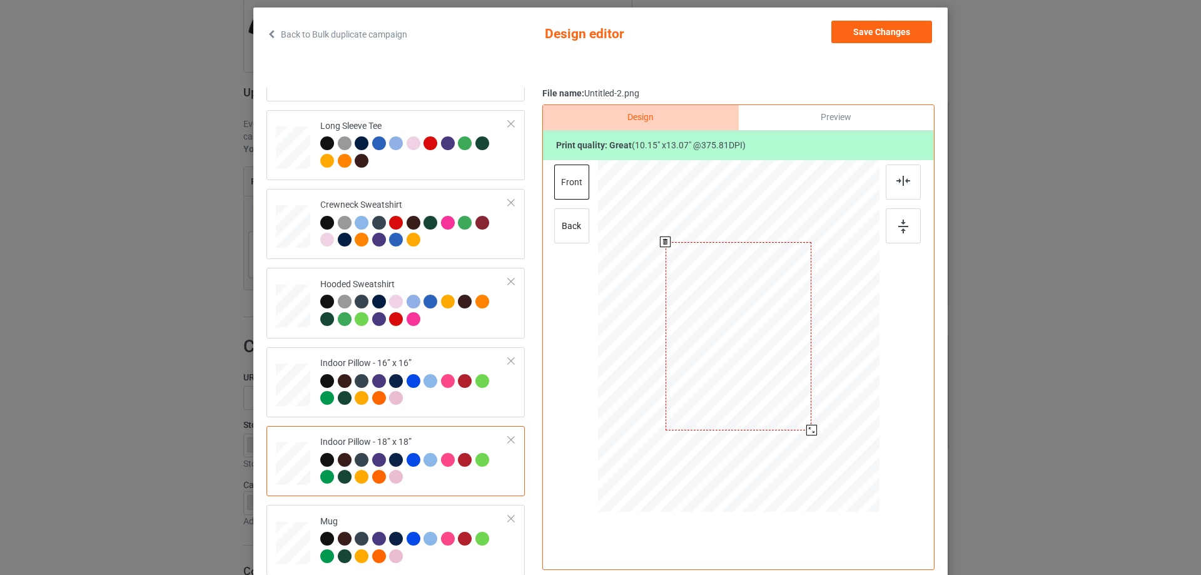
drag, startPoint x: 815, startPoint y: 447, endPoint x: 806, endPoint y: 431, distance: 18.2
click at [807, 431] on div at bounding box center [812, 430] width 11 height 11
click at [432, 518] on div "Mug" at bounding box center [414, 539] width 188 height 47
click at [852, 389] on div at bounding box center [857, 388] width 11 height 11
click at [295, 375] on div at bounding box center [293, 385] width 34 height 34
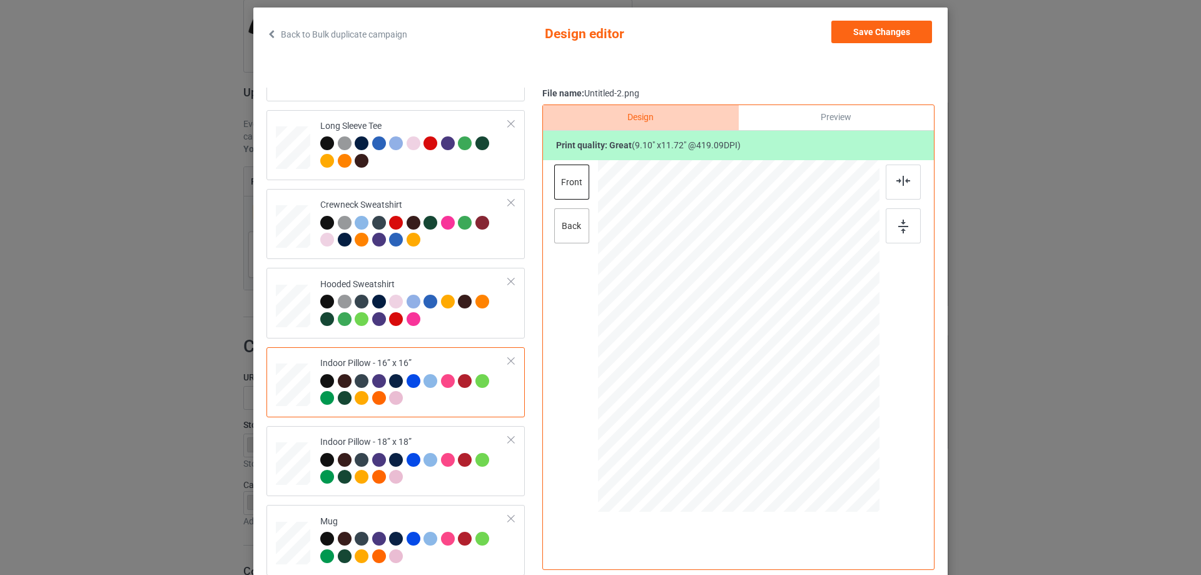
click at [555, 230] on div "back" at bounding box center [571, 225] width 35 height 35
click at [560, 188] on div "front" at bounding box center [571, 182] width 35 height 35
click at [567, 232] on div "back" at bounding box center [571, 225] width 35 height 35
click at [814, 433] on div at bounding box center [813, 432] width 11 height 11
click at [390, 445] on div "Indoor Pillow - 18” x 18”" at bounding box center [414, 459] width 188 height 47
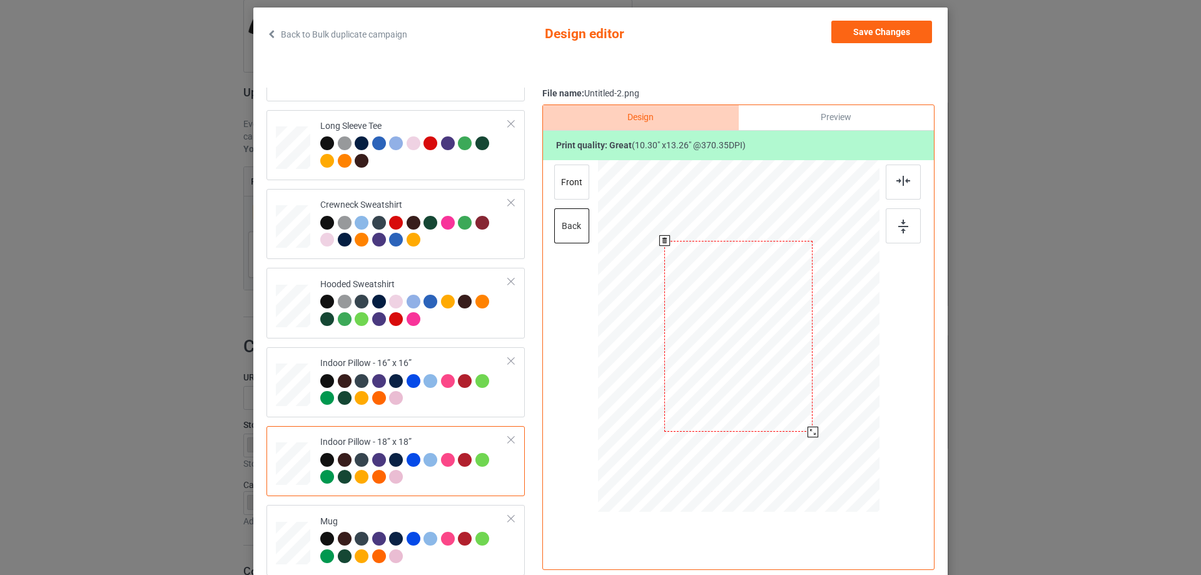
drag, startPoint x: 817, startPoint y: 443, endPoint x: 807, endPoint y: 430, distance: 16.1
click at [808, 430] on div at bounding box center [813, 432] width 11 height 11
click at [574, 179] on div "front" at bounding box center [571, 182] width 35 height 35
click at [891, 31] on button "Save Changes" at bounding box center [882, 32] width 101 height 23
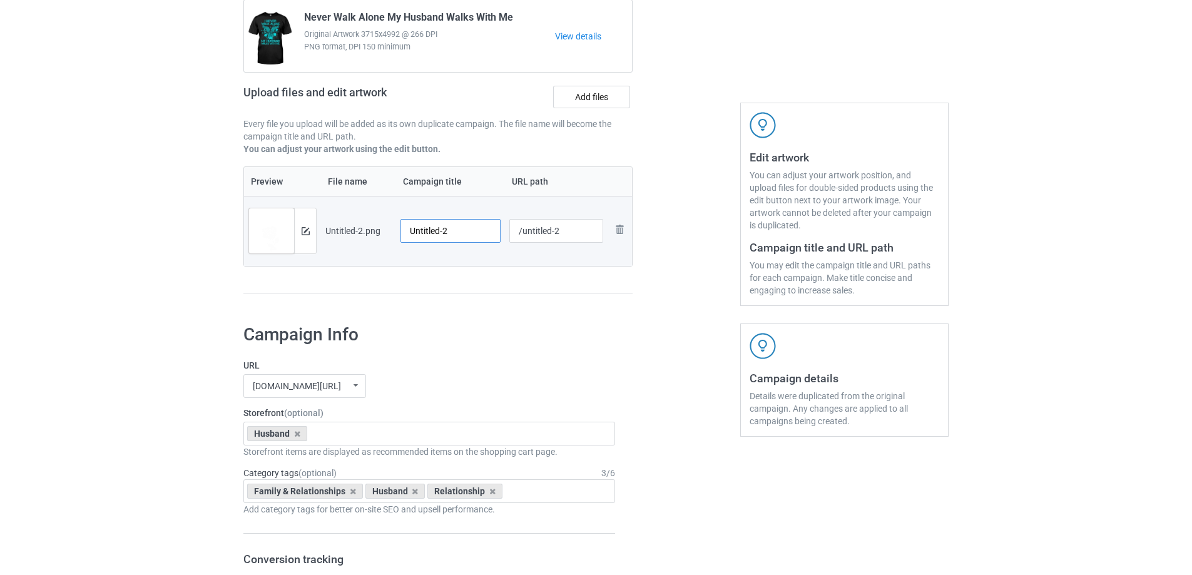
click at [449, 242] on input "Untitled-2" at bounding box center [450, 231] width 100 height 24
paste input "In Loving Memory Of My Husband You May Be Gone From My Sight But You Are Never …"
type input "In Loving Memory Of My Husband You May Be Gone From My Sight But You Are Never …"
click at [476, 285] on div "Preview File name Campaign title URL path Preview and edit artwork Untitled-2.p…" at bounding box center [437, 230] width 389 height 128
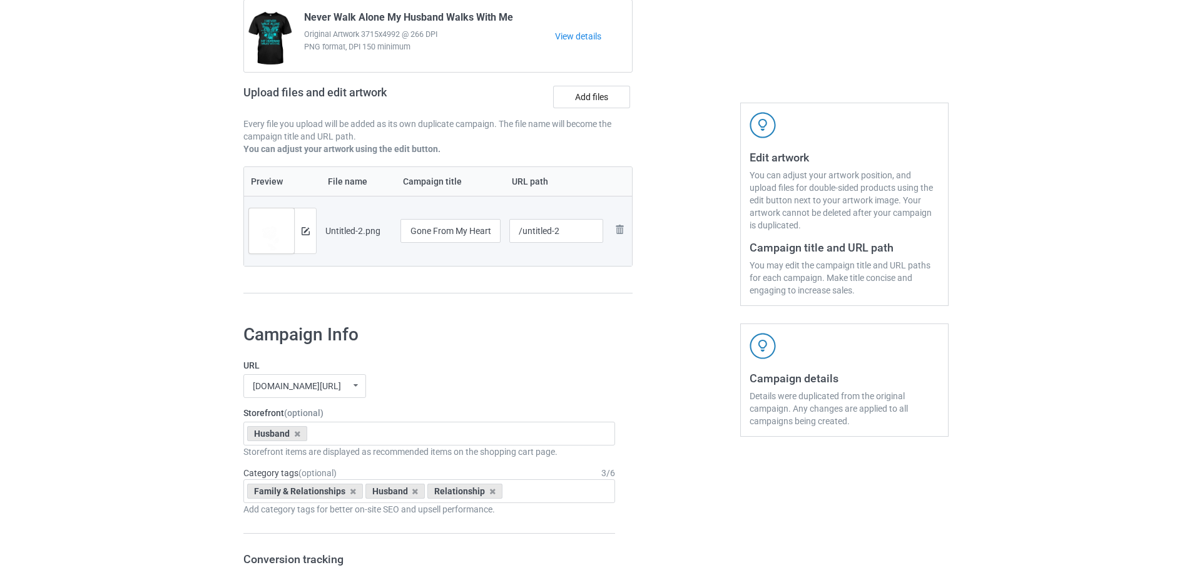
scroll to position [0, 0]
drag, startPoint x: 524, startPoint y: 236, endPoint x: 579, endPoint y: 235, distance: 55.7
click at [579, 235] on input "/untitled-2" at bounding box center [556, 231] width 94 height 24
type input "/hilm5"
click at [646, 303] on div at bounding box center [686, 138] width 90 height 352
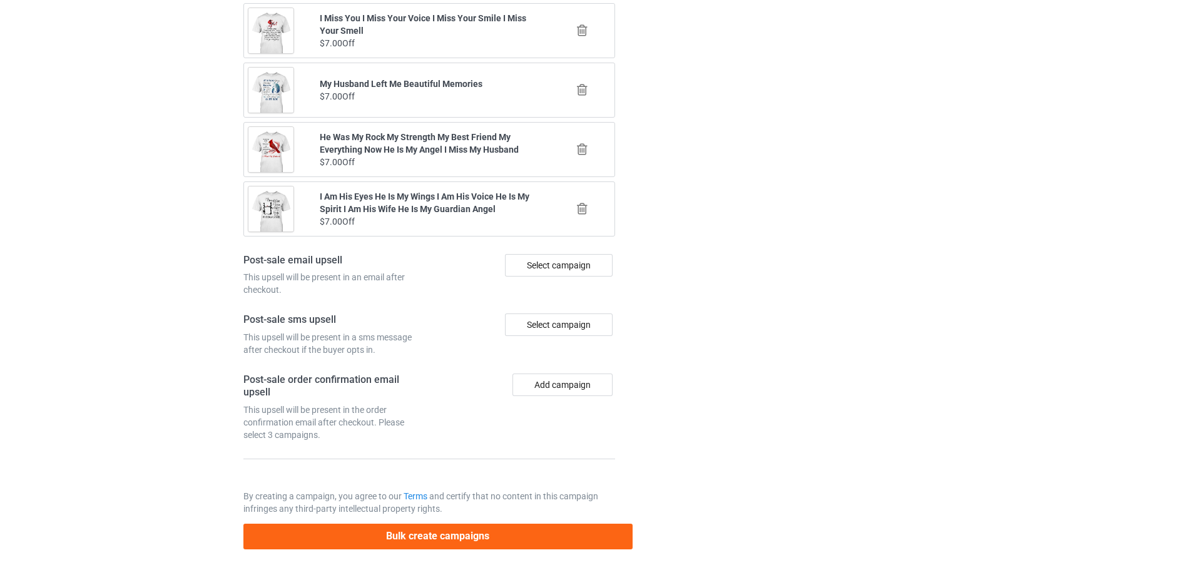
scroll to position [1457, 0]
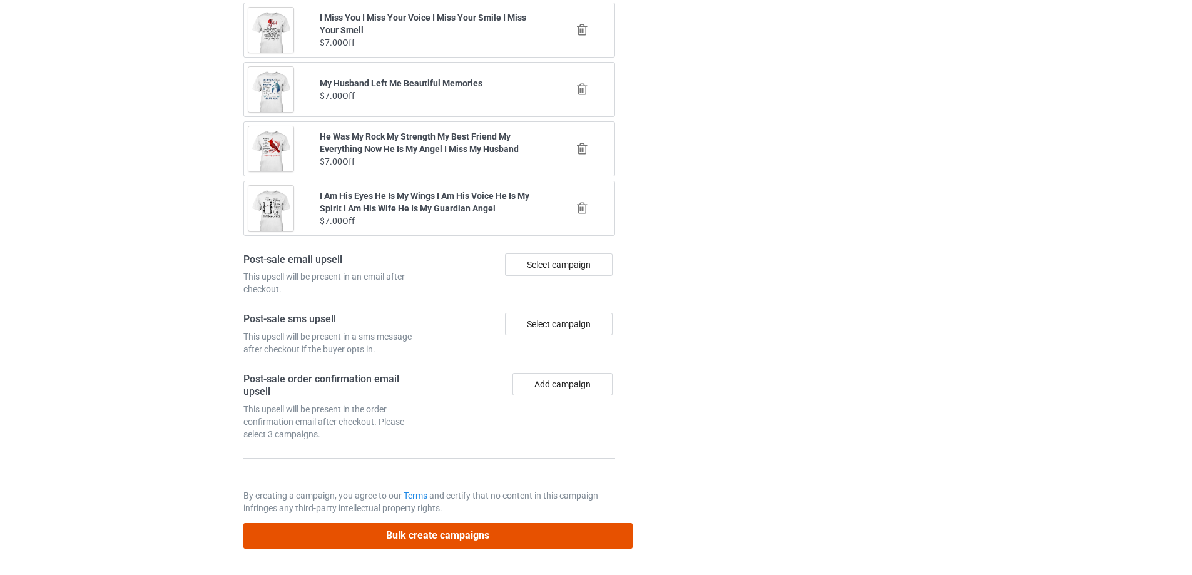
click at [466, 540] on button "Bulk create campaigns" at bounding box center [437, 536] width 389 height 26
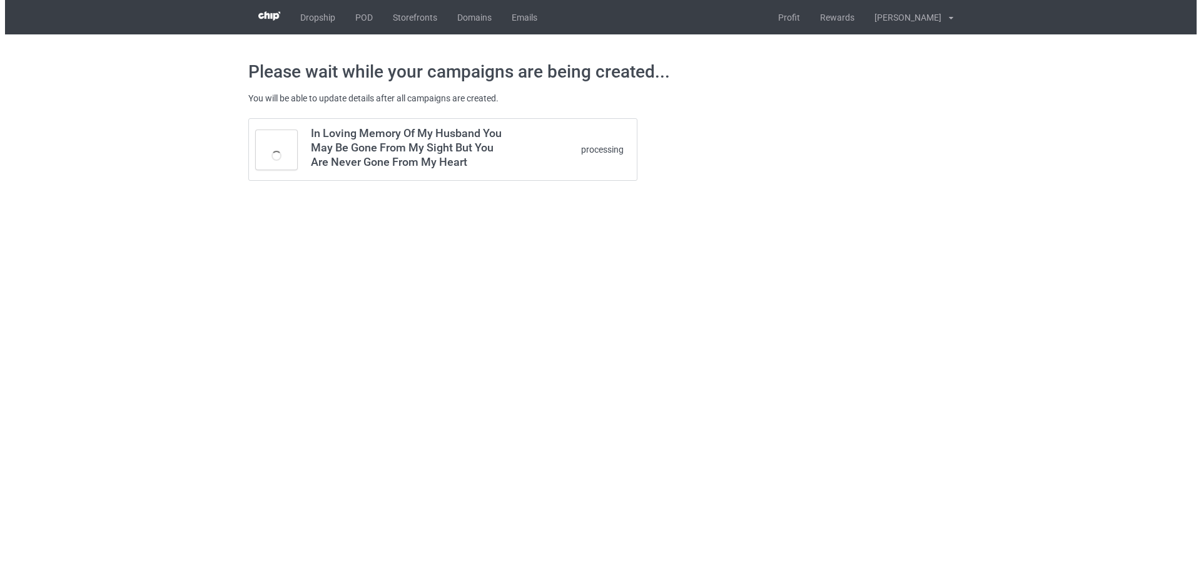
scroll to position [0, 0]
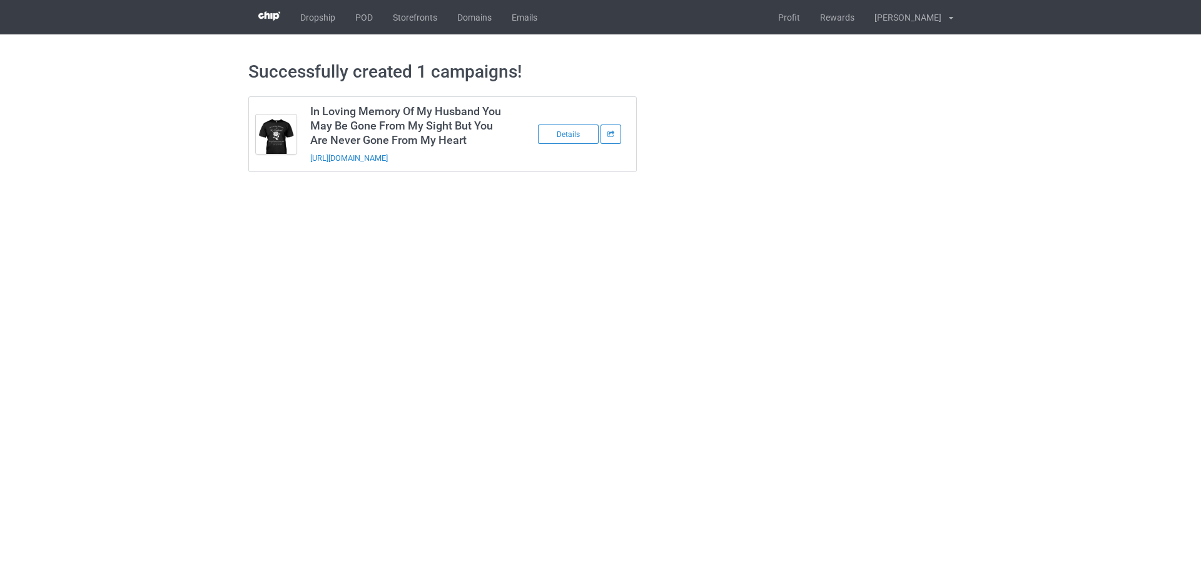
click at [797, 189] on div "Successfully created 1 campaigns! In Loving Memory Of My Husband You May Be Gon…" at bounding box center [600, 116] width 705 height 164
drag, startPoint x: 473, startPoint y: 159, endPoint x: 307, endPoint y: 166, distance: 166.6
click at [307, 166] on td "In Loving Memory Of My Husband You May Be Gone From My Sight But You Are Never …" at bounding box center [408, 134] width 211 height 74
copy link "[URL][DOMAIN_NAME]"
click at [1006, 226] on body "Dropship POD Storefronts Domains Emails Profit Rewards [PERSON_NAME] Settings L…" at bounding box center [600, 287] width 1201 height 575
